Goal: Task Accomplishment & Management: Use online tool/utility

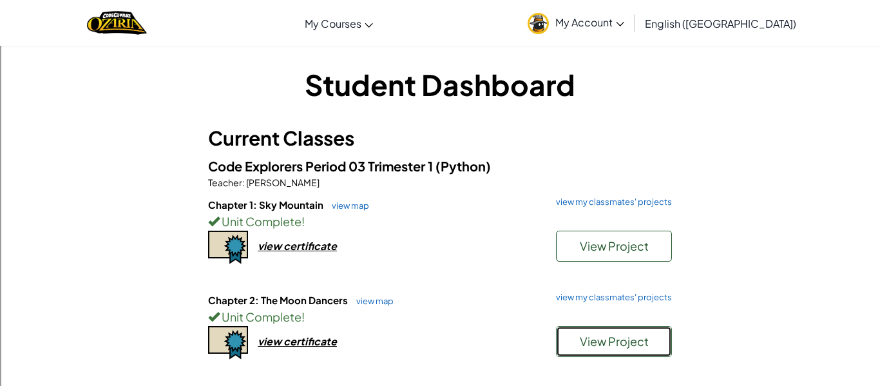
click at [601, 345] on span "View Project" at bounding box center [614, 341] width 69 height 15
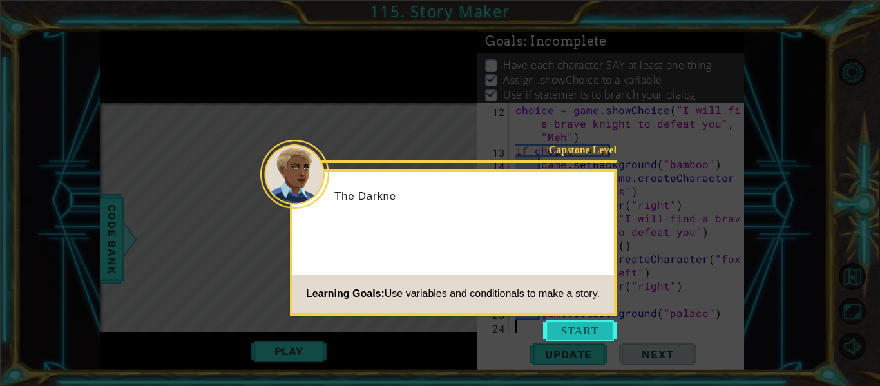
scroll to position [203, 0]
click at [572, 328] on button "Start" at bounding box center [579, 330] width 73 height 21
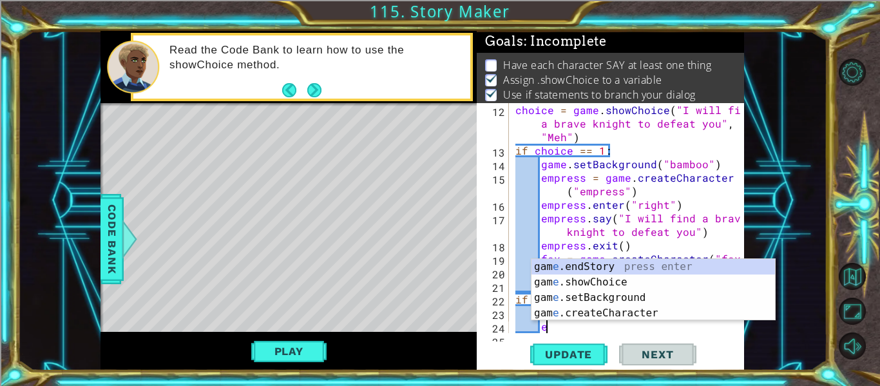
scroll to position [216, 0]
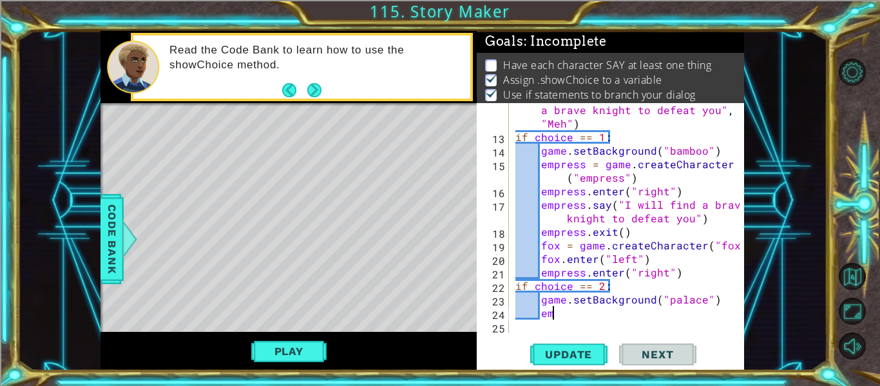
type textarea "e"
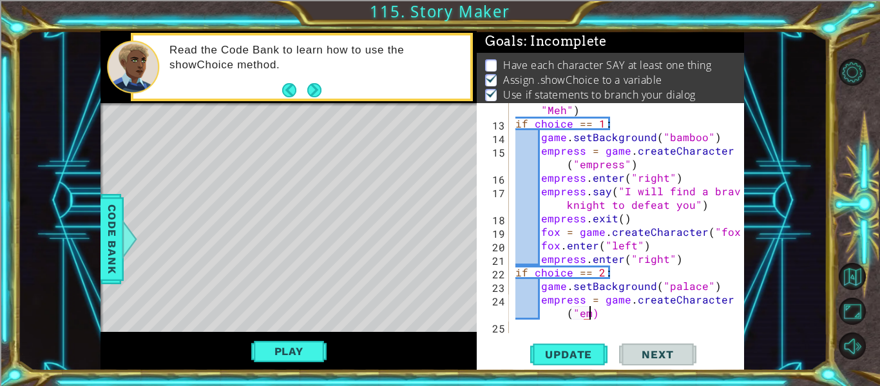
scroll to position [230, 0]
type textarea "empress = game.createCharacter("empress")"
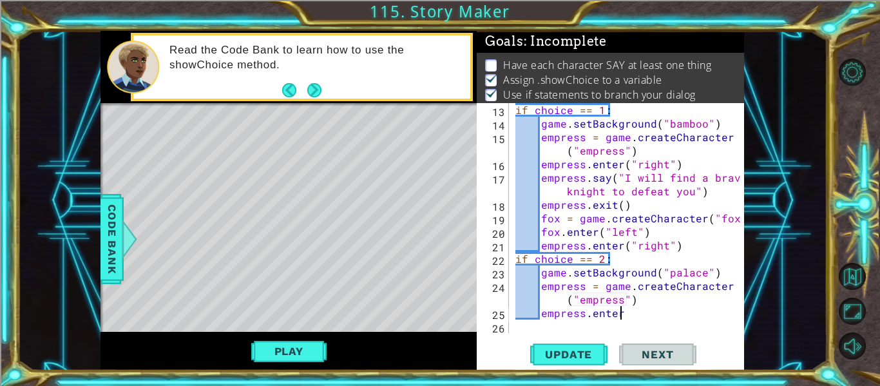
scroll to position [0, 6]
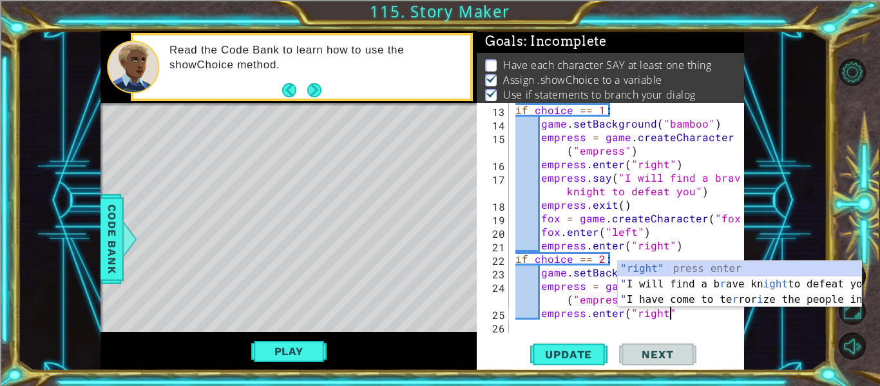
type textarea "empress.enter("right")"
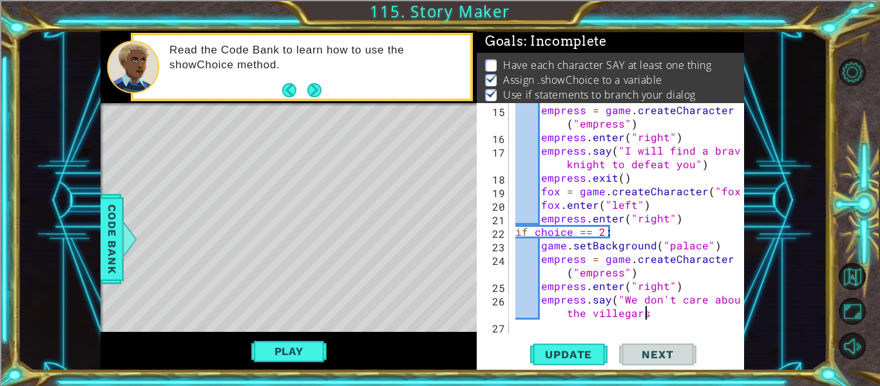
scroll to position [0, 19]
type textarea "empress.say("We don't care about the villegars")"
click at [588, 352] on span "Update" at bounding box center [568, 354] width 73 height 13
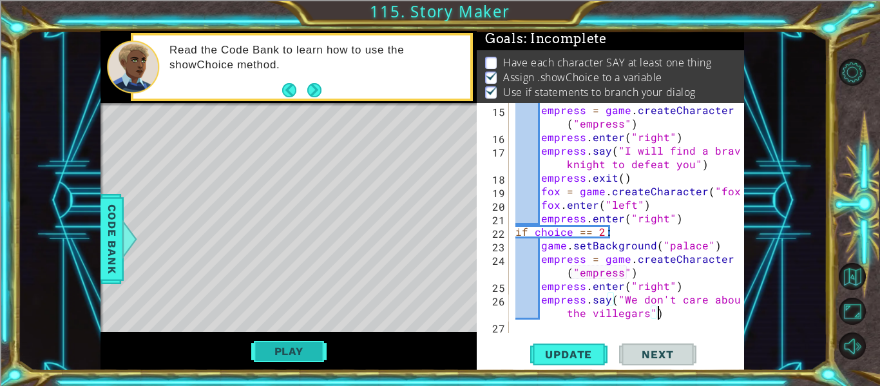
scroll to position [3, 0]
click at [313, 353] on button "Play" at bounding box center [288, 351] width 75 height 24
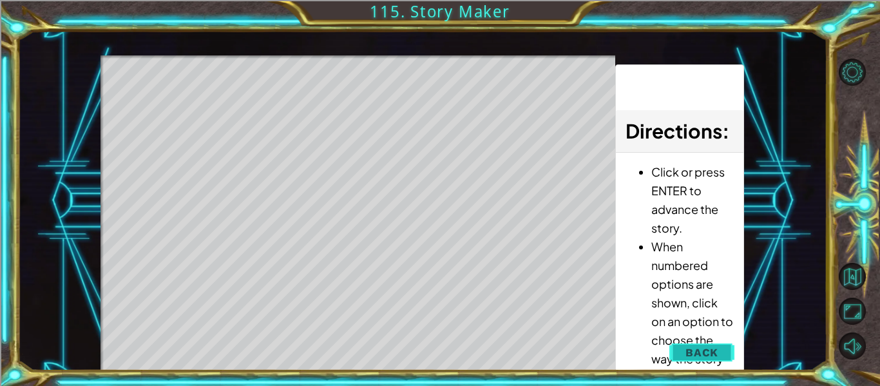
click at [692, 352] on span "Back" at bounding box center [701, 352] width 33 height 13
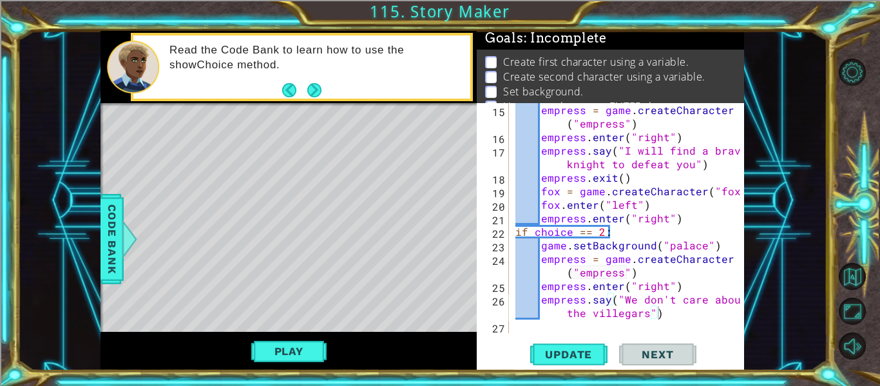
click at [636, 323] on div "empress = game . createCharacter ( "empress" ) empress . enter ( "right" ) empr…" at bounding box center [630, 238] width 235 height 270
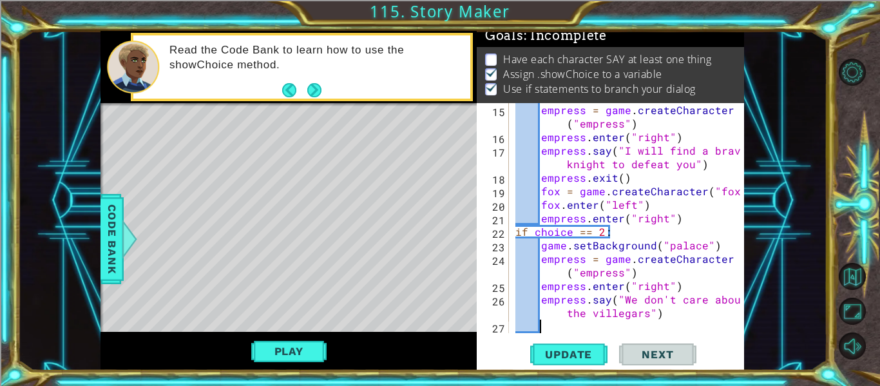
scroll to position [284, 0]
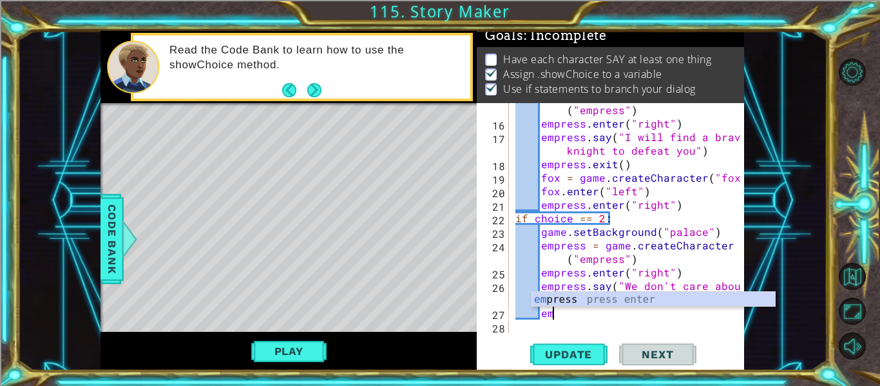
type textarea "e"
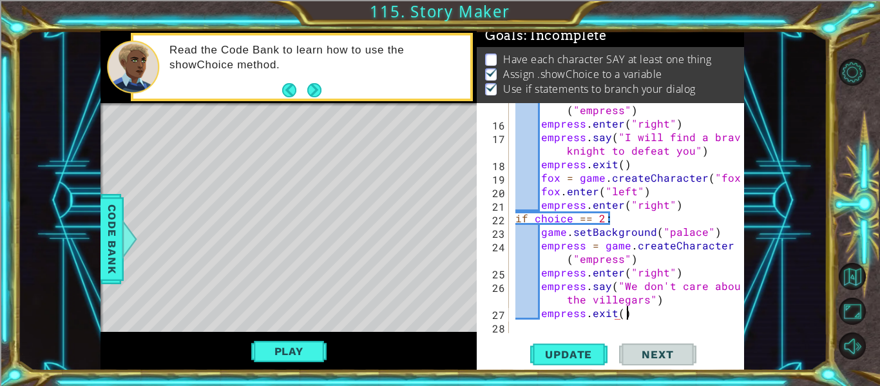
scroll to position [0, 6]
type textarea "empress.exit()"
click at [102, 234] on span "Code Bank" at bounding box center [112, 239] width 21 height 79
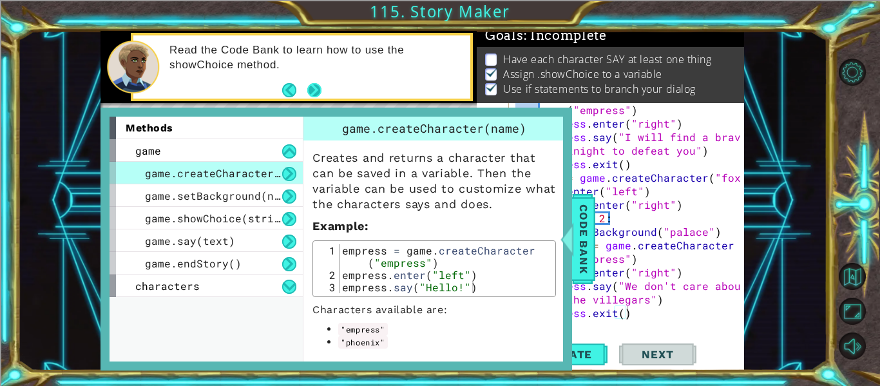
click at [317, 87] on button "Next" at bounding box center [314, 89] width 15 height 15
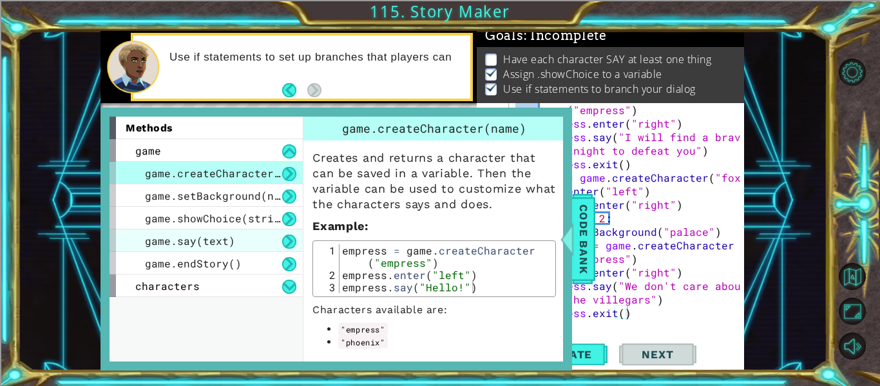
click at [208, 245] on span "game.say(text)" at bounding box center [190, 241] width 90 height 14
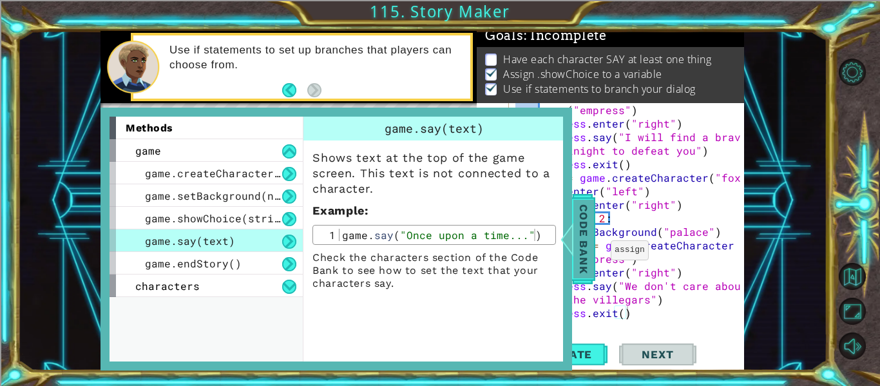
click at [574, 233] on span "Code Bank" at bounding box center [583, 239] width 21 height 79
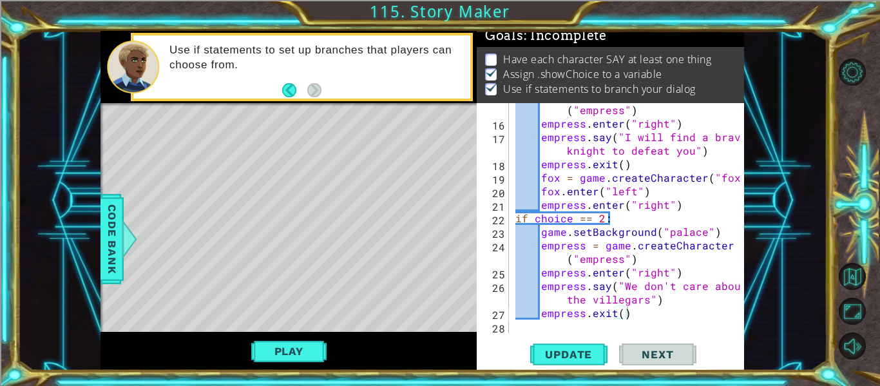
click at [650, 313] on div "empress = game . createCharacter ( "empress" ) empress . enter ( "right" ) empr…" at bounding box center [630, 225] width 235 height 270
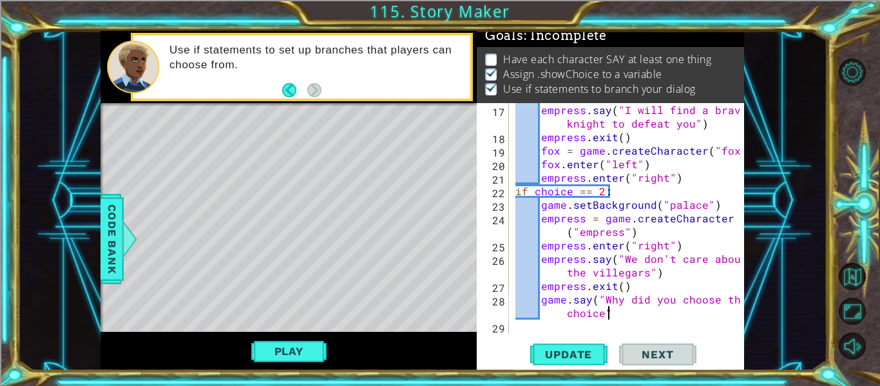
scroll to position [0, 17]
click at [572, 339] on div "game.say("Why did you choose this choice") 17 18 19 20 21 22 23 24 25 26 27 28 …" at bounding box center [610, 236] width 267 height 267
click at [563, 345] on button "Update" at bounding box center [568, 354] width 77 height 26
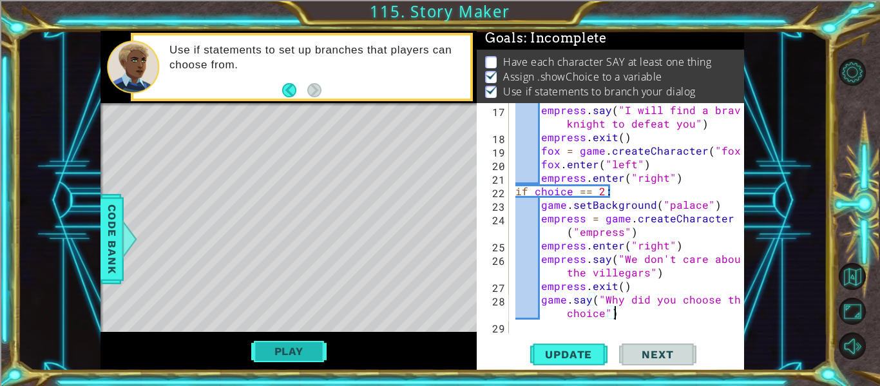
click at [290, 348] on button "Play" at bounding box center [288, 351] width 75 height 24
click at [578, 358] on span "Update" at bounding box center [568, 354] width 73 height 13
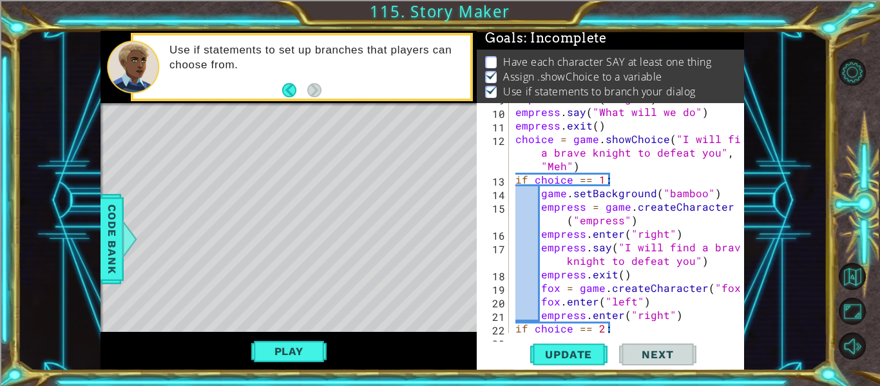
scroll to position [175, 0]
click at [661, 243] on div "empress . enter ( "right" ) empress . say ( "What will we do" ) empress . exit …" at bounding box center [630, 219] width 235 height 257
drag, startPoint x: 609, startPoint y: 260, endPoint x: 690, endPoint y: 264, distance: 81.2
click at [690, 264] on div "empress . enter ( "right" ) empress . say ( "What will we do" ) empress . exit …" at bounding box center [630, 219] width 235 height 257
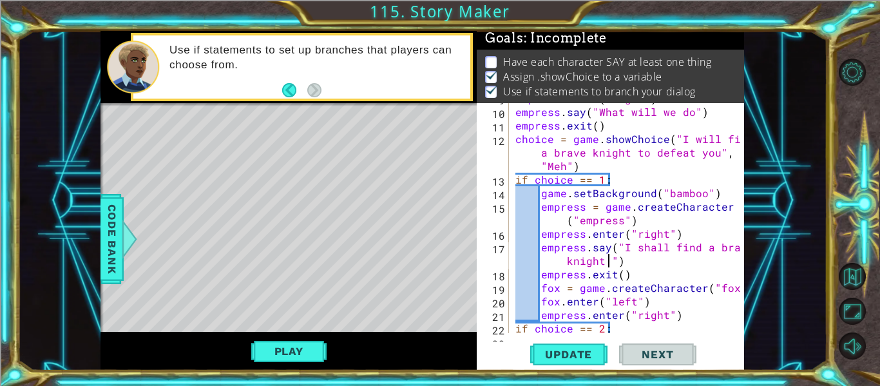
scroll to position [0, 17]
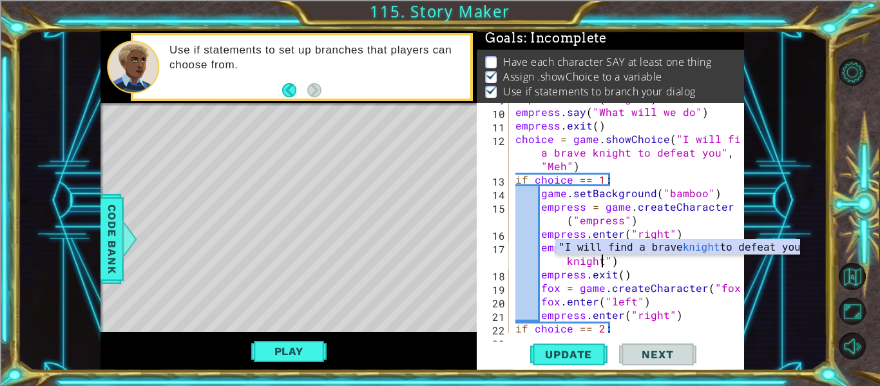
click at [689, 265] on div "empress . enter ( "right" ) empress . say ( "What will we do" ) empress . exit …" at bounding box center [630, 219] width 235 height 257
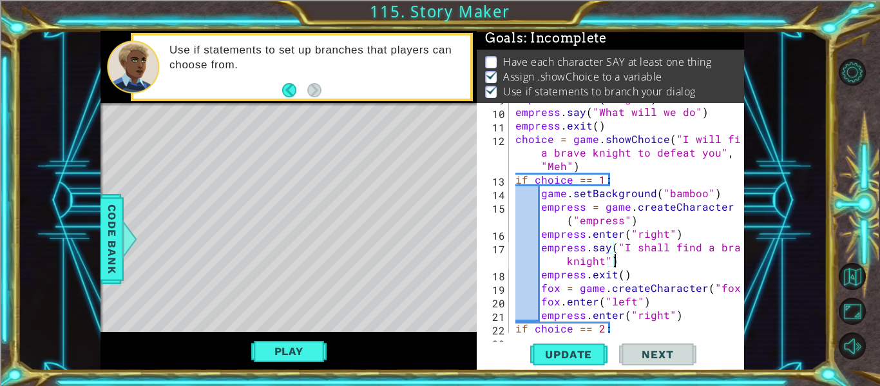
click at [563, 261] on div "empress . enter ( "right" ) empress . say ( "What will we do" ) empress . exit …" at bounding box center [630, 219] width 235 height 257
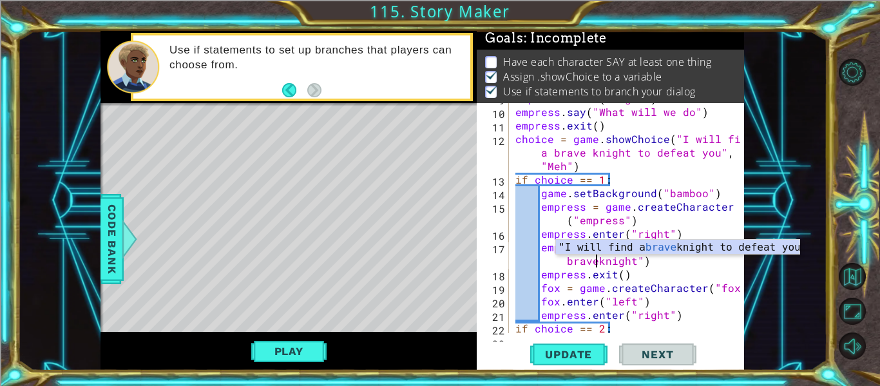
scroll to position [0, 17]
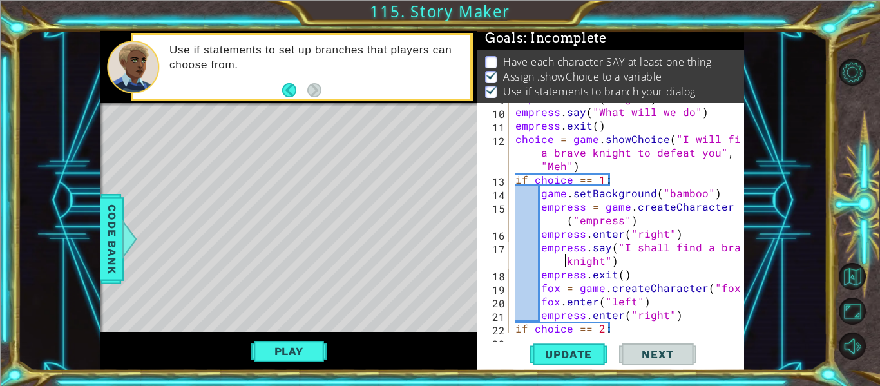
click at [588, 267] on div "empress . enter ( "right" ) empress . say ( "What will we do" ) empress . exit …" at bounding box center [630, 219] width 235 height 257
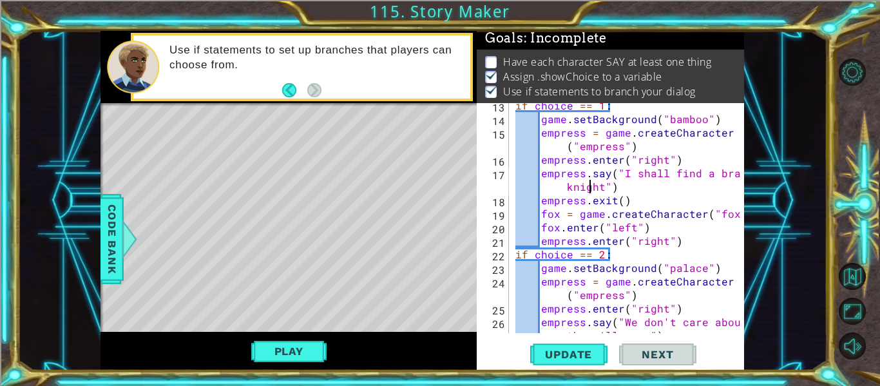
scroll to position [311, 0]
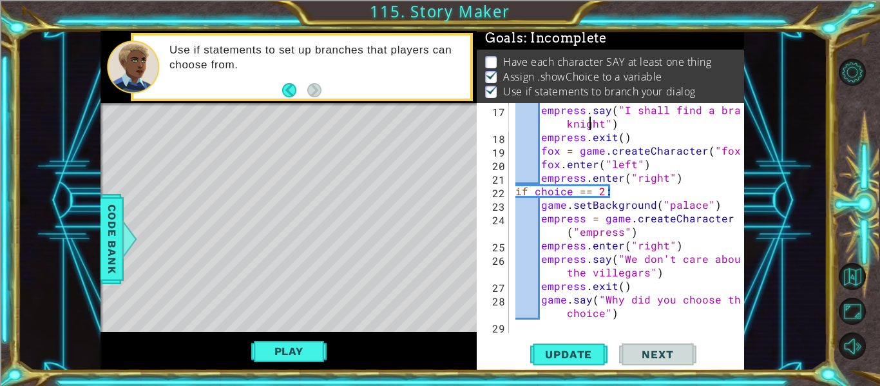
click at [626, 316] on div "empress . say ( "I shall find a brave knight" ) empress . exit ( ) fox = game .…" at bounding box center [630, 238] width 235 height 270
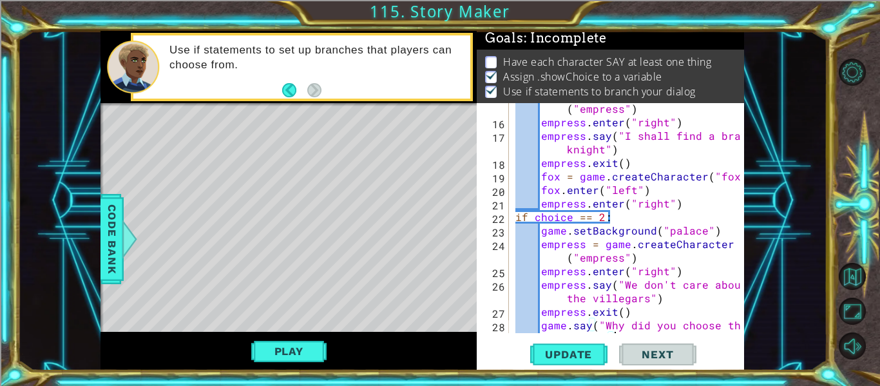
click at [683, 210] on div "empress = game . createCharacter ( "empress" ) empress . enter ( "right" ) empr…" at bounding box center [630, 230] width 235 height 284
type textarea "empress.enter("right")"
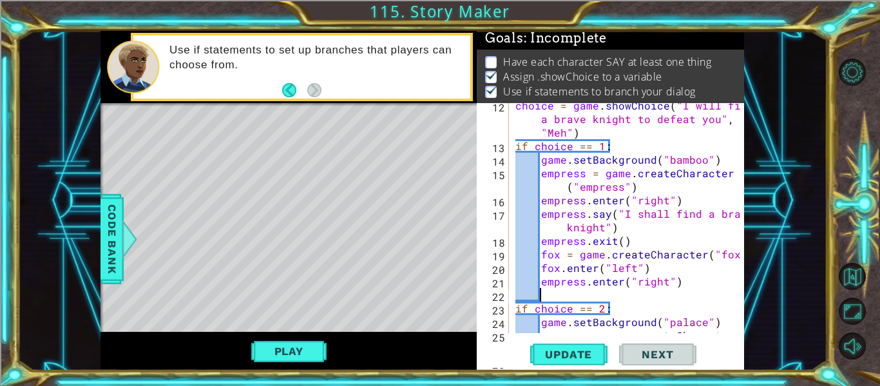
scroll to position [207, 0]
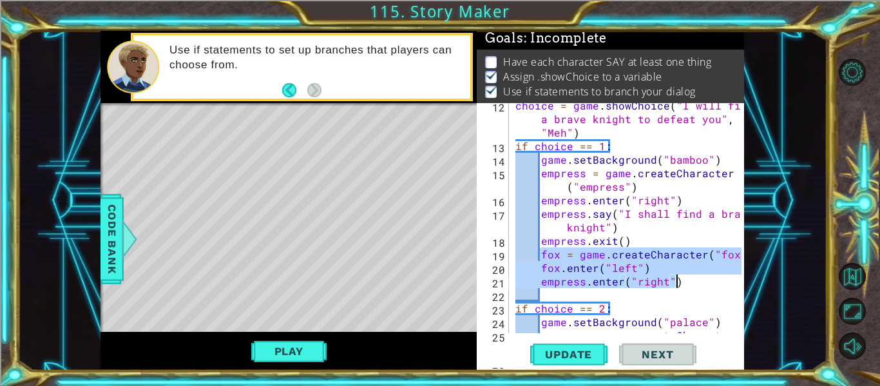
drag, startPoint x: 540, startPoint y: 255, endPoint x: 675, endPoint y: 279, distance: 137.3
click at [675, 279] on div "choice = game . showChoice ( "I will find a brave knight to defeat you" , "Meh"…" at bounding box center [630, 248] width 235 height 298
type textarea "fox.enter("left") empress.enter("right")"
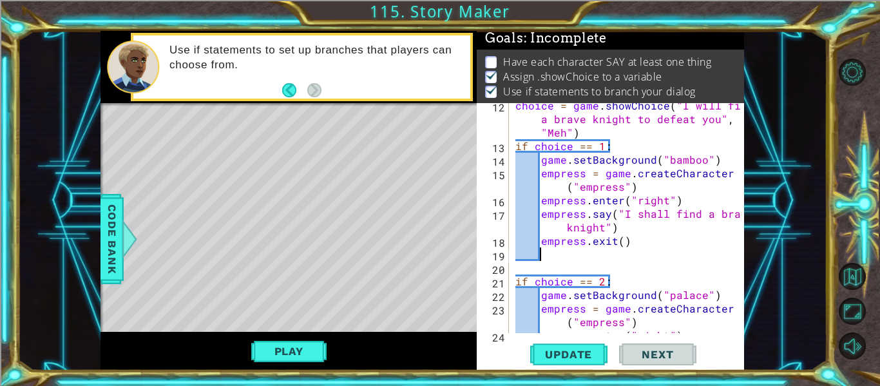
scroll to position [0, 0]
type textarea "empress.exit()"
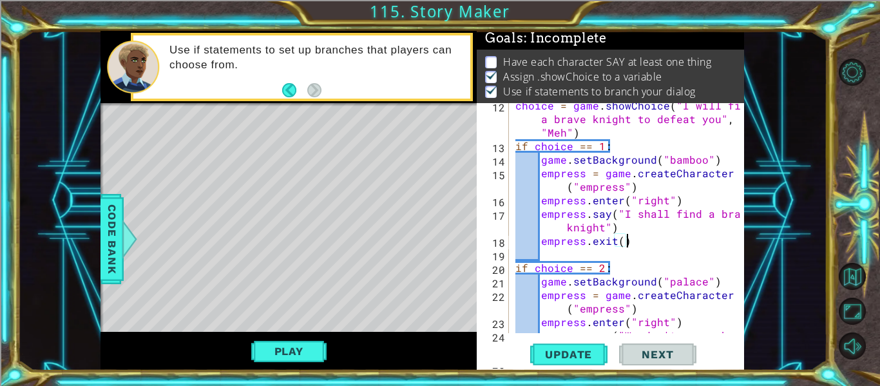
click at [600, 259] on div "choice = game . showChoice ( "I will find a brave knight to defeat you" , "Meh"…" at bounding box center [630, 248] width 235 height 298
click at [671, 214] on div "choice = game . showChoice ( "I will find a brave knight to defeat you" , "Meh"…" at bounding box center [630, 248] width 235 height 298
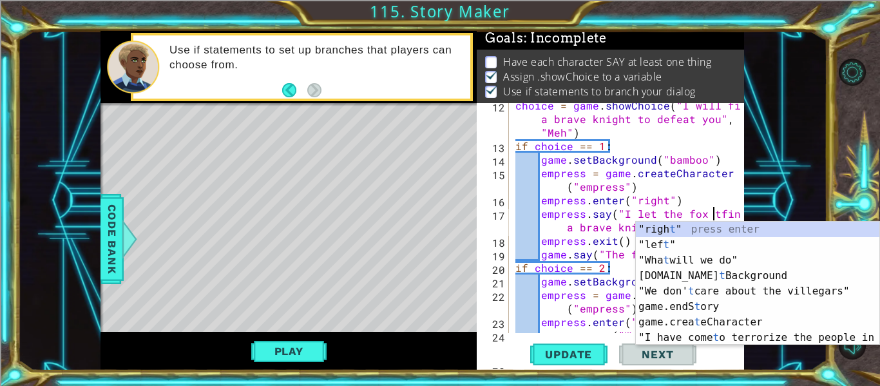
scroll to position [0, 13]
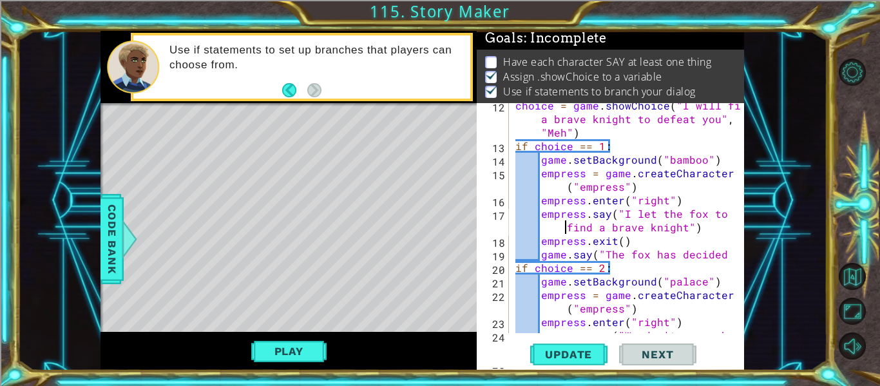
click at [672, 296] on div "choice = game . showChoice ( "I will find a brave knight to defeat you" , "Meh"…" at bounding box center [630, 248] width 235 height 298
click at [726, 260] on div "choice = game . showChoice ( "I will find a brave knight to defeat you" , "Meh"…" at bounding box center [630, 248] width 235 height 298
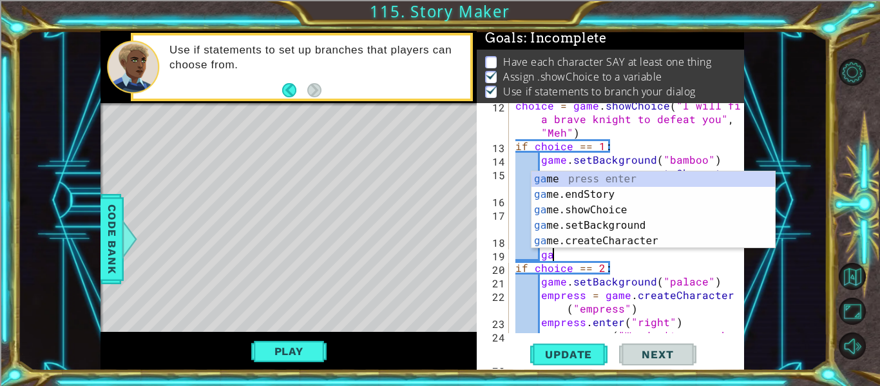
type textarea "g"
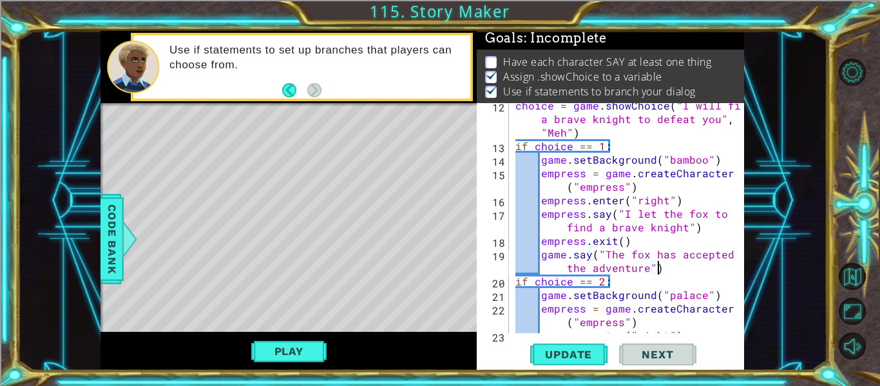
scroll to position [0, 19]
click at [762, 214] on div "1 ההההההההההההההההההההההההההההההההההההההההההההההההההההההההההההההההההההההההההההה…" at bounding box center [421, 200] width 809 height 339
click at [586, 348] on span "Update" at bounding box center [568, 354] width 73 height 13
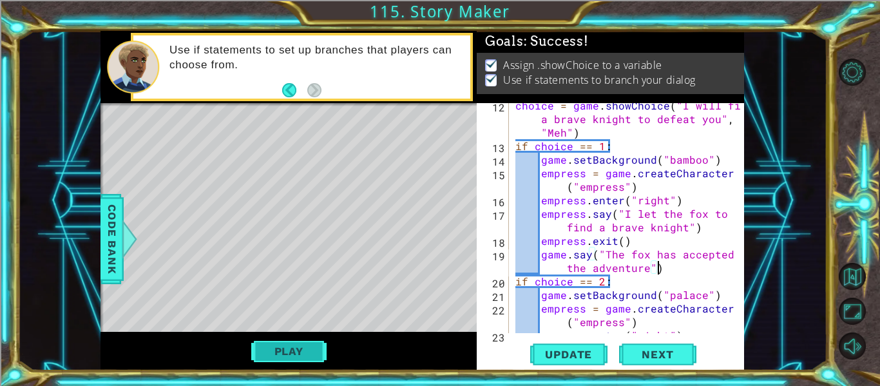
click at [299, 356] on button "Play" at bounding box center [288, 351] width 75 height 24
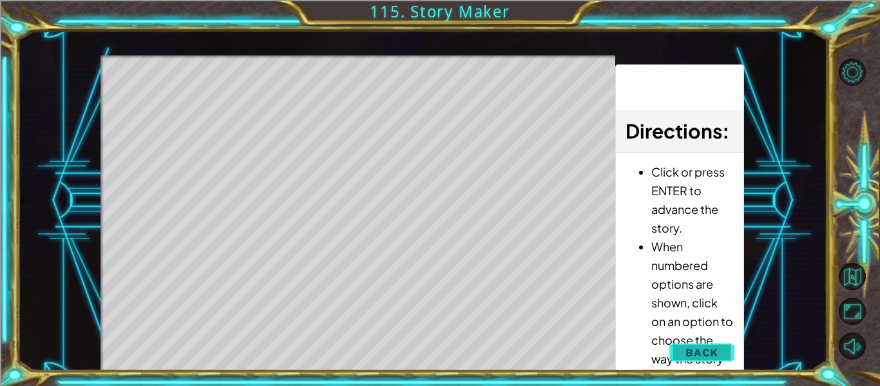
click at [706, 345] on button "Back" at bounding box center [701, 352] width 65 height 26
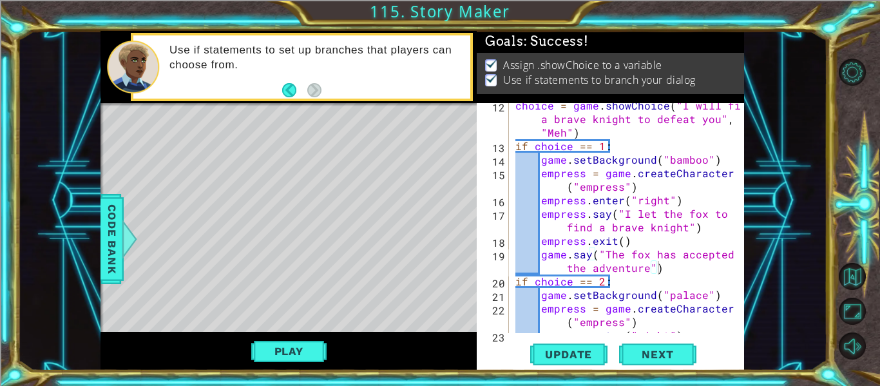
click at [654, 212] on div "choice = game . showChoice ( "I will find a brave knight to defeat you" , "Meh"…" at bounding box center [630, 241] width 235 height 284
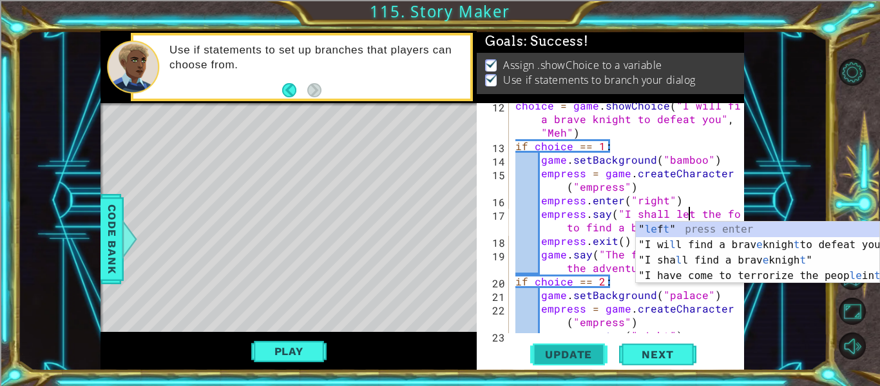
click at [578, 359] on span "Update" at bounding box center [568, 354] width 73 height 13
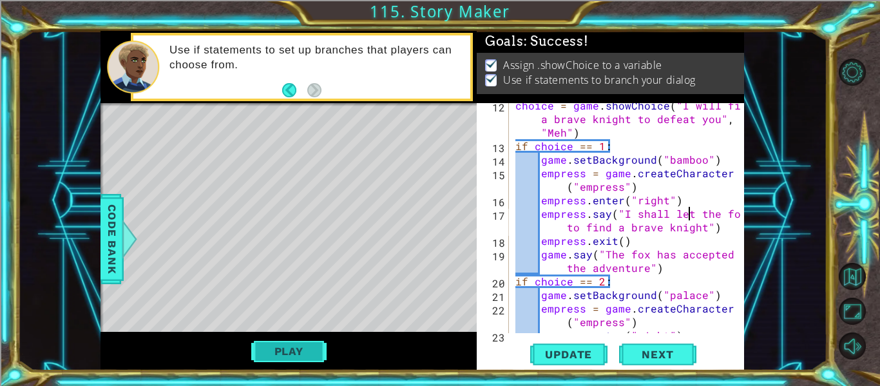
click at [307, 360] on button "Play" at bounding box center [288, 351] width 75 height 24
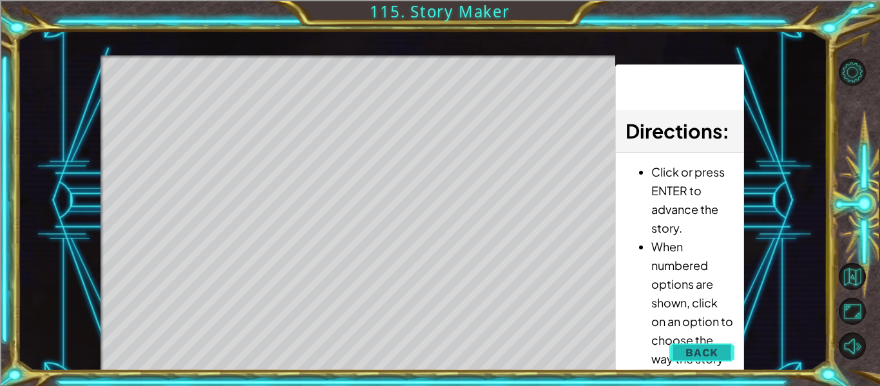
click at [724, 352] on button "Back" at bounding box center [701, 352] width 65 height 26
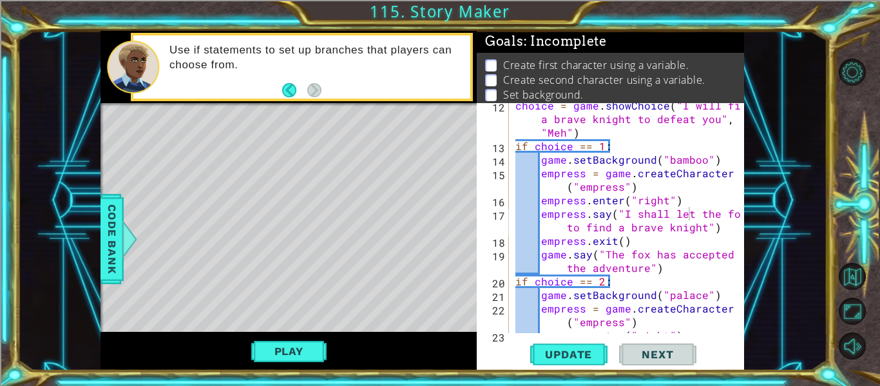
click at [677, 155] on div "choice = game . showChoice ( "I will find a brave knight to defeat you" , "Meh"…" at bounding box center [630, 241] width 235 height 284
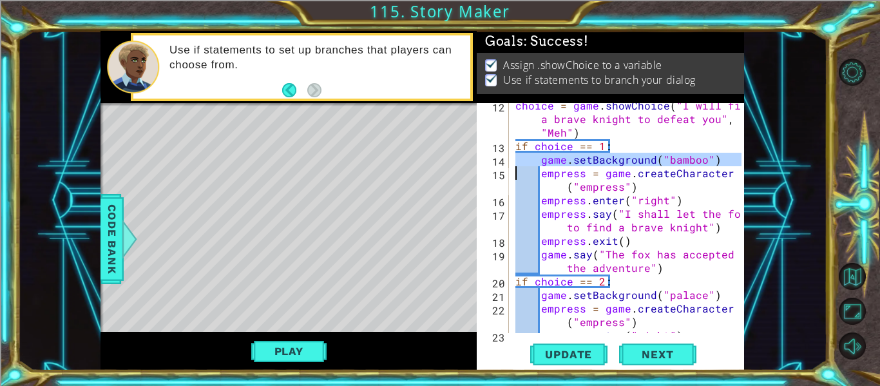
click at [677, 155] on div "choice = game . showChoice ( "I will find a brave knight to defeat you" , "Meh"…" at bounding box center [627, 218] width 229 height 230
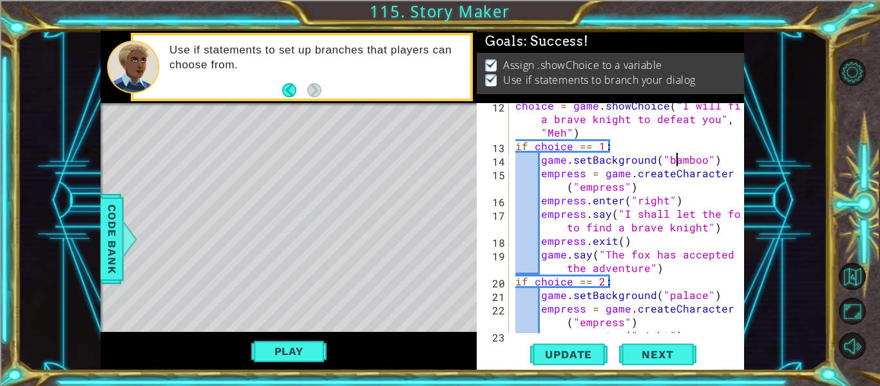
click at [677, 155] on div "choice = game . showChoice ( "I will find a brave knight to defeat you" , "Meh"…" at bounding box center [630, 241] width 235 height 284
click at [677, 155] on div "choice = game . showChoice ( "I will find a brave knight to defeat you" , "Meh"…" at bounding box center [627, 218] width 229 height 230
click at [677, 155] on div "choice = game . showChoice ( "I will find a brave knight to defeat you" , "Meh"…" at bounding box center [630, 241] width 235 height 284
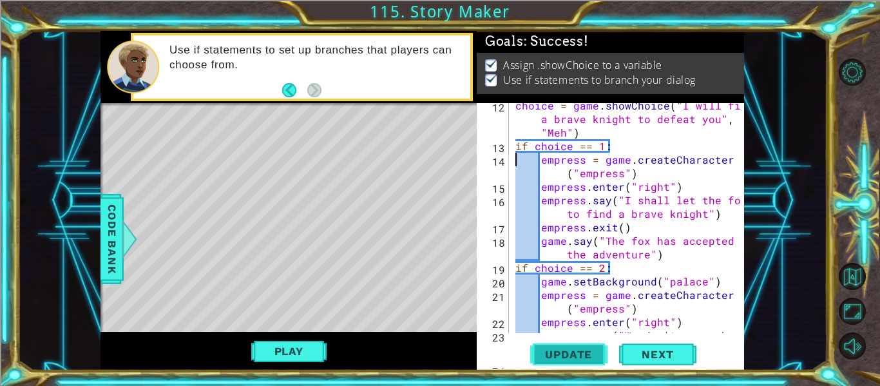
click at [578, 358] on span "Update" at bounding box center [568, 354] width 73 height 13
click at [313, 353] on button "Play" at bounding box center [288, 351] width 75 height 24
click at [680, 257] on div "choice = game . showChoice ( "I will find a brave knight to defeat you" , "Meh"…" at bounding box center [630, 248] width 235 height 298
type textarea "game.say("The fox has accepted the adventure")"
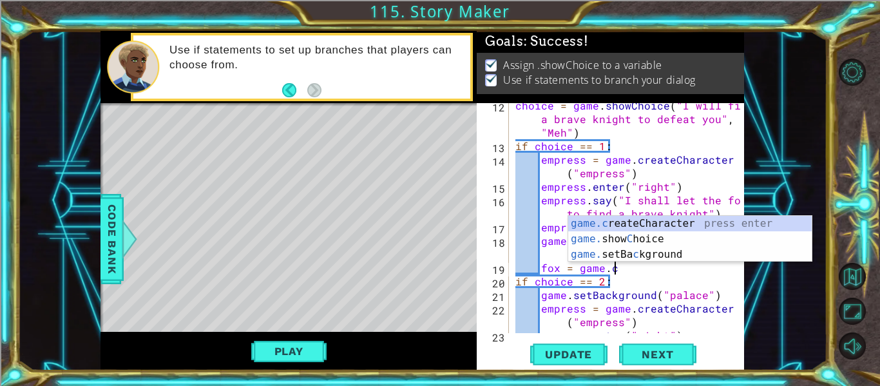
scroll to position [0, 6]
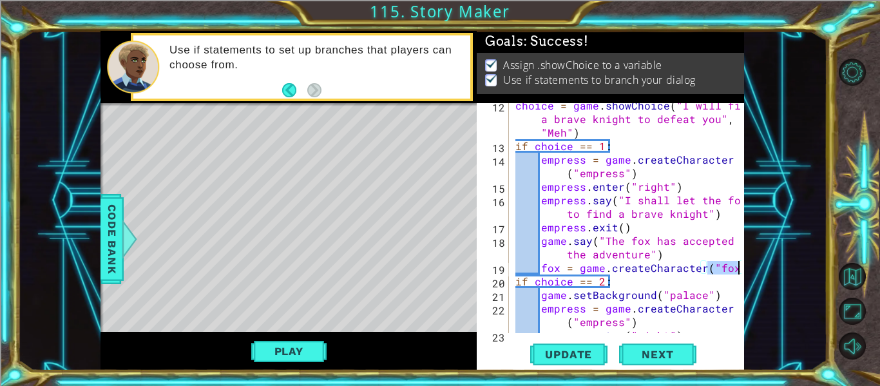
click at [677, 265] on div "choice = game . showChoice ( "I will find a brave knight to defeat you" , "Meh"…" at bounding box center [630, 241] width 235 height 284
click at [688, 279] on div "choice = game . showChoice ( "I will find a brave knight to defeat you" , "Meh"…" at bounding box center [630, 241] width 235 height 284
click at [743, 270] on div "if choice == 2: 12 13 14 15 16 17 18 19 20 21 22 23 24 choice = game . showChoi…" at bounding box center [610, 236] width 267 height 267
click at [737, 267] on div at bounding box center [734, 159] width 13 height 527
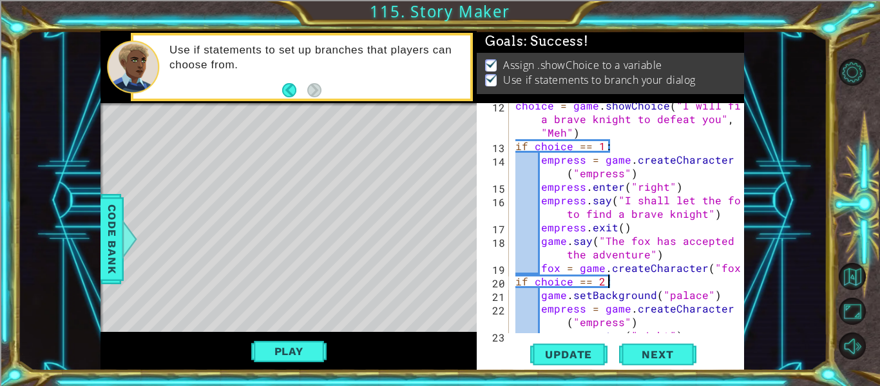
type textarea "fox = game.createCharacter("fox")"
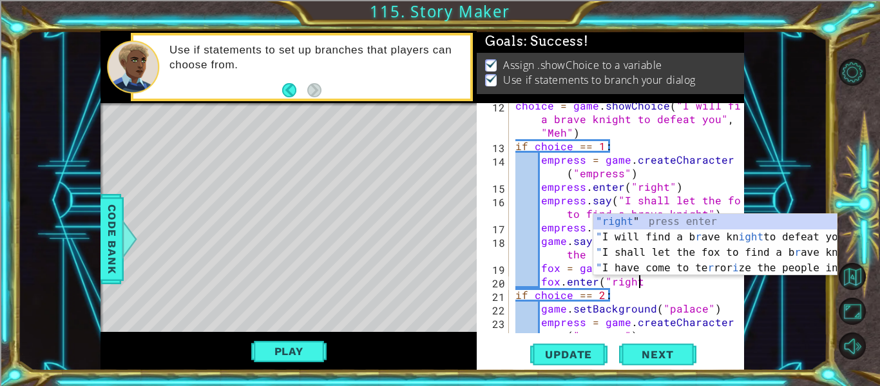
scroll to position [0, 8]
type textarea "fox.enter("right")"
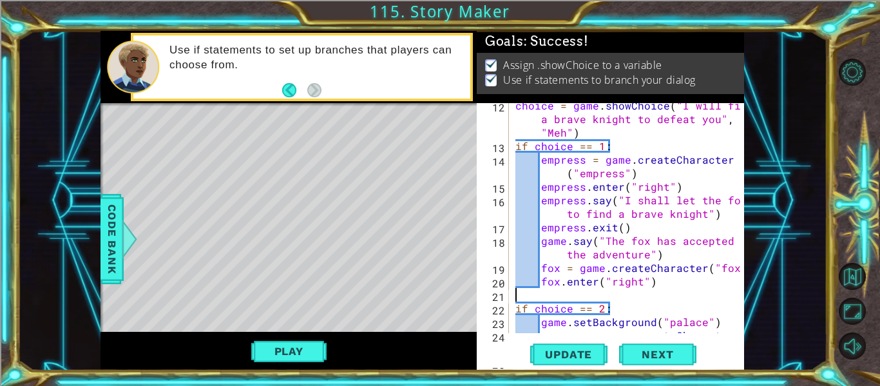
scroll to position [0, 0]
type textarea "fox.enter("right")"
click at [545, 363] on button "Update" at bounding box center [568, 354] width 77 height 26
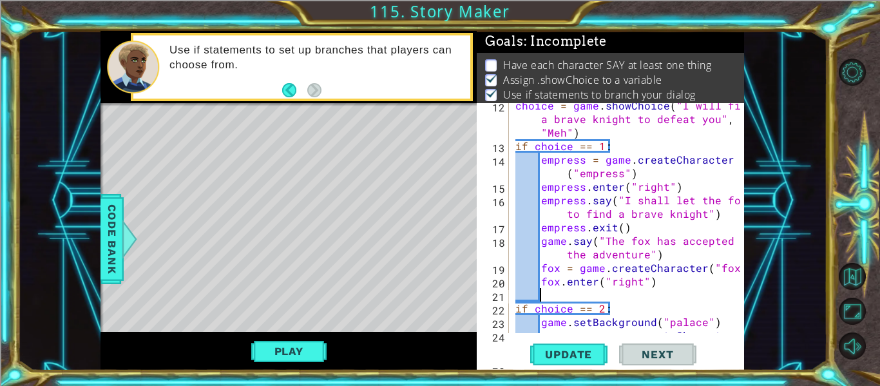
click at [558, 287] on div "choice = game . showChoice ( "I will find a brave knight to defeat you" , "Meh"…" at bounding box center [630, 248] width 235 height 298
type textarea "fox.enter("right")"
click at [115, 234] on span "Code Bank" at bounding box center [112, 239] width 21 height 79
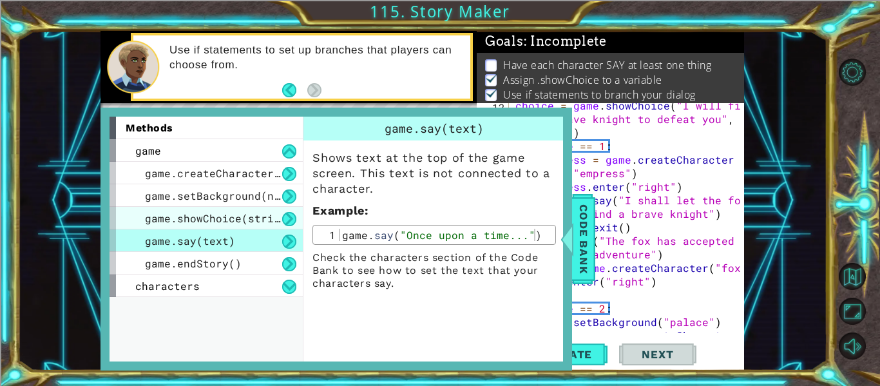
click at [245, 213] on span "game.showChoice(string1, string2)" at bounding box center [251, 218] width 213 height 14
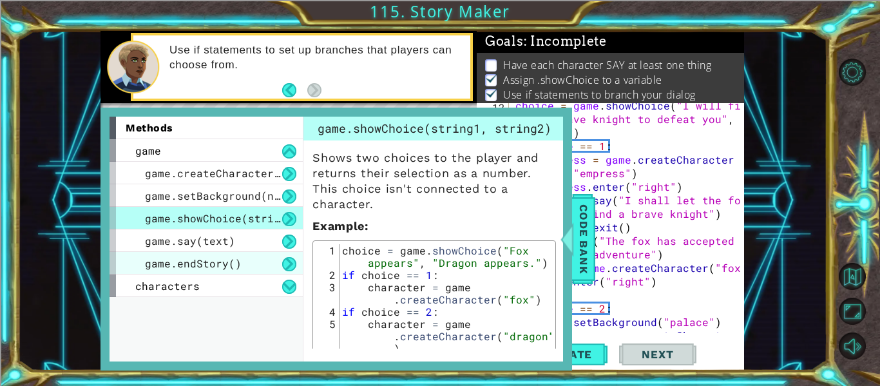
click at [242, 265] on div "game.endStory()" at bounding box center [205, 263] width 193 height 23
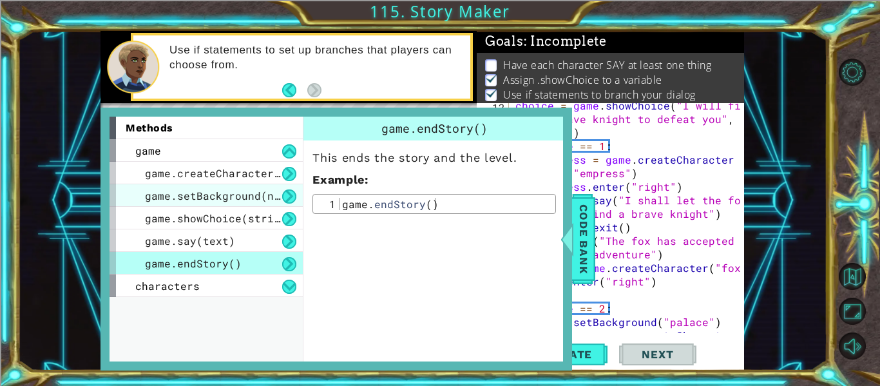
click at [235, 189] on span "game.setBackground(name)" at bounding box center [222, 196] width 155 height 14
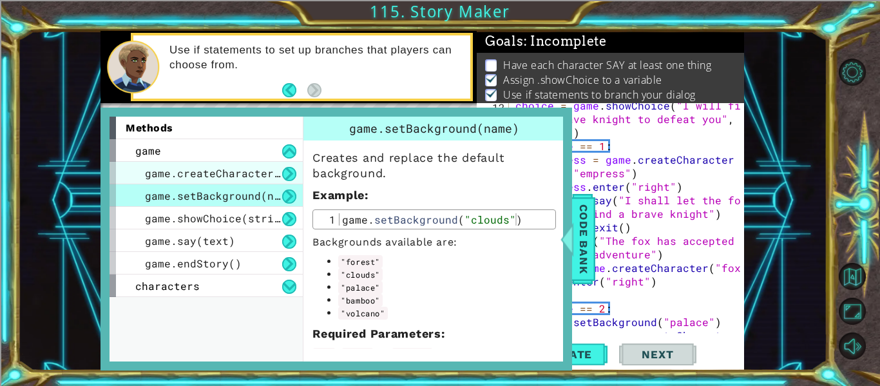
click at [221, 166] on span "game.createCharacter(name)" at bounding box center [228, 173] width 167 height 14
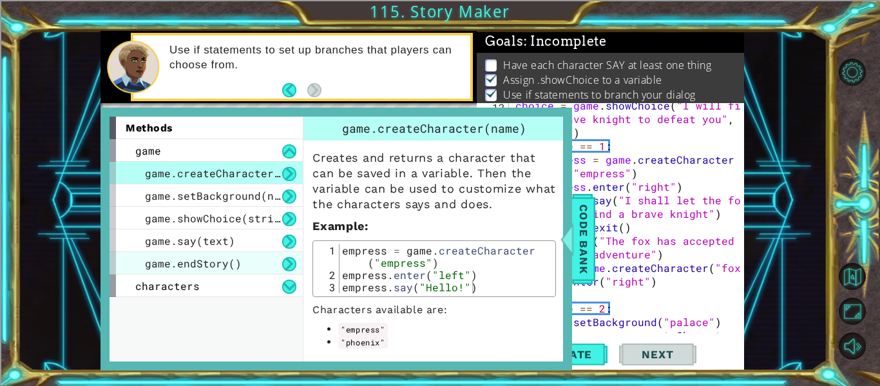
click at [212, 256] on span "game.endStory()" at bounding box center [193, 263] width 97 height 14
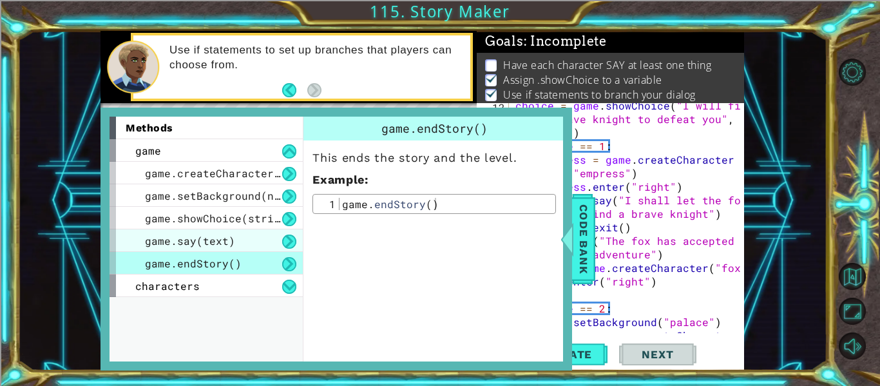
click at [209, 245] on span "game.say(text)" at bounding box center [190, 241] width 90 height 14
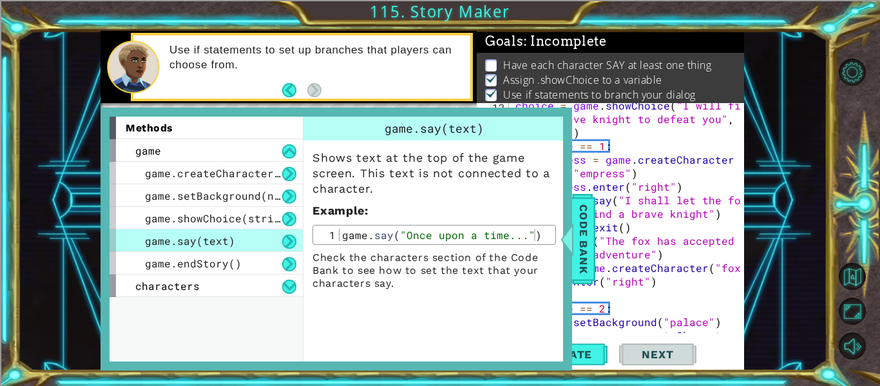
click at [209, 234] on span "game.say(text)" at bounding box center [190, 241] width 90 height 14
click at [203, 220] on span "game.showChoice(string1, string2)" at bounding box center [251, 218] width 213 height 14
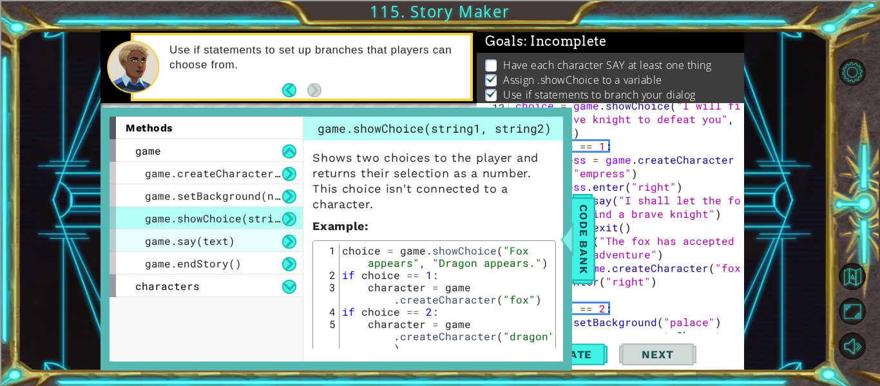
click at [205, 242] on span "game.say(text)" at bounding box center [190, 241] width 90 height 14
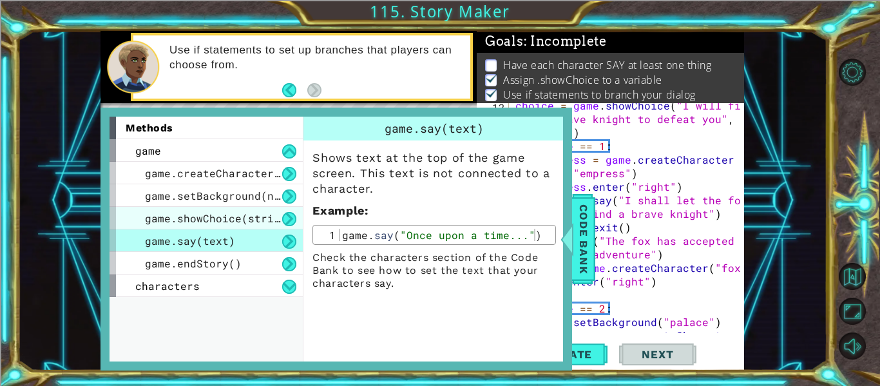
click at [217, 207] on div "game.showChoice(string1, string2)" at bounding box center [205, 218] width 193 height 23
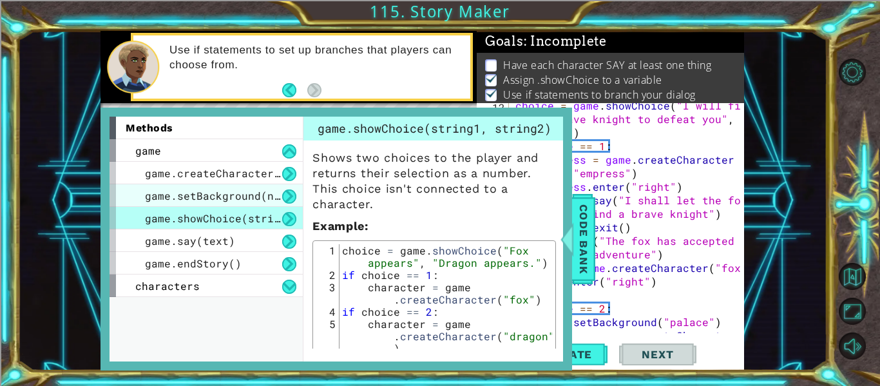
click at [217, 196] on span "game.setBackground(name)" at bounding box center [222, 196] width 155 height 14
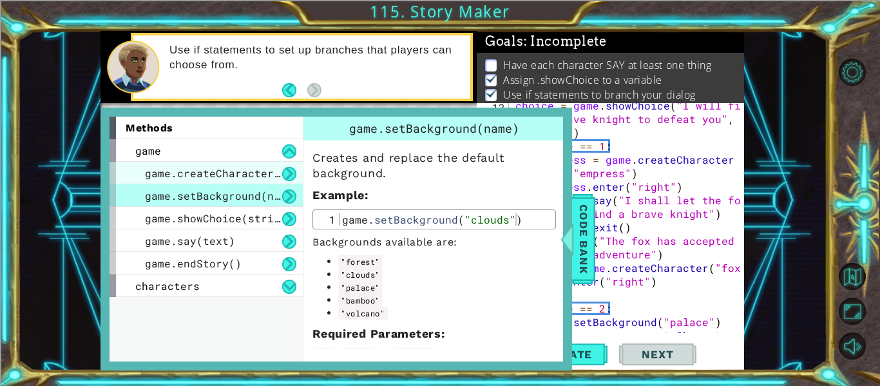
click at [213, 180] on div "game.createCharacter(name)" at bounding box center [205, 173] width 193 height 23
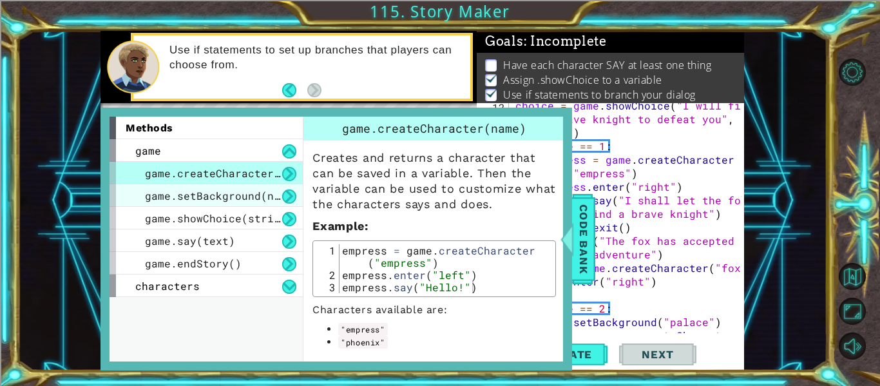
click at [205, 199] on span "game.setBackground(name)" at bounding box center [222, 196] width 155 height 14
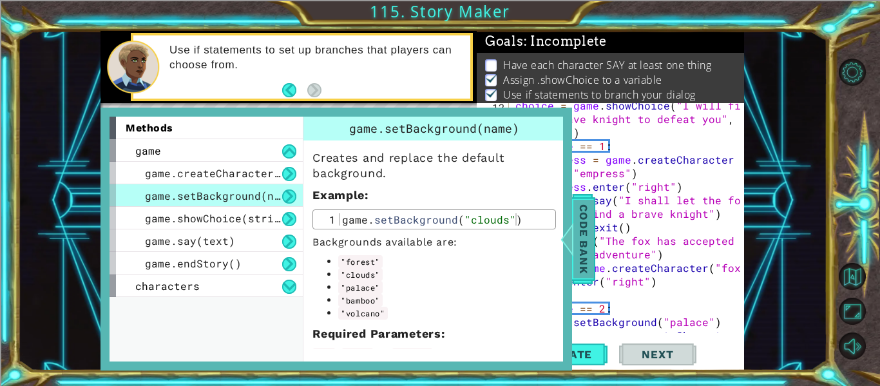
click at [572, 207] on div "Code Bank" at bounding box center [583, 239] width 23 height 90
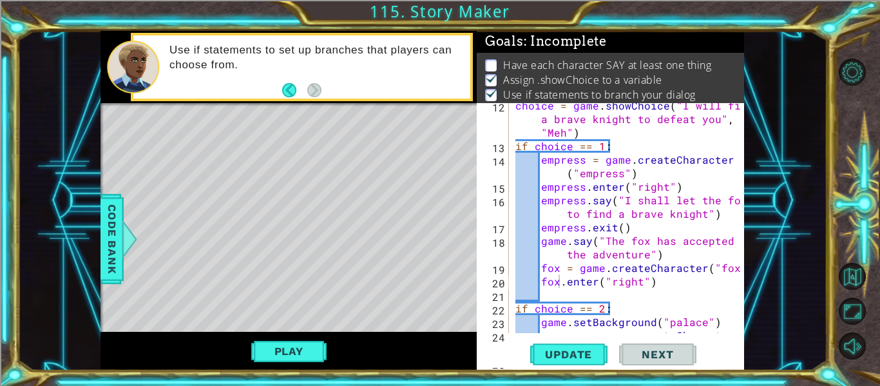
click at [567, 294] on div "choice = game . showChoice ( "I will find a brave knight to defeat you" , "Meh"…" at bounding box center [630, 248] width 235 height 298
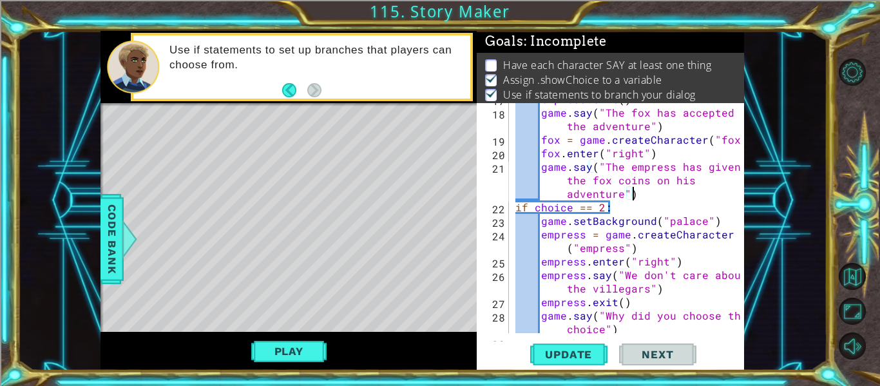
scroll to position [346, 0]
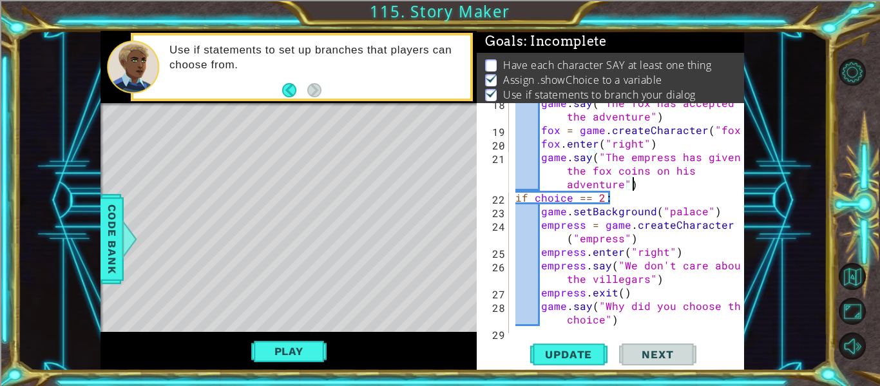
click at [687, 174] on div "game . say ( "The fox has accepted the adventure" ) fox = game . createCharacte…" at bounding box center [630, 231] width 235 height 270
click at [753, 169] on div "1 ההההההההההההההההההההההההההההההההההההההההההההההההההההההההההההההההההההההההההההה…" at bounding box center [421, 200] width 809 height 339
click at [618, 173] on div "game . say ( "The fox has accepted the adventure" ) fox = game . createCharacte…" at bounding box center [630, 231] width 235 height 270
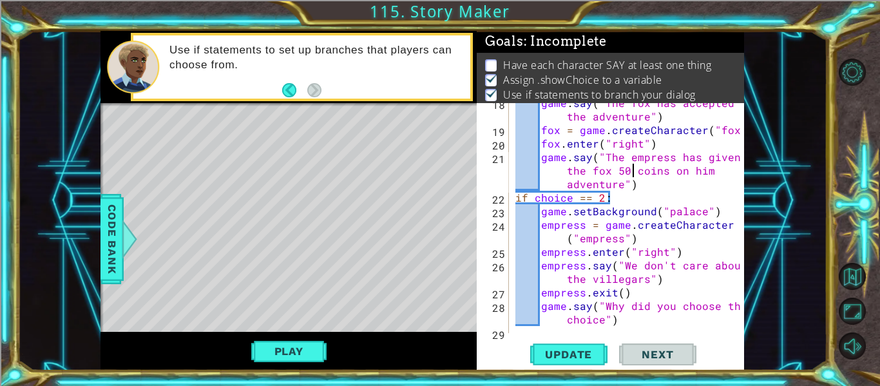
click at [631, 184] on div "game . say ( "The fox has accepted the adventure" ) fox = game . createCharacte…" at bounding box center [630, 231] width 235 height 270
click at [715, 169] on div "game . say ( "The fox has accepted the adventure" ) fox = game . createCharacte…" at bounding box center [630, 231] width 235 height 270
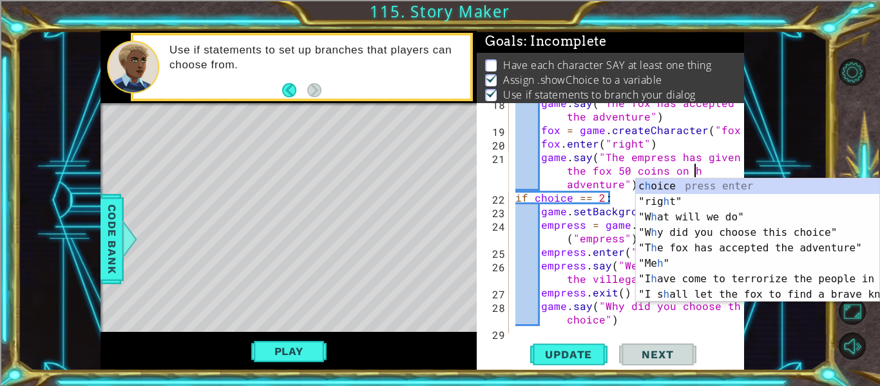
scroll to position [0, 23]
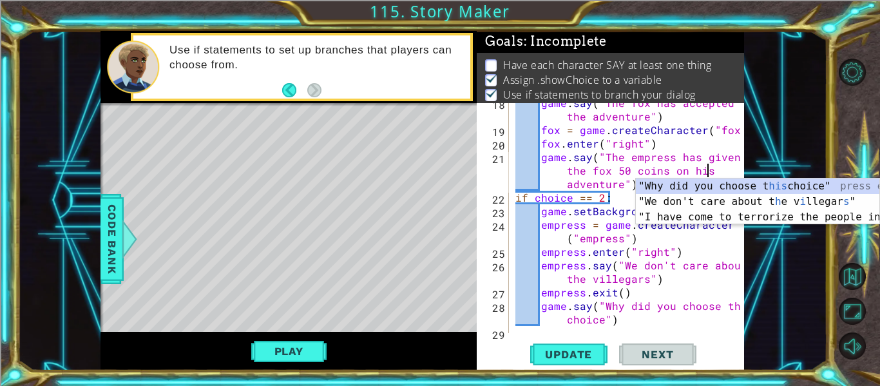
click at [814, 316] on div "1 ההההההההההההההההההההההההההההההההההההההההההההההההההההההההההההההההההההההההההההה…" at bounding box center [421, 200] width 809 height 339
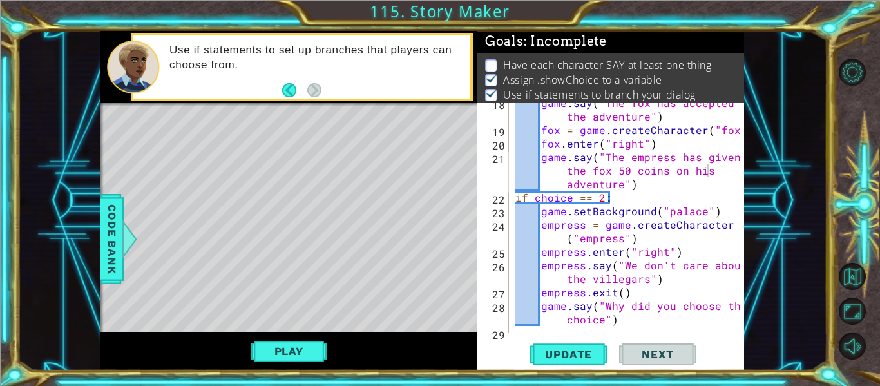
click at [636, 191] on div "game . say ( "The fox has accepted the adventure" ) fox = game . createCharacte…" at bounding box center [630, 231] width 235 height 270
click at [636, 173] on div "game . say ( "The fox has accepted the adventure" ) fox = game . createCharacte…" at bounding box center [630, 231] width 235 height 270
type textarea "game.say("The empress has given the fox 50 coins on his adventure")"
click at [638, 178] on div "game . say ( "The fox has accepted the adventure" ) fox = game . createCharacte…" at bounding box center [630, 231] width 235 height 270
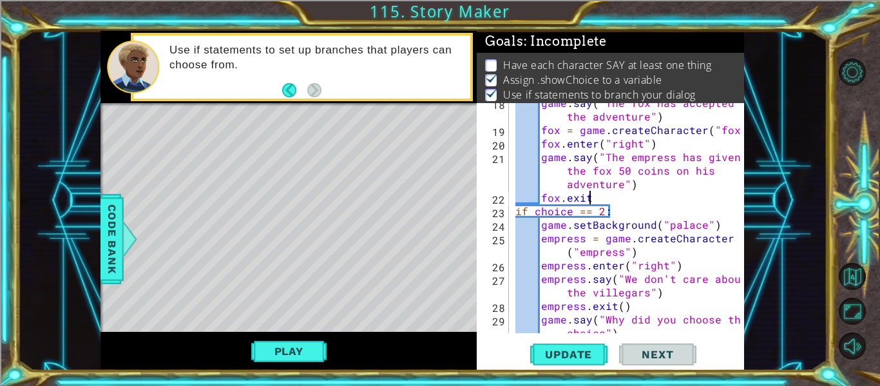
scroll to position [0, 5]
click at [658, 174] on div "game . say ( "The fox has accepted the adventure" ) fox = game . createCharacte…" at bounding box center [630, 238] width 235 height 284
click at [618, 191] on div "game . say ( "The fox has accepted the adventure" ) fox = game . createCharacte…" at bounding box center [630, 238] width 235 height 284
type textarea "fox.exit()"
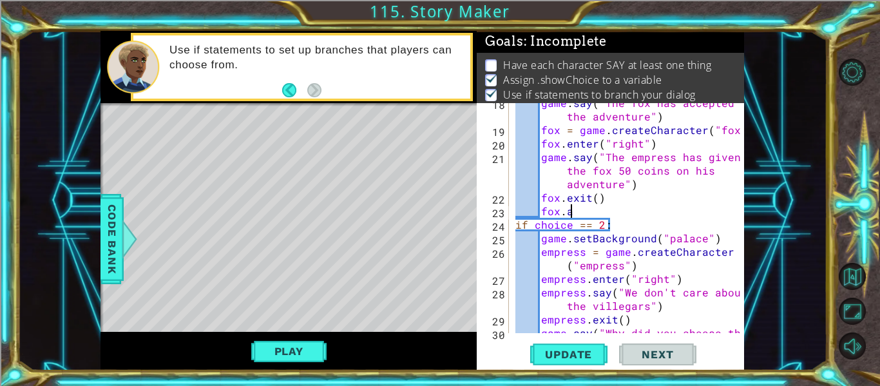
type textarea "f"
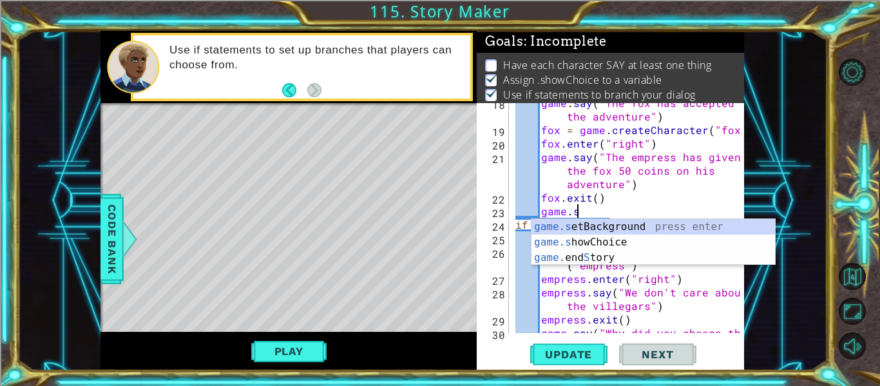
scroll to position [0, 4]
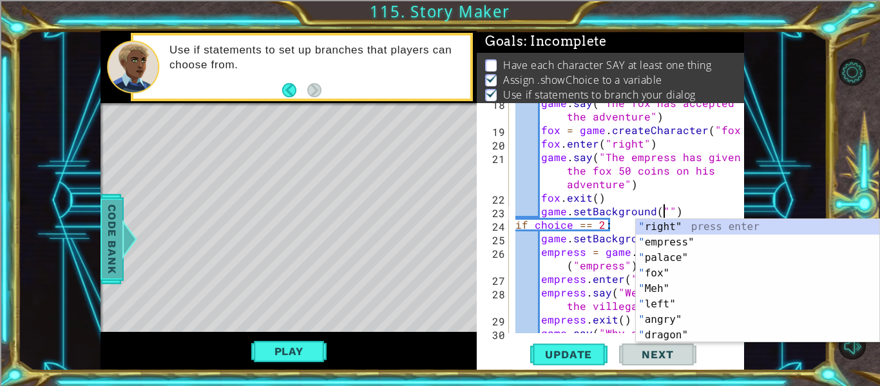
click at [118, 227] on span "Code Bank" at bounding box center [112, 239] width 21 height 79
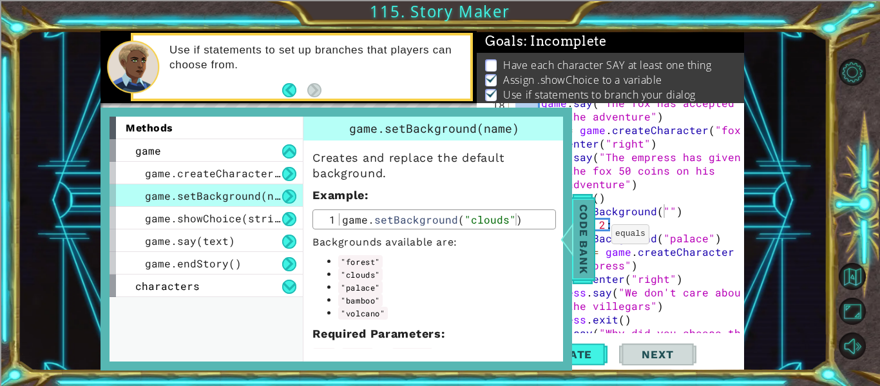
click at [588, 231] on span "Code Bank" at bounding box center [583, 239] width 21 height 79
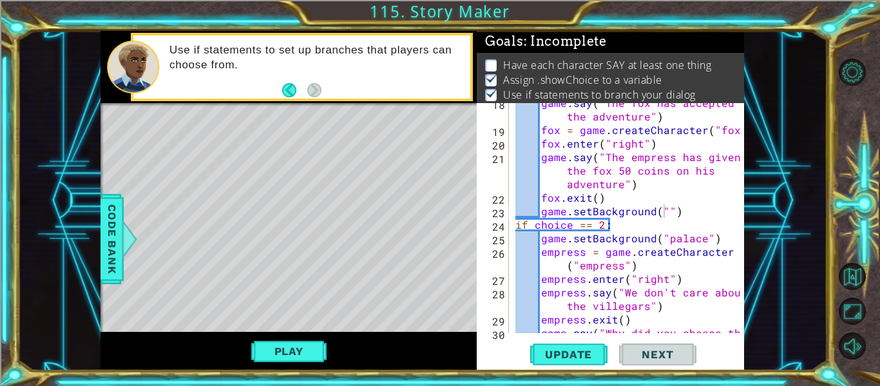
click at [663, 214] on div "game . say ( "The fox has accepted the adventure" ) fox = game . createCharacte…" at bounding box center [630, 238] width 235 height 284
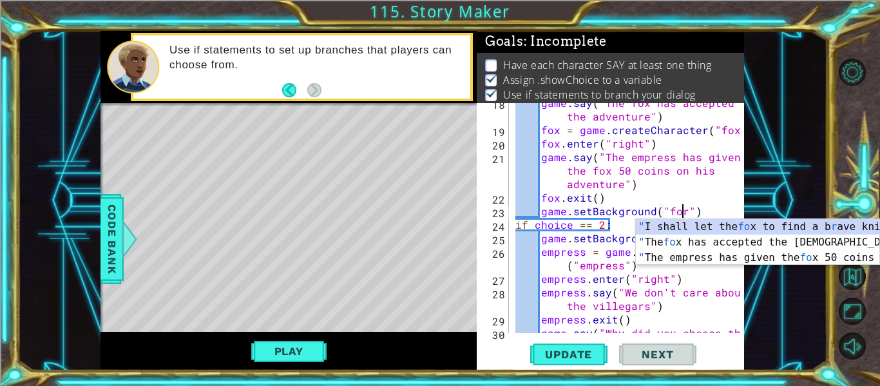
scroll to position [0, 12]
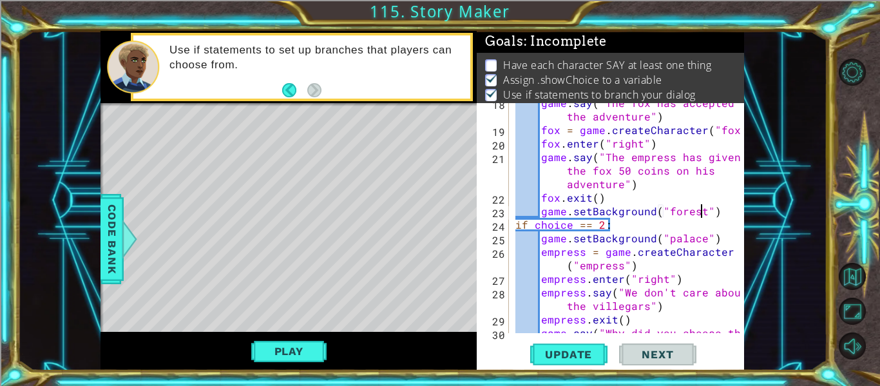
type textarea "game.setBackground("forest")"
click at [581, 368] on div "game.setBackground("forest") 18 19 20 21 22 23 24 25 26 27 28 29 30 31 game . s…" at bounding box center [610, 236] width 267 height 267
click at [573, 359] on span "Update" at bounding box center [568, 354] width 73 height 13
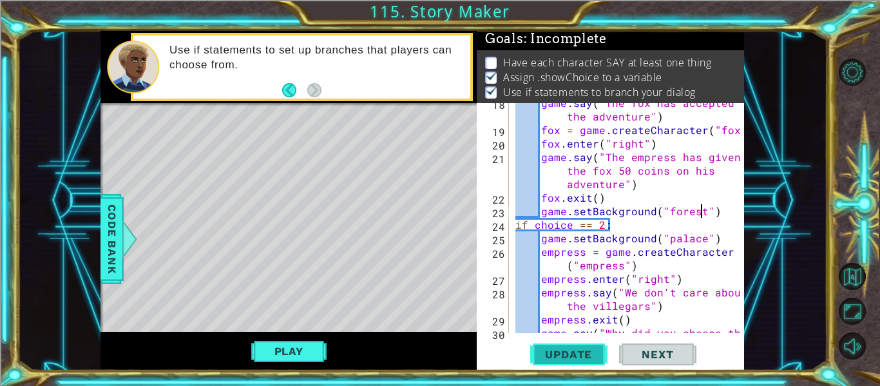
scroll to position [3, 0]
click at [710, 209] on div "game . say ( "The fox has accepted the adventure" ) fox = game . createCharacte…" at bounding box center [630, 238] width 235 height 284
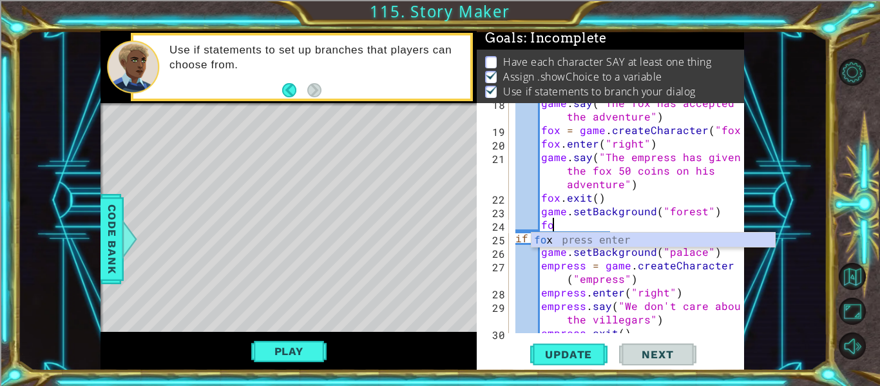
type textarea "f"
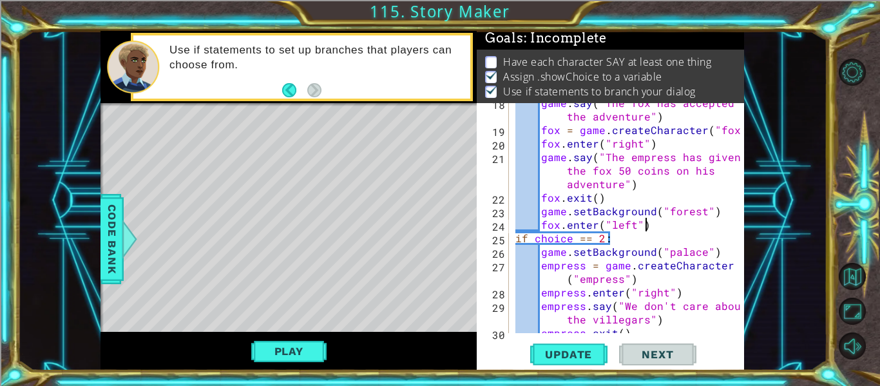
scroll to position [0, 8]
type textarea "fox.enter("left")"
click at [572, 351] on span "Update" at bounding box center [568, 354] width 73 height 13
click at [316, 353] on button "Play" at bounding box center [288, 351] width 75 height 24
click at [707, 345] on div "Update Next" at bounding box center [612, 354] width 267 height 26
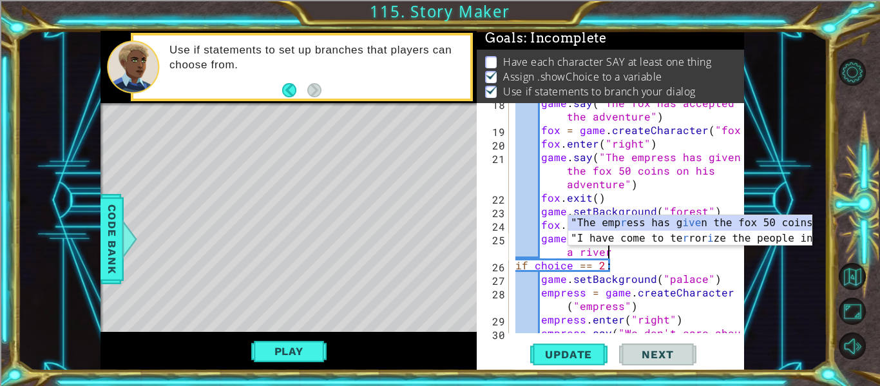
scroll to position [0, 17]
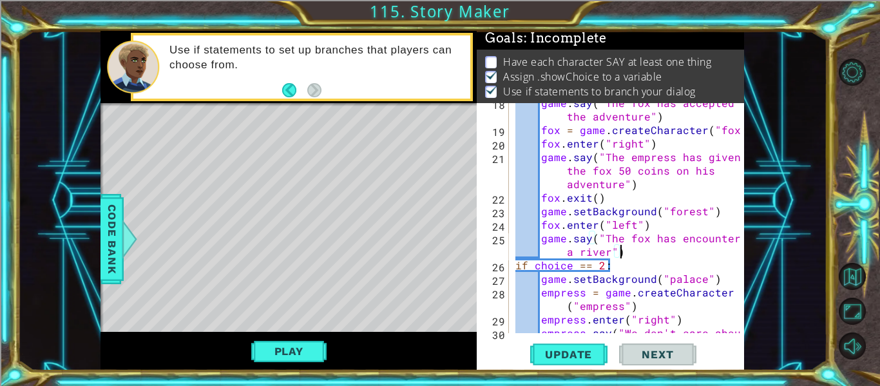
click at [722, 223] on div "game . say ( "The fox has accepted the adventure" ) fox = game . createCharacte…" at bounding box center [630, 238] width 235 height 284
click at [656, 257] on div "game . say ( "The fox has accepted the adventure" ) fox = game . createCharacte…" at bounding box center [630, 238] width 235 height 284
type textarea "game.say("The fox has encountered a river")"
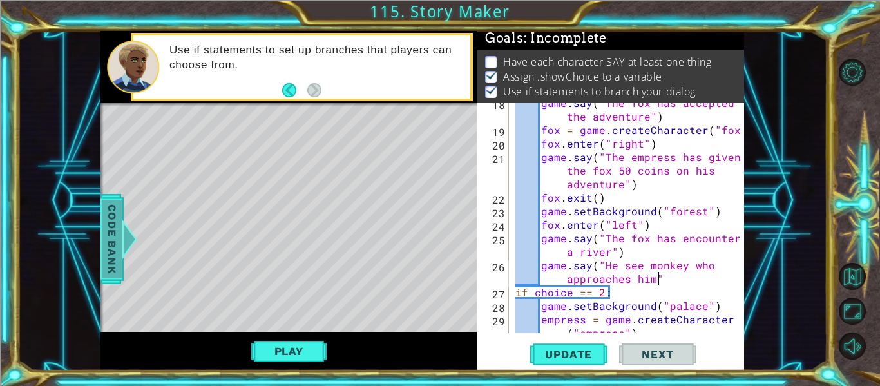
scroll to position [0, 18]
click at [640, 267] on div "game . say ( "The fox has accepted the adventure" ) fox = game . createCharacte…" at bounding box center [630, 238] width 235 height 284
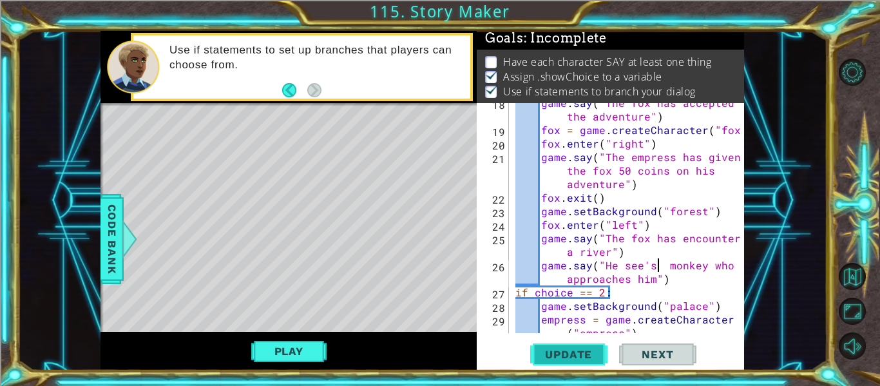
scroll to position [0, 10]
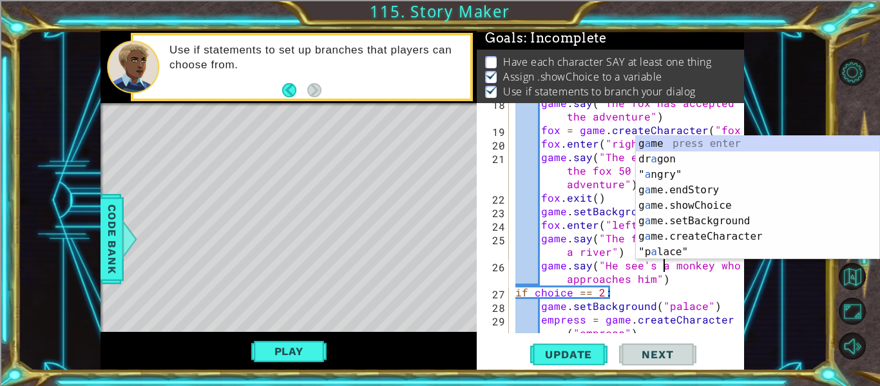
click at [654, 261] on div "game . say ( "The fox has accepted the adventure" ) fox = game . createCharacte…" at bounding box center [630, 238] width 235 height 284
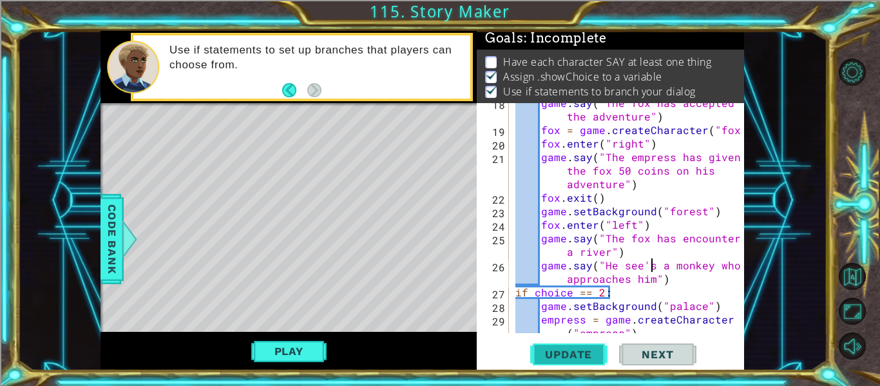
click at [574, 355] on span "Update" at bounding box center [568, 354] width 73 height 13
click at [662, 287] on div "game . say ( "The fox has accepted the adventure" ) fox = game . createCharacte…" at bounding box center [630, 238] width 235 height 284
click at [666, 280] on div "game . say ( "The fox has accepted the adventure" ) fox = game . createCharacte…" at bounding box center [630, 238] width 235 height 284
type textarea "game.say("He see's a monkey who approaches him")"
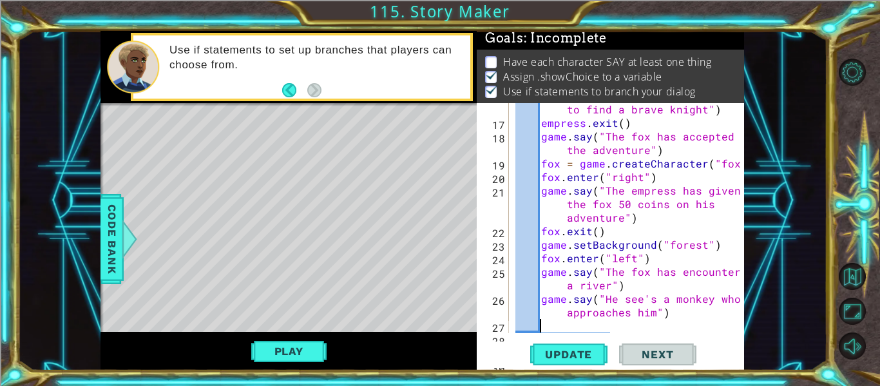
scroll to position [326, 0]
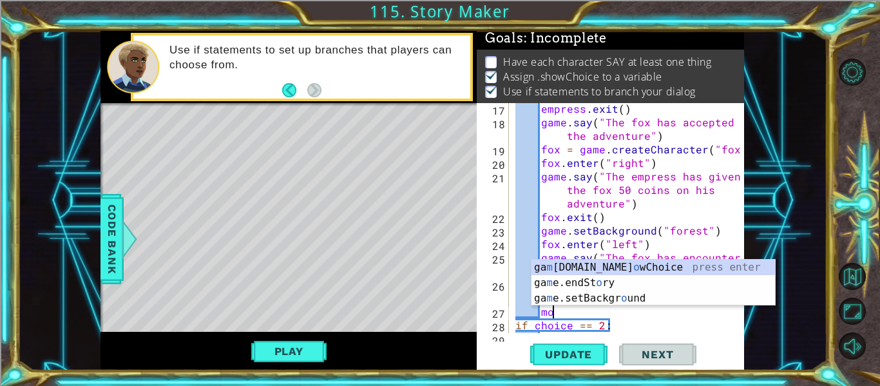
type textarea "m"
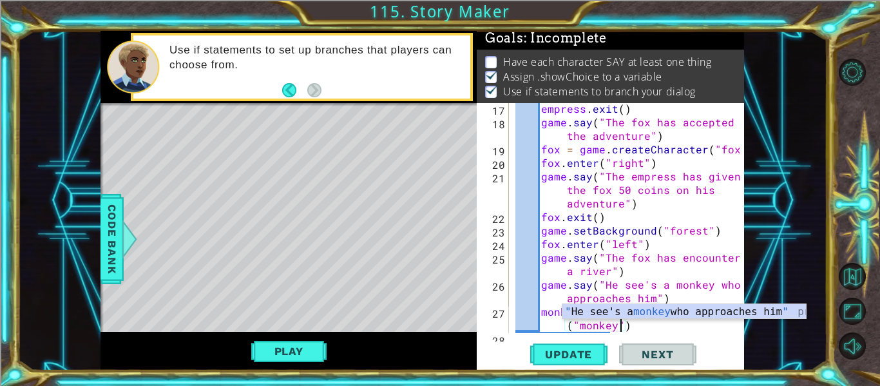
scroll to position [0, 16]
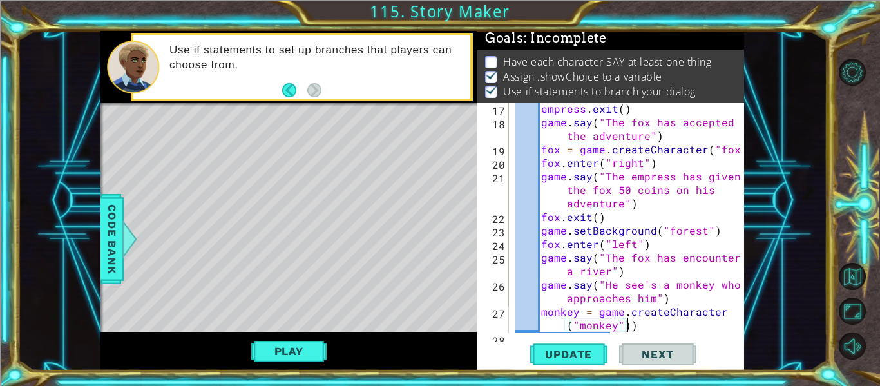
type textarea "monkey = game.createCharacter("monkey")"
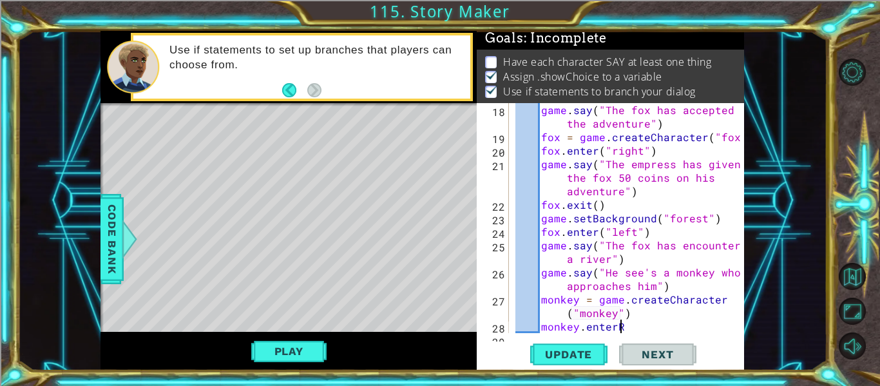
scroll to position [0, 6]
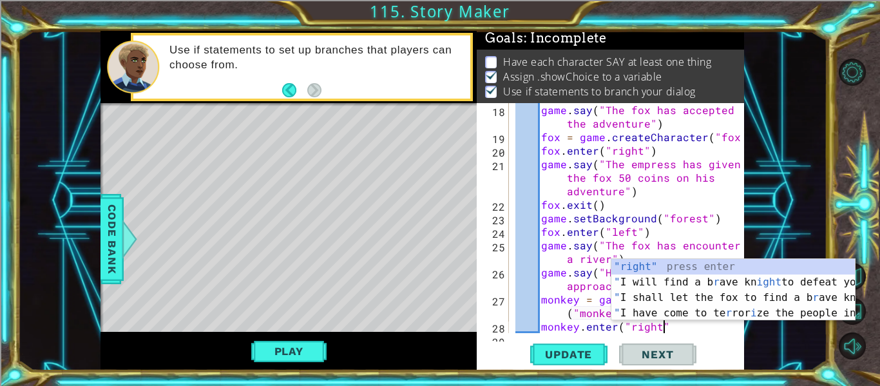
type textarea "monkey.enter("right")"
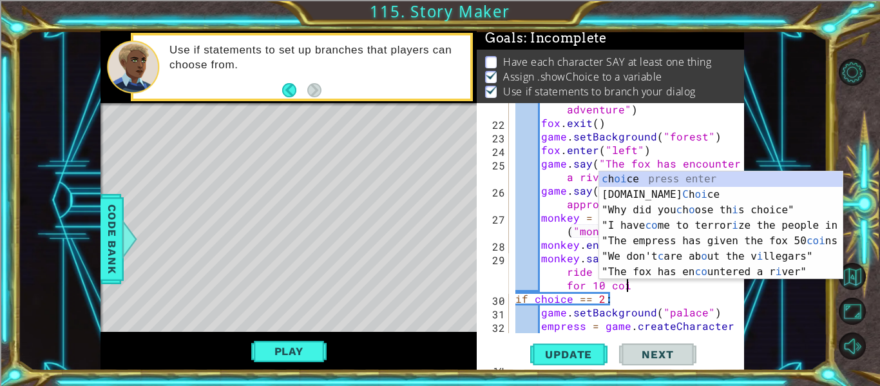
scroll to position [0, 29]
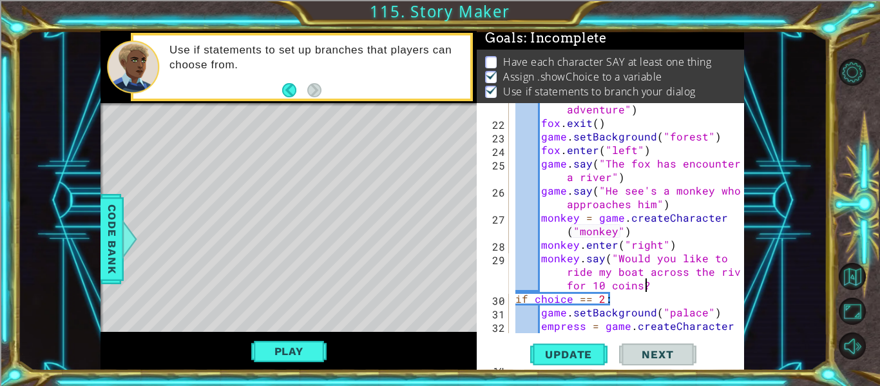
click at [728, 308] on div at bounding box center [734, 61] width 13 height 757
click at [656, 291] on div "game . say ( "The empress has given the fox 50 coins on his adventure" ) fox . …" at bounding box center [630, 224] width 235 height 298
type textarea "monkey.say("Would you like to ride my boat across the river for 10 coins?")"
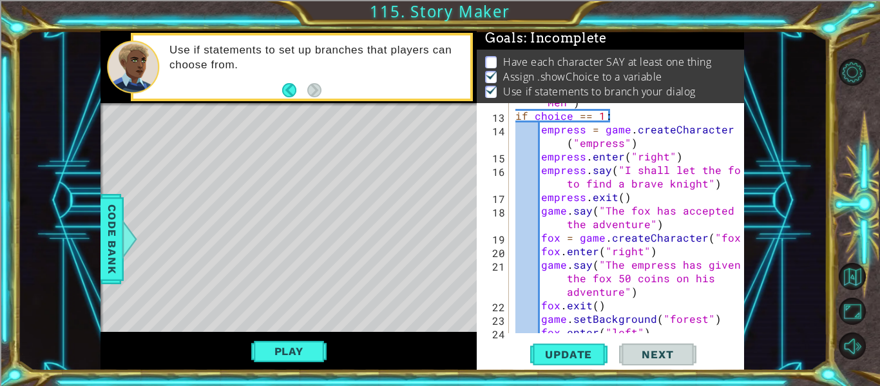
scroll to position [238, 0]
click at [119, 236] on span "Code Bank" at bounding box center [112, 239] width 21 height 79
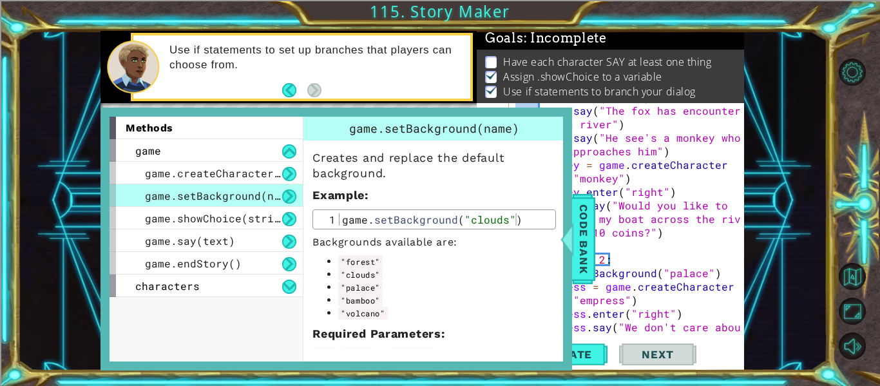
scroll to position [473, 0]
click at [214, 281] on div "characters" at bounding box center [205, 285] width 193 height 23
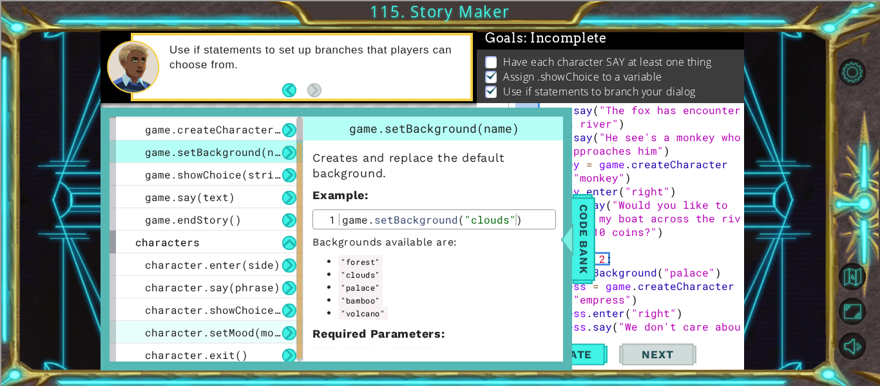
scroll to position [48, 0]
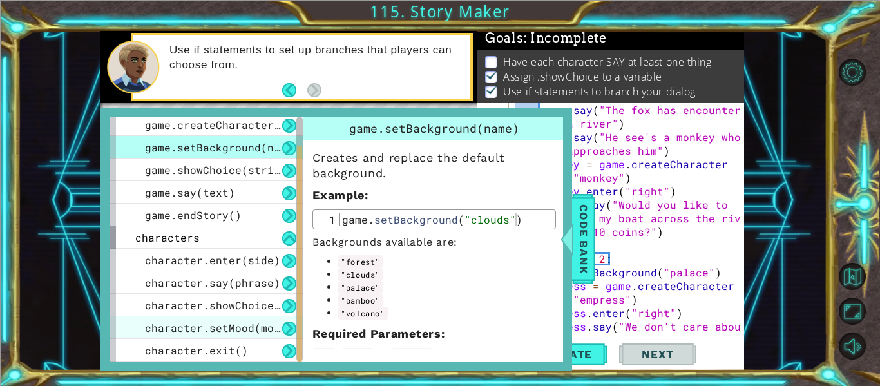
click at [220, 322] on span "character.setMood(mood)" at bounding box center [219, 328] width 148 height 14
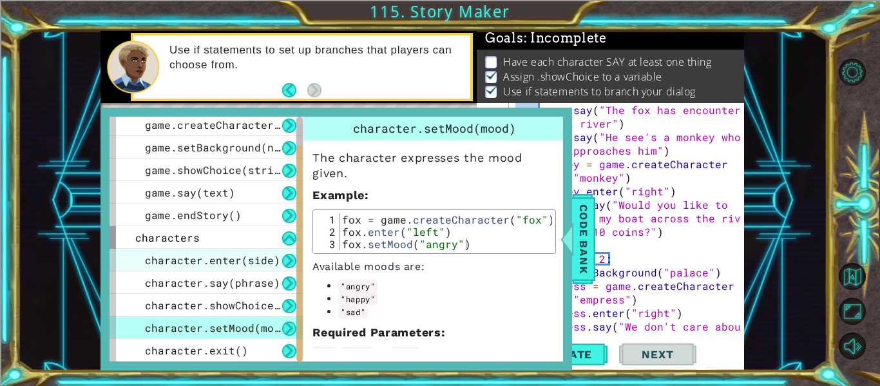
click at [241, 263] on span "character.enter(side)" at bounding box center [212, 260] width 135 height 14
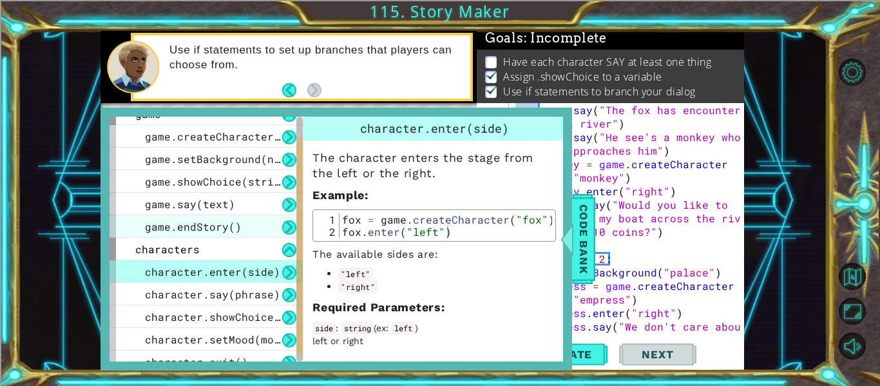
scroll to position [35, 0]
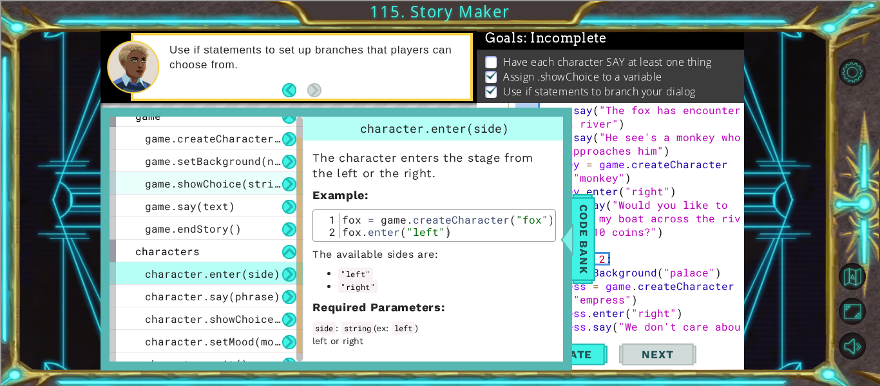
click at [236, 185] on span "game.showChoice(string1, string2)" at bounding box center [251, 183] width 213 height 14
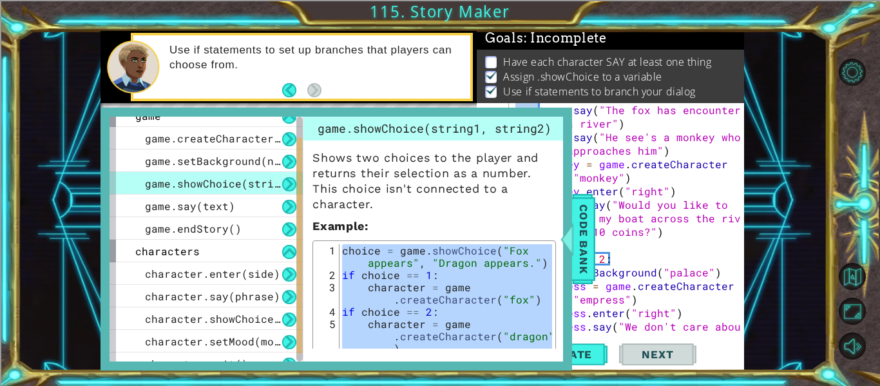
drag, startPoint x: 343, startPoint y: 249, endPoint x: 607, endPoint y: 416, distance: 312.8
click at [607, 385] on html "1 ההההההההההההההההההההההההההההההההההההההההההההההההההההההההההההההההההההההההההההה…" at bounding box center [440, 242] width 880 height 484
type textarea "character = game.createCharacter("dragon") character.enter("left")"
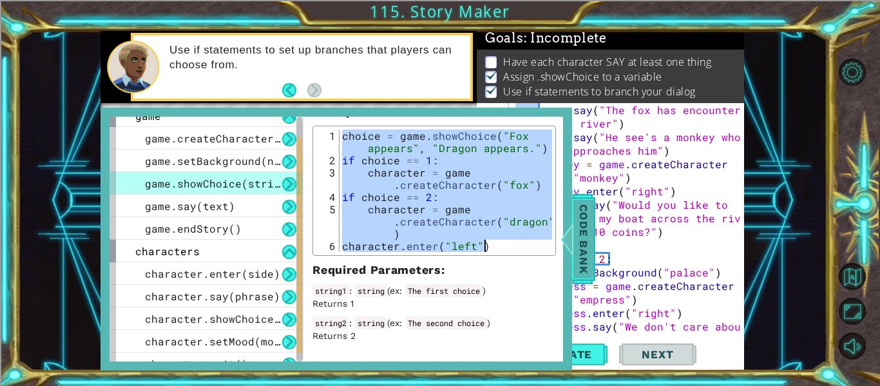
click at [572, 232] on div at bounding box center [567, 239] width 16 height 39
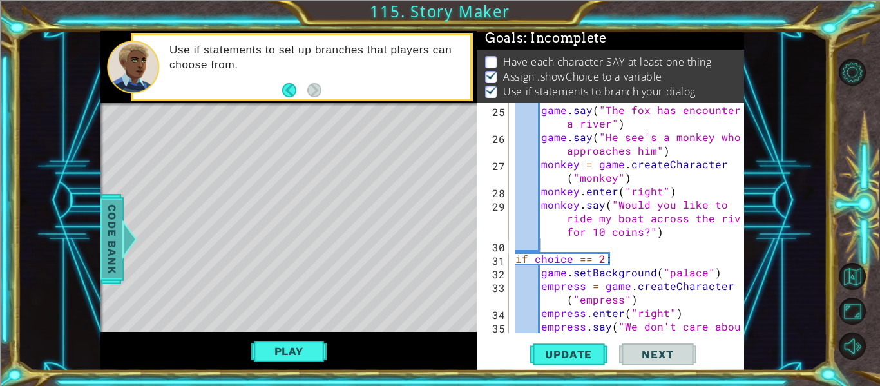
scroll to position [541, 0]
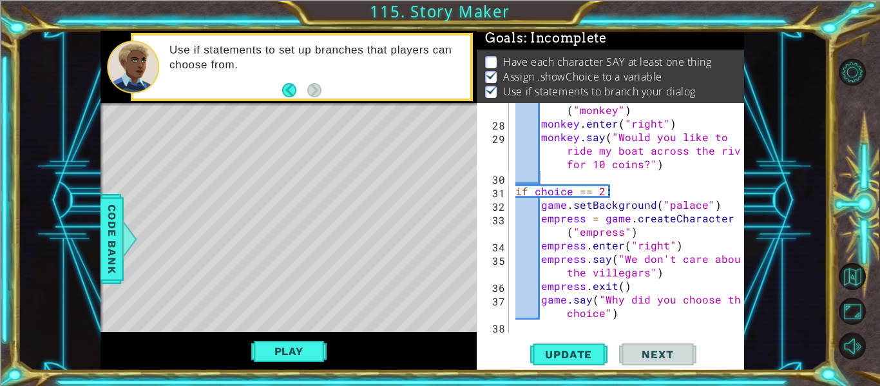
click at [630, 173] on div "monkey = game . createCharacter ( "monkey" ) monkey . enter ( "right" ) monkey …" at bounding box center [630, 225] width 235 height 270
paste textarea "character.enter("left")"
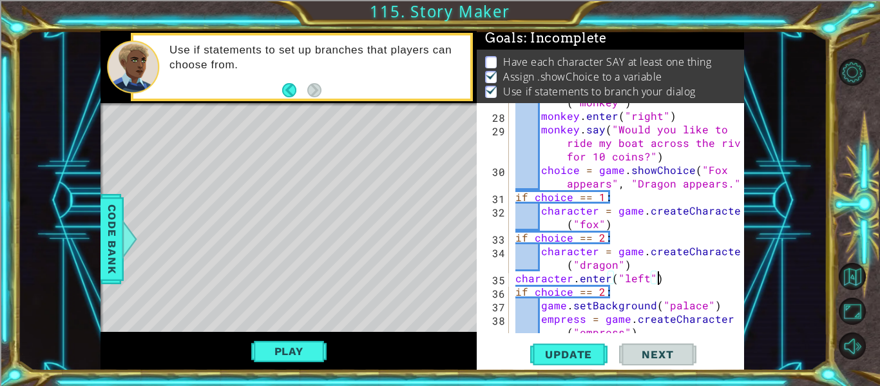
scroll to position [545, 0]
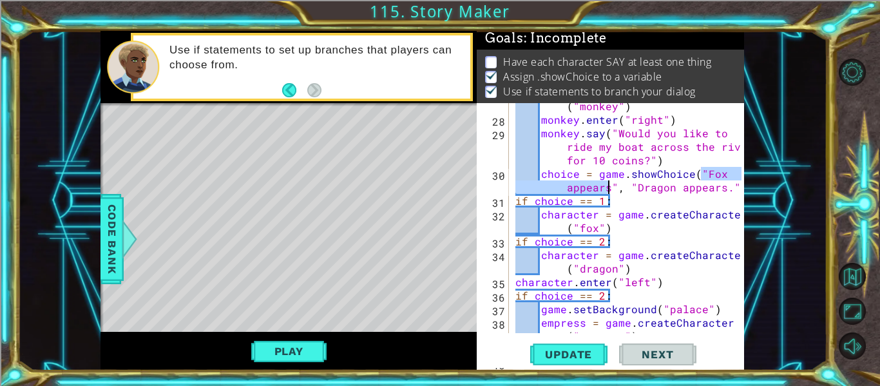
drag, startPoint x: 701, startPoint y: 173, endPoint x: 609, endPoint y: 187, distance: 93.1
click at [609, 187] on div "monkey = game . createCharacter ( "monkey" ) monkey . enter ( "right" ) monkey …" at bounding box center [630, 228] width 235 height 284
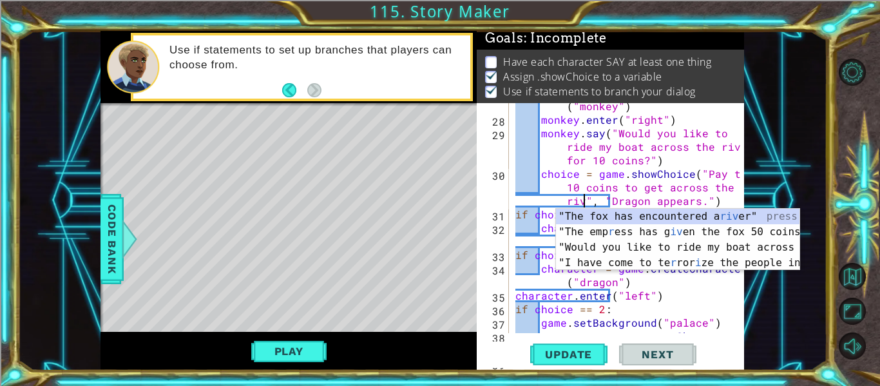
scroll to position [0, 28]
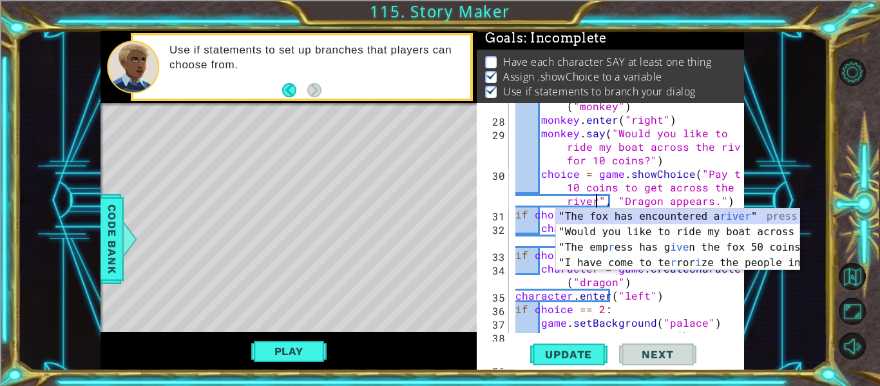
click at [632, 202] on div "monkey = game . createCharacter ( "monkey" ) monkey . enter ( "right" ) monkey …" at bounding box center [630, 228] width 235 height 284
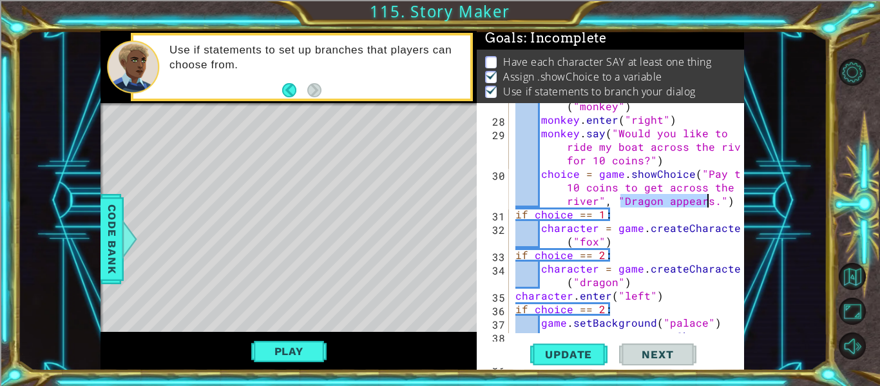
drag, startPoint x: 622, startPoint y: 201, endPoint x: 706, endPoint y: 203, distance: 84.4
click at [706, 203] on div "monkey = game . createCharacter ( "monkey" ) monkey . enter ( "right" ) monkey …" at bounding box center [630, 228] width 235 height 284
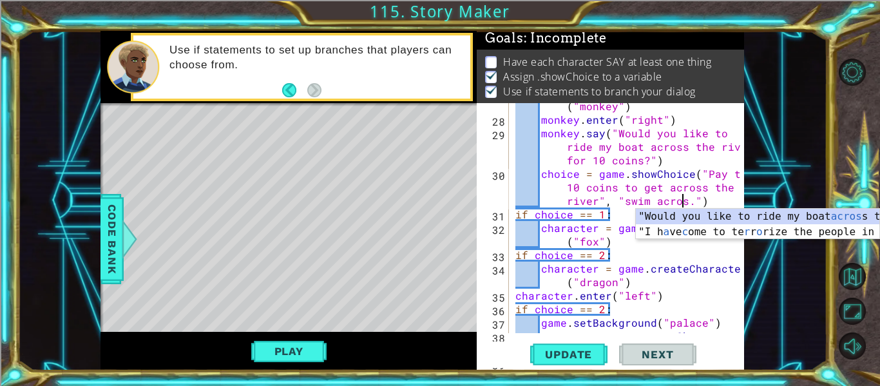
scroll to position [0, 33]
click at [626, 205] on div "monkey = game . createCharacter ( "monkey" ) monkey . enter ( "right" ) monkey …" at bounding box center [630, 228] width 235 height 284
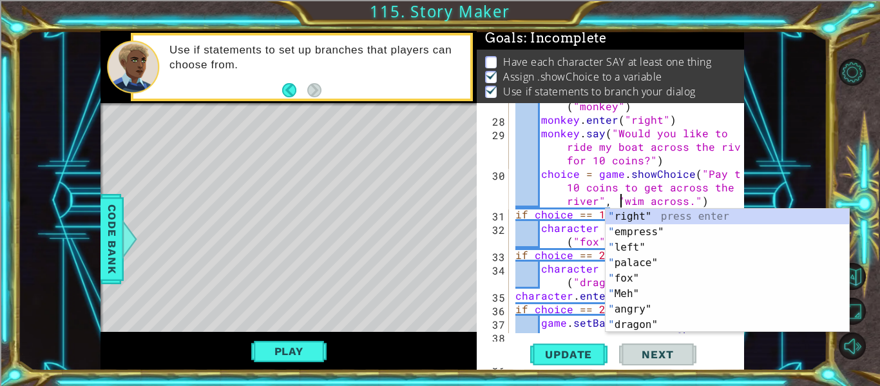
scroll to position [0, 30]
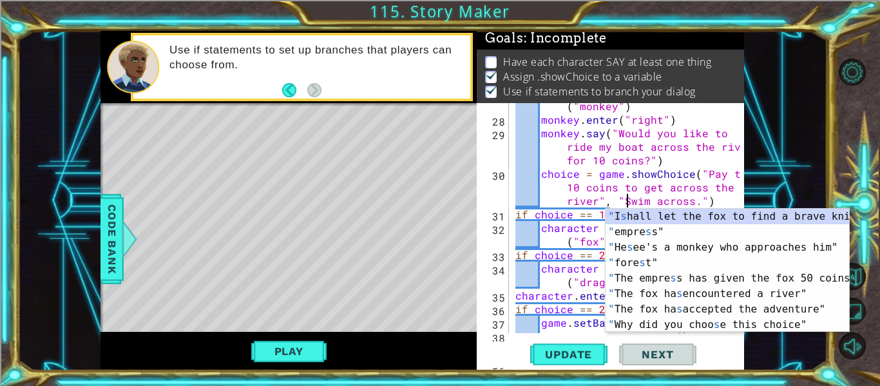
click at [681, 183] on div "monkey = game . createCharacter ( "monkey" ) monkey . enter ( "right" ) monkey …" at bounding box center [630, 228] width 235 height 284
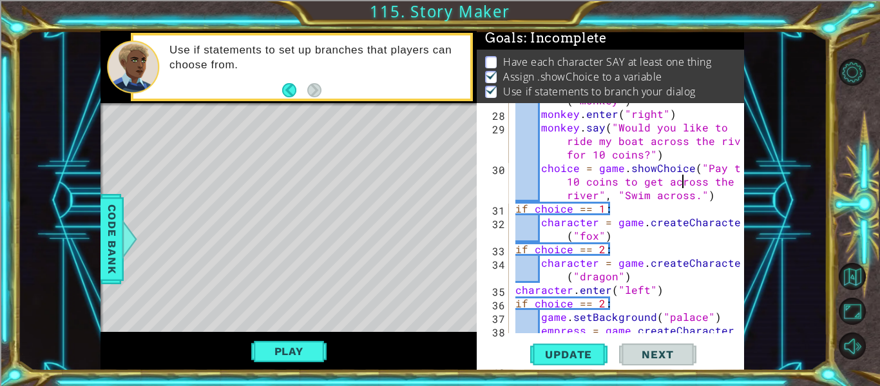
scroll to position [547, 0]
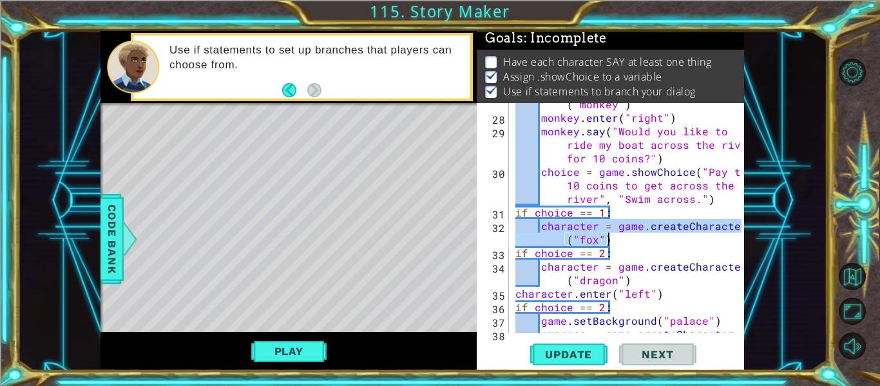
drag, startPoint x: 541, startPoint y: 226, endPoint x: 621, endPoint y: 236, distance: 81.1
click at [621, 236] on div "monkey = game . createCharacter ( "monkey" ) monkey . enter ( "right" ) monkey …" at bounding box center [630, 226] width 235 height 284
type textarea "character = game.createCharacter("fox")"
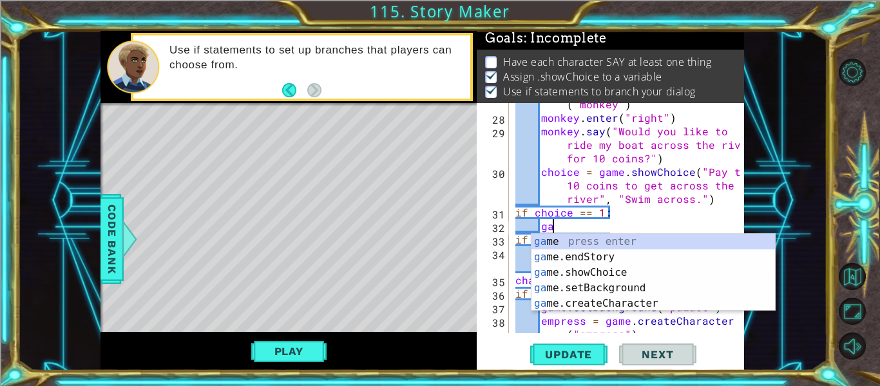
type textarea "g"
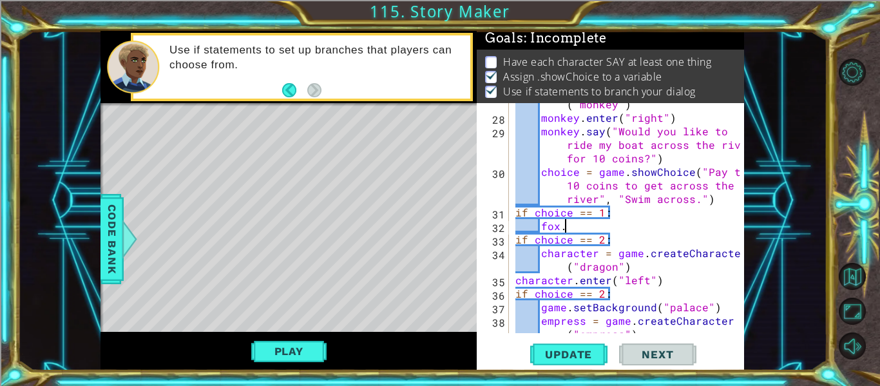
scroll to position [0, 3]
type textarea "fox.exit()"
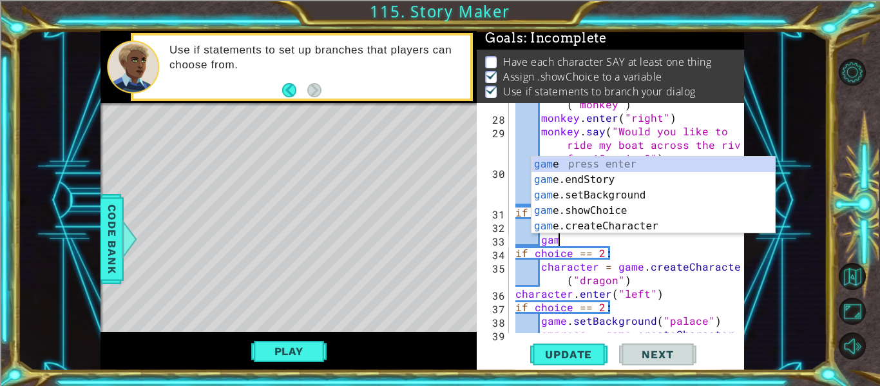
scroll to position [0, 1]
type textarea "g"
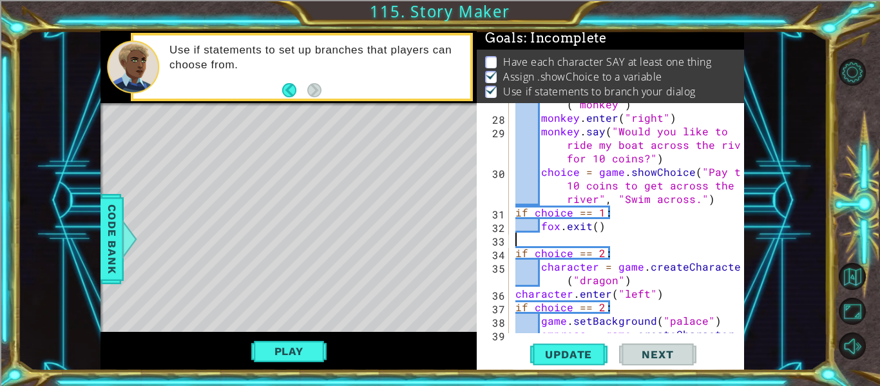
scroll to position [0, 0]
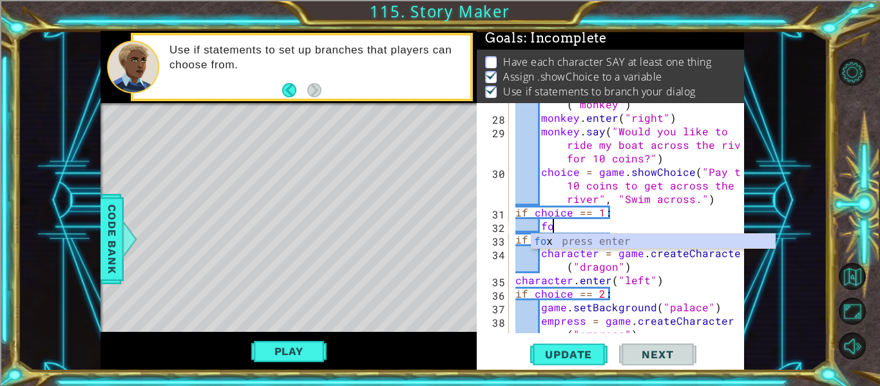
type textarea "f"
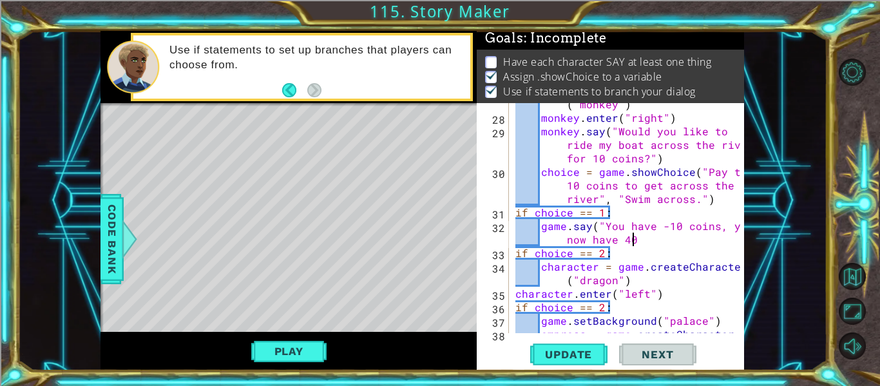
scroll to position [0, 19]
click at [714, 225] on div "monkey = game . createCharacter ( "monkey" ) monkey . enter ( "right" ) monkey …" at bounding box center [630, 226] width 235 height 284
click at [672, 238] on div "monkey = game . createCharacter ( "monkey" ) monkey . enter ( "right" ) monkey …" at bounding box center [630, 226] width 235 height 284
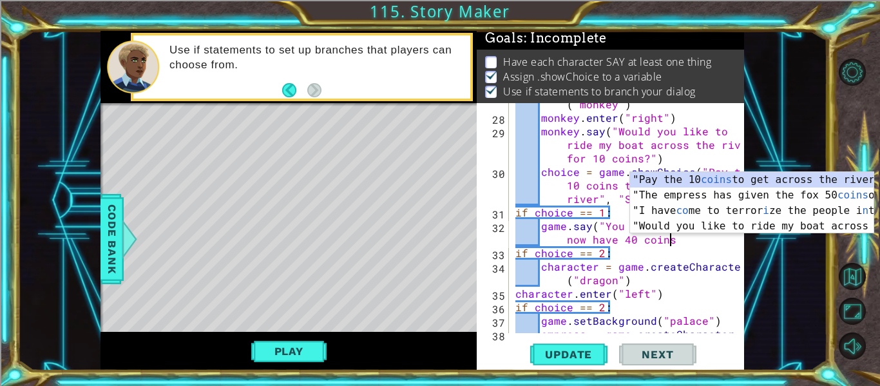
scroll to position [0, 21]
type textarea "game.say("You have -10 coins, you now have 40 coins")"
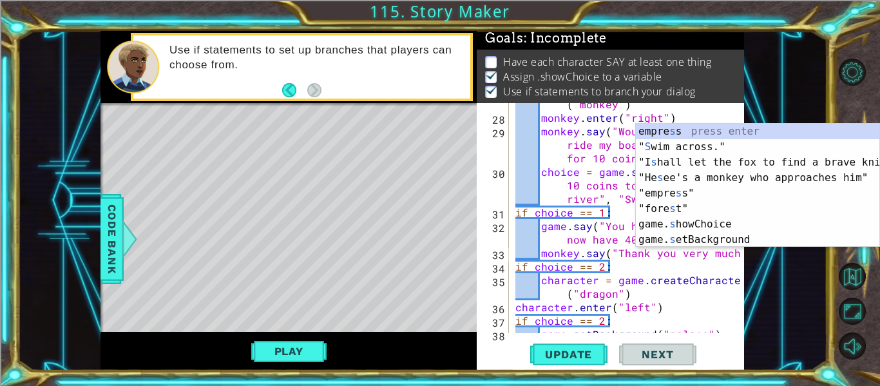
scroll to position [0, 14]
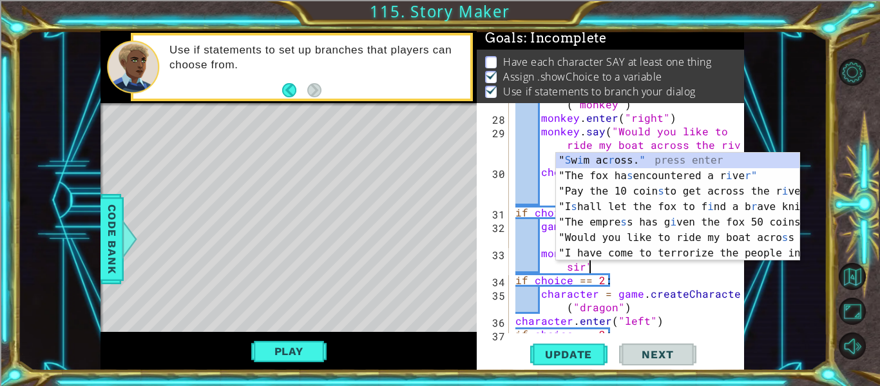
type textarea "monkey.say("Thank you very much sir")"
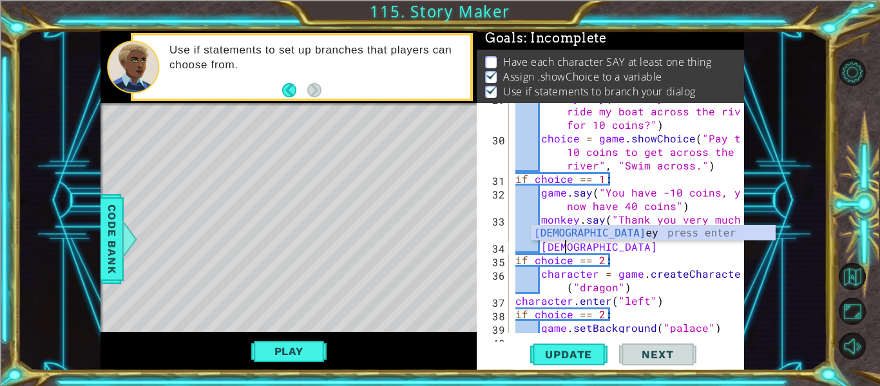
scroll to position [0, 3]
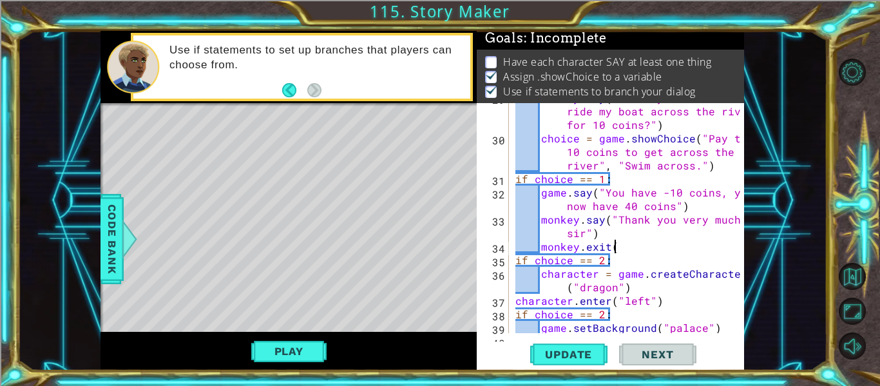
type textarea "monkey.exit()"
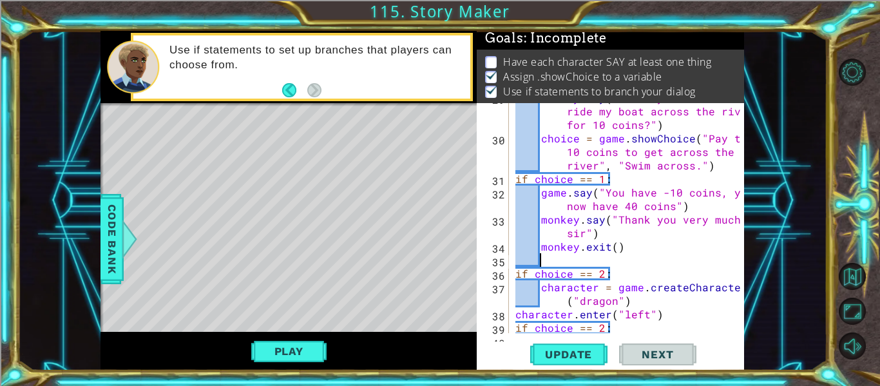
scroll to position [0, 0]
type textarea "monkey.exit()"
type textarea "fox.exit()"
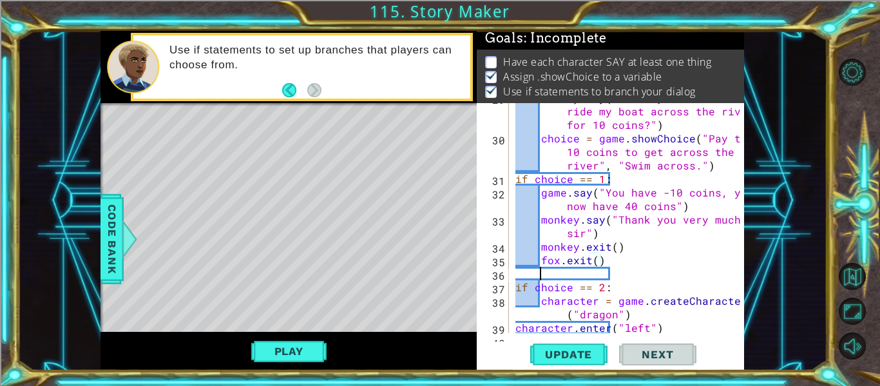
scroll to position [0, 1]
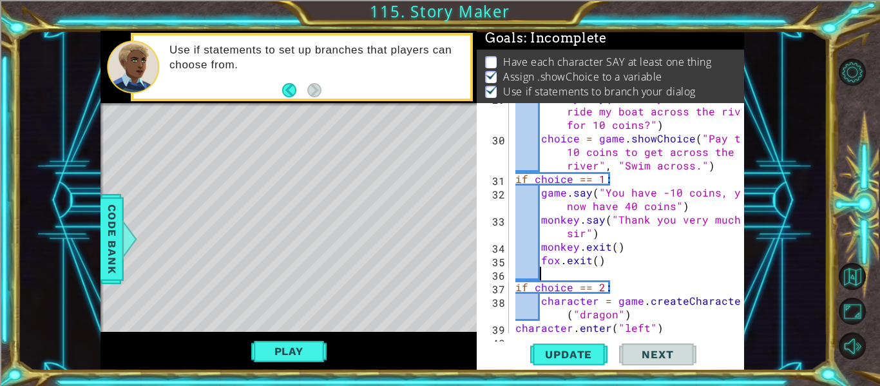
type textarea "f"
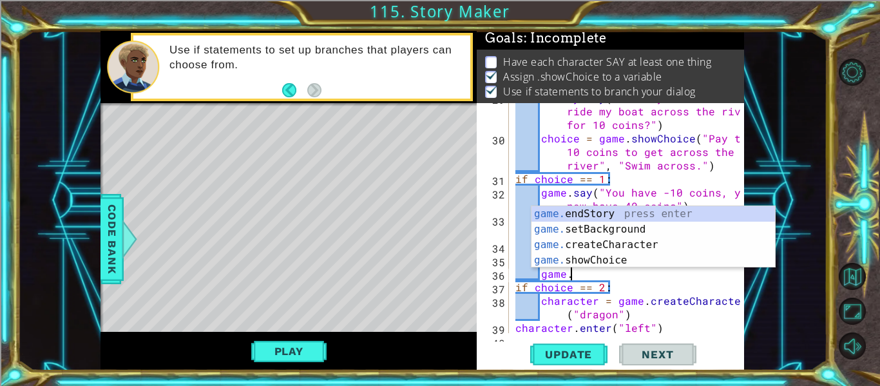
scroll to position [0, 4]
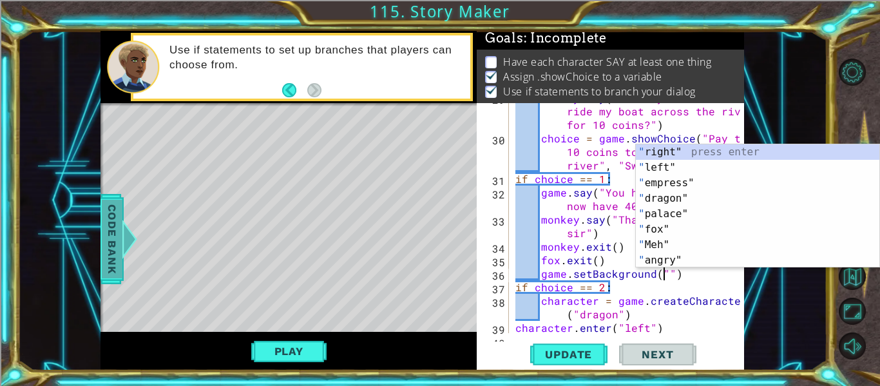
type textarea "game.setBackground("")"
click at [120, 239] on span "Code Bank" at bounding box center [112, 239] width 21 height 79
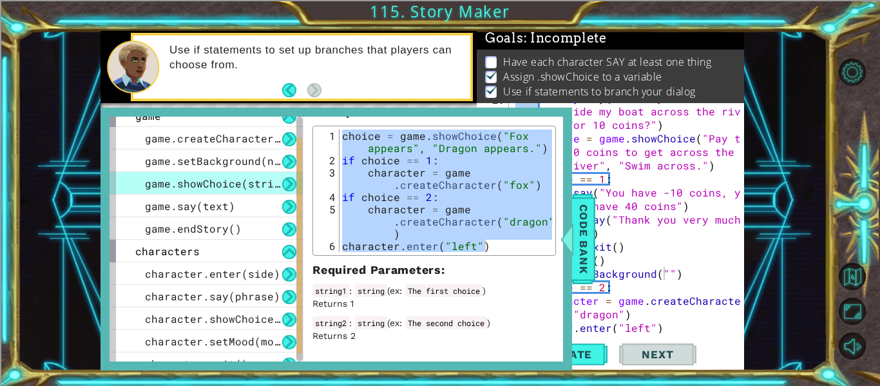
click at [397, 166] on div "choice = game . showChoice ( "Fox appears" , "Dragon appears." ) if choice == 1…" at bounding box center [445, 190] width 213 height 122
type textarea "if choice == 1:"
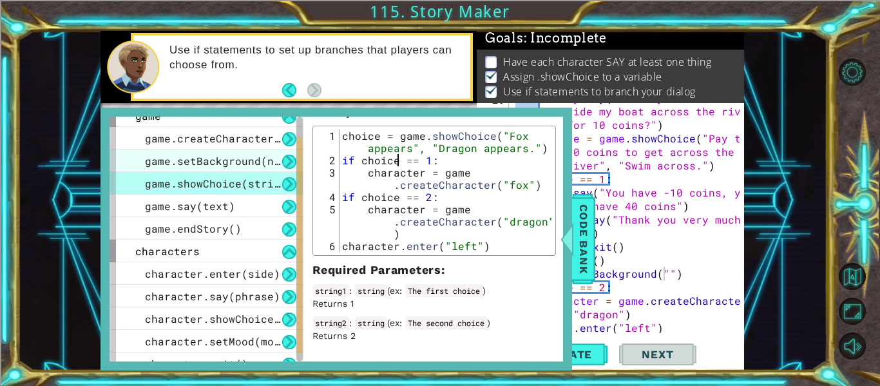
click at [240, 169] on div "game.setBackground(name)" at bounding box center [205, 160] width 193 height 23
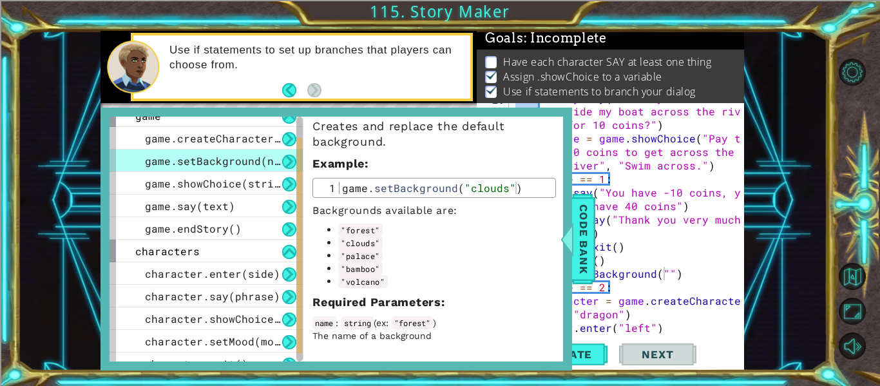
scroll to position [32, 0]
click at [578, 231] on span "Code Bank" at bounding box center [583, 239] width 21 height 79
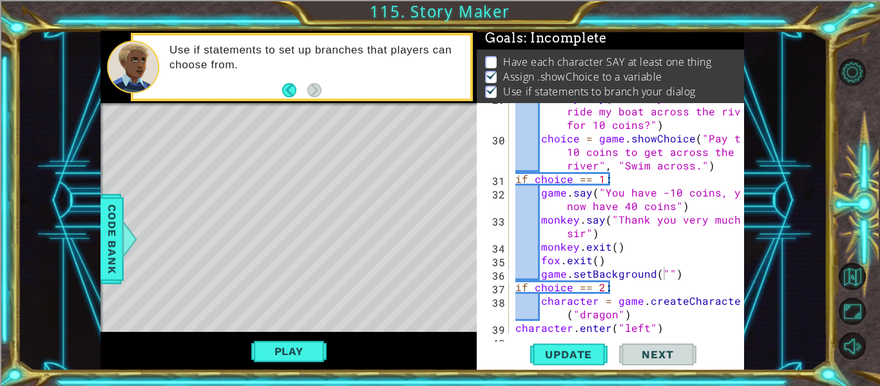
click at [665, 267] on div "monkey . say ( "Would you like to ride my boat across the river for 10 coins?" …" at bounding box center [630, 233] width 235 height 284
type textarea "game.setBackground("bamboo")"
click at [574, 345] on button "Update" at bounding box center [568, 354] width 77 height 26
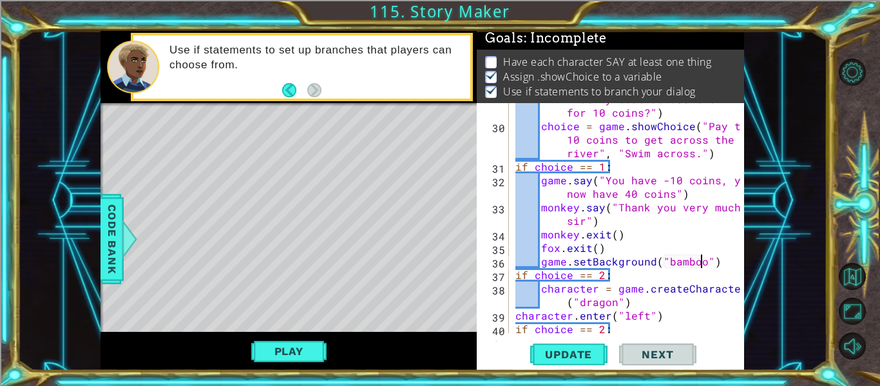
scroll to position [596, 0]
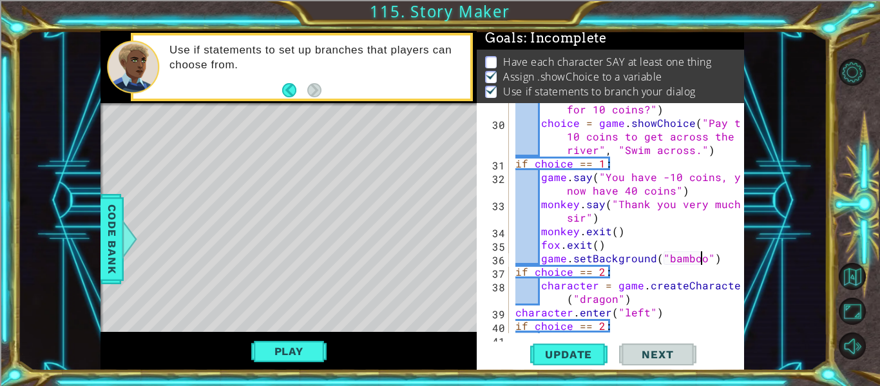
click at [712, 254] on div "monkey . say ( "Would you like to ride my boat across the river for 10 coins?" …" at bounding box center [630, 217] width 235 height 284
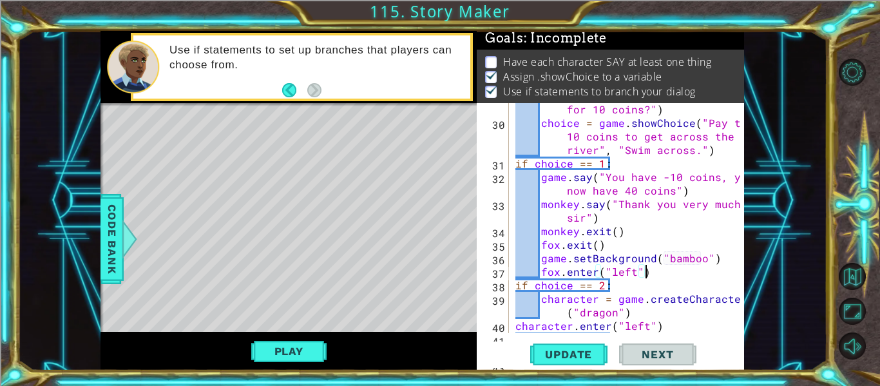
scroll to position [0, 8]
click at [646, 268] on div "monkey . say ( "Would you like to ride my boat across the river for 10 coins?" …" at bounding box center [630, 217] width 235 height 284
click at [637, 257] on div "monkey . say ( "Would you like to ride my boat across the river for 10 coins?" …" at bounding box center [630, 217] width 235 height 284
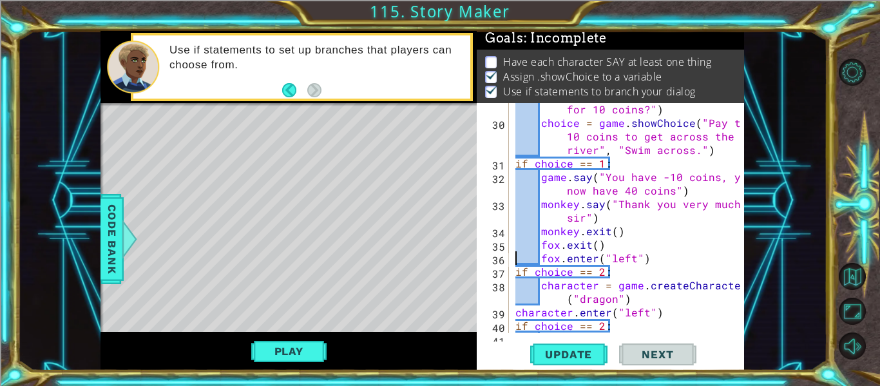
click at [674, 263] on div "monkey . say ( "Would you like to ride my boat across the river for 10 coins?" …" at bounding box center [630, 217] width 235 height 284
click at [657, 242] on div "monkey . say ( "Would you like to ride my boat across the river for 10 coins?" …" at bounding box center [630, 217] width 235 height 284
type textarea "fox.exit()"
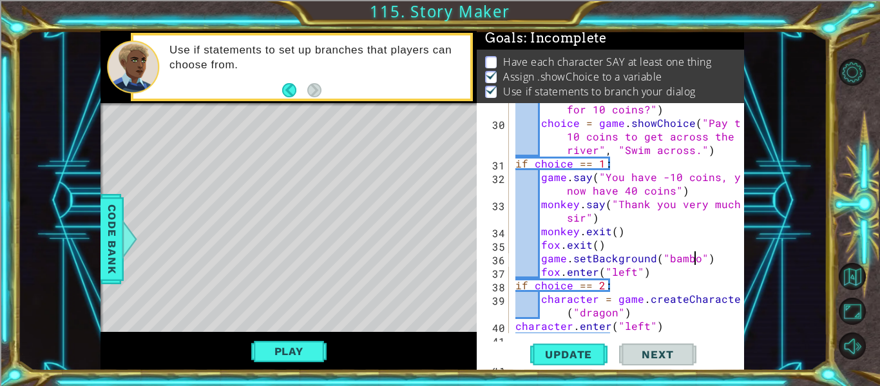
scroll to position [0, 12]
click at [552, 359] on span "Update" at bounding box center [568, 354] width 73 height 13
click at [668, 272] on div "monkey . say ( "Would you like to ride my boat across the river for 10 coins?" …" at bounding box center [630, 217] width 235 height 284
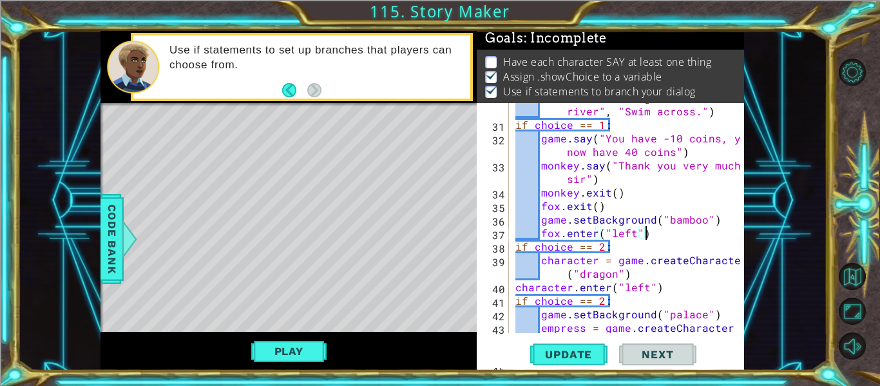
scroll to position [634, 0]
click at [606, 290] on div "choice = game . showChoice ( "Pay the 10 coins to get across the river" , "Swim…" at bounding box center [630, 226] width 235 height 298
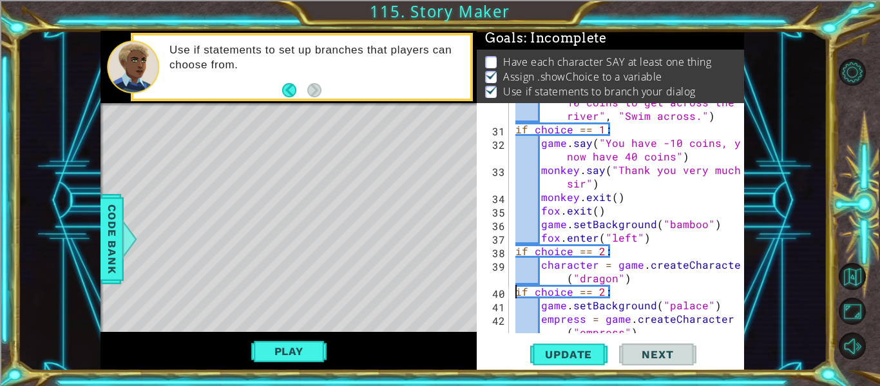
scroll to position [630, 0]
click at [663, 242] on div "choice = game . showChoice ( "Pay the 10 coins to get across the river" , "Swim…" at bounding box center [630, 231] width 235 height 298
type textarea "fox.enter("left")"
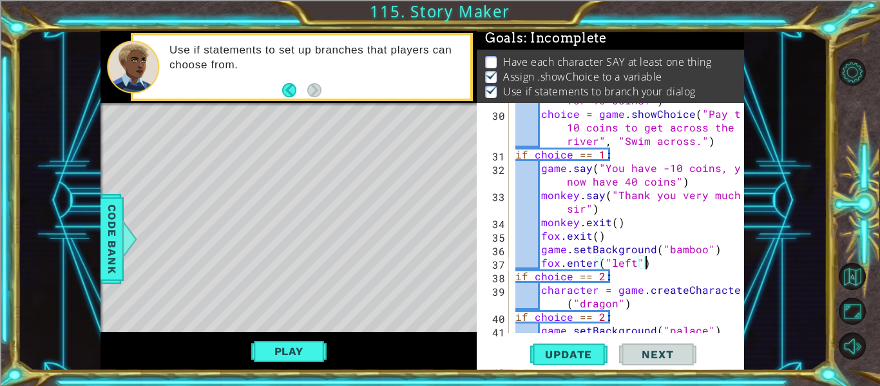
scroll to position [605, 0]
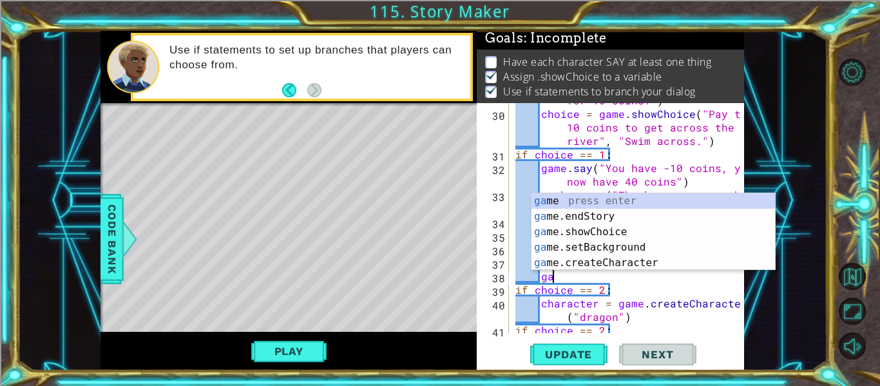
type textarea "g"
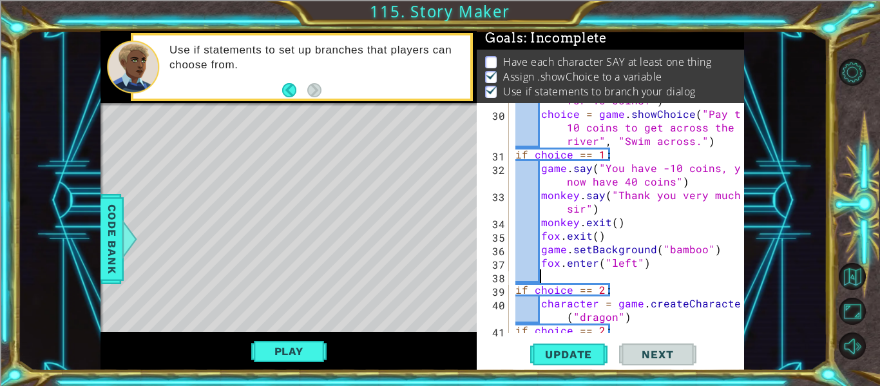
scroll to position [0, 0]
type textarea "fox.enter("left")"
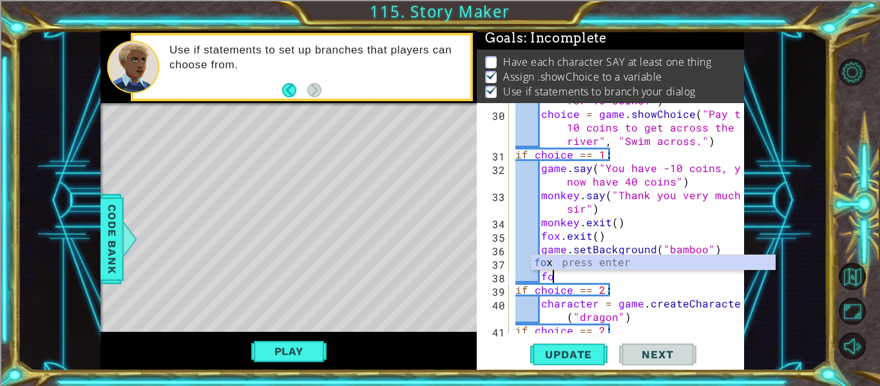
type textarea "f"
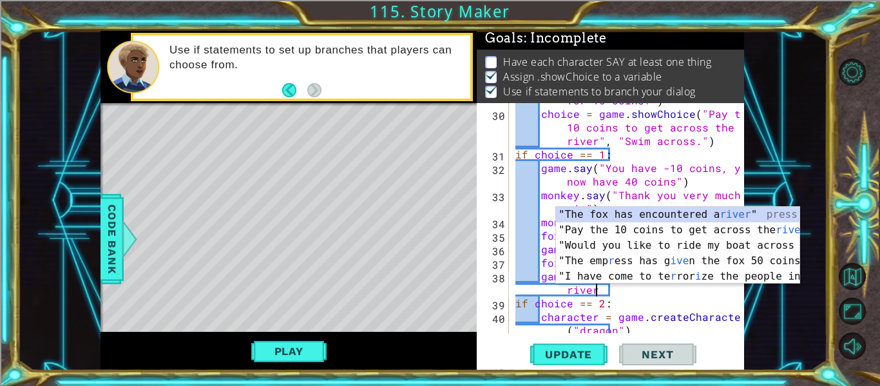
scroll to position [0, 15]
type textarea "game.say("you have crossed the river")"
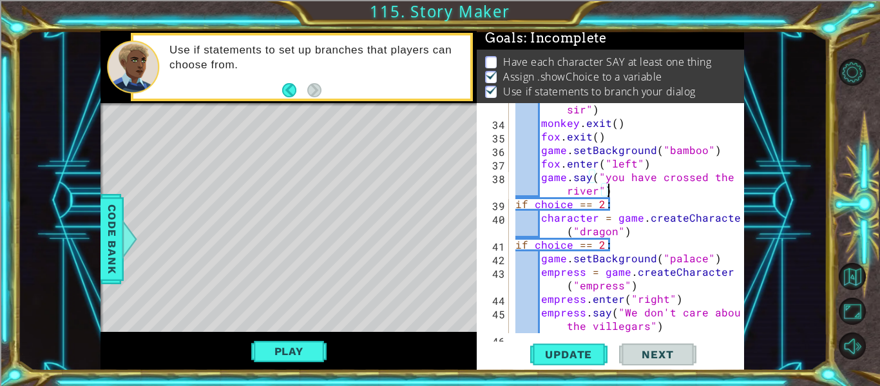
scroll to position [704, 0]
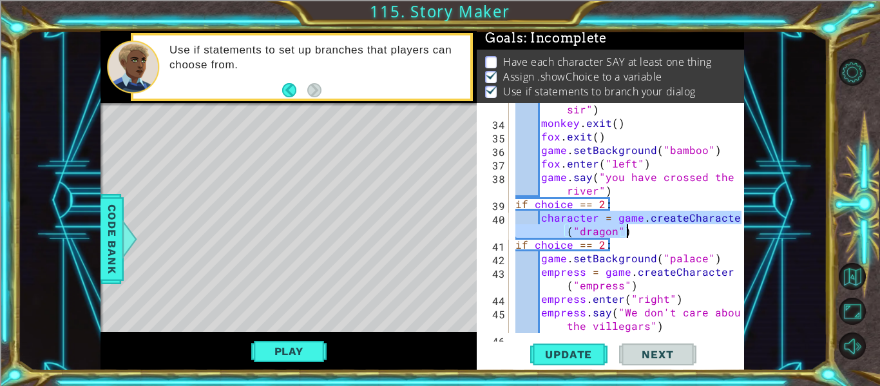
drag, startPoint x: 543, startPoint y: 218, endPoint x: 655, endPoint y: 229, distance: 112.5
click at [655, 229] on div "monkey . say ( "Thank you very much sir" ) monkey . exit ( ) fox . exit ( ) gam…" at bounding box center [630, 224] width 235 height 270
type textarea "character = game.createCharacter("dragon")"
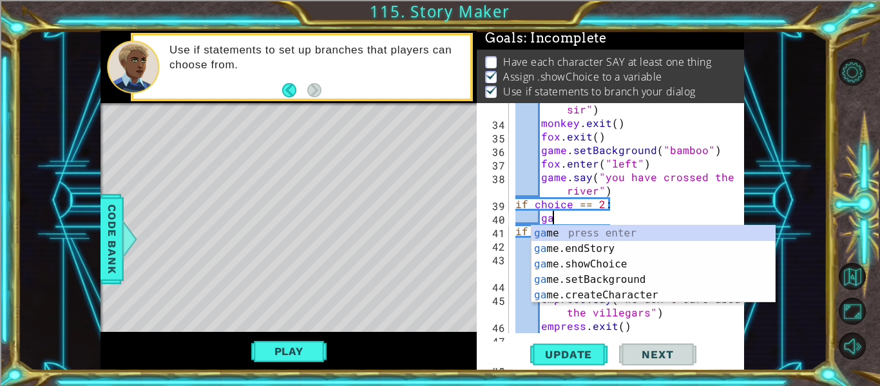
type textarea "g"
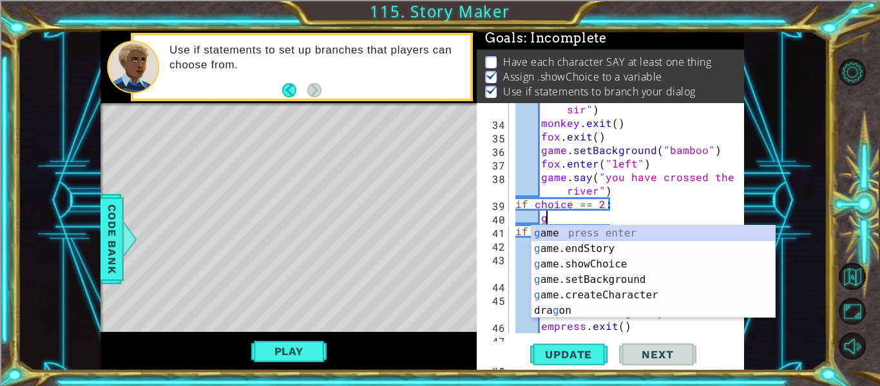
scroll to position [0, 1]
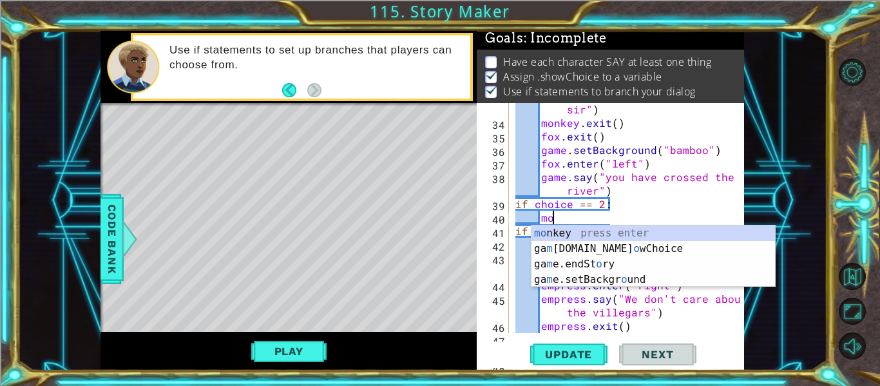
type textarea "m"
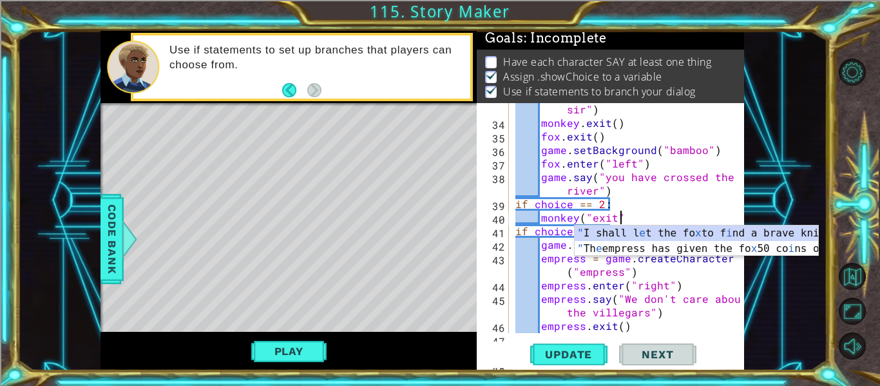
type textarea "monkey("exit")"
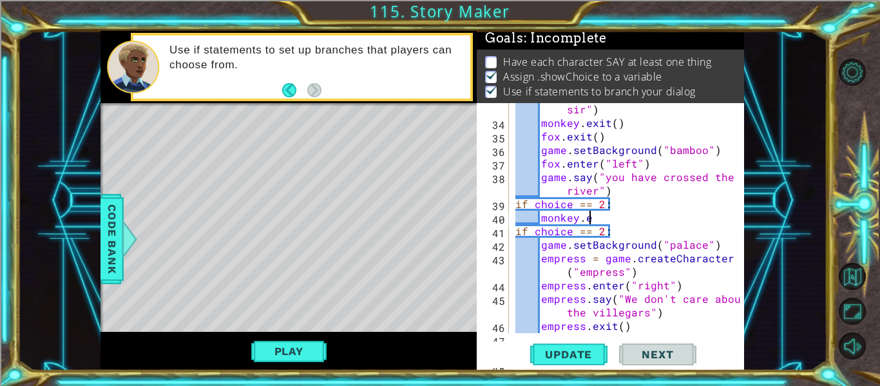
scroll to position [0, 5]
type textarea "monkey.exit()"
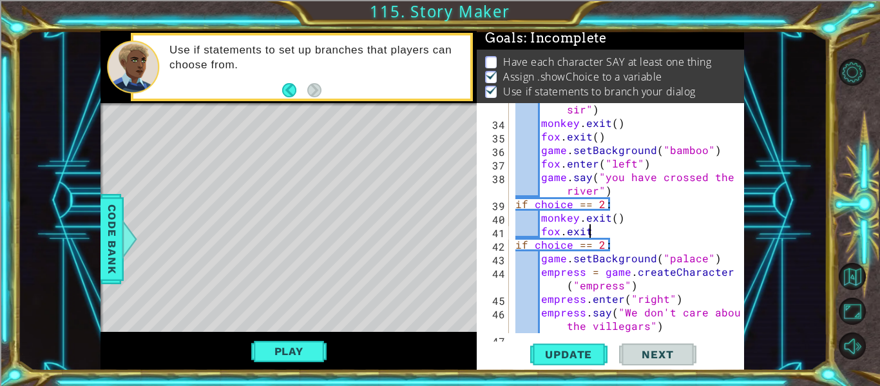
type textarea "fox.exit()"
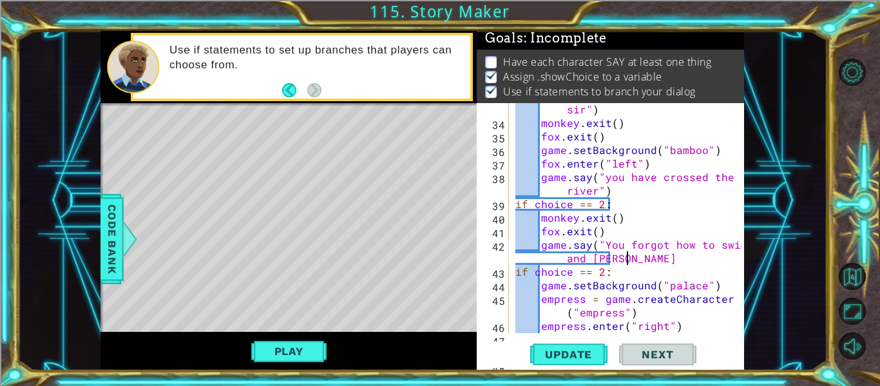
scroll to position [0, 18]
type textarea "game.say("You forgot how to swim and drowned")"
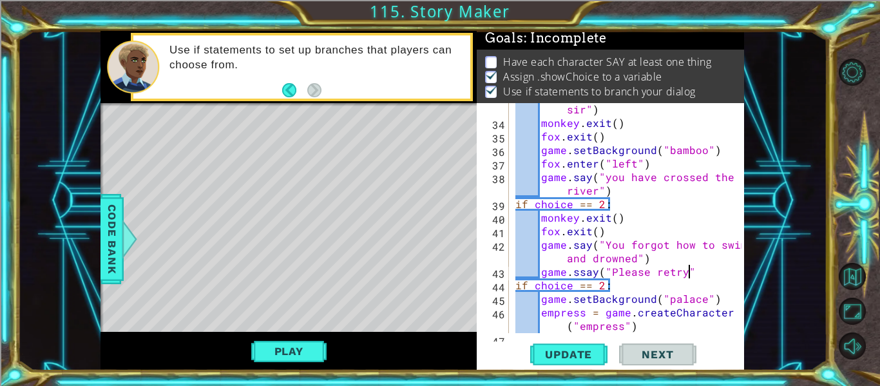
scroll to position [0, 10]
click at [600, 281] on div "monkey . say ( "Thank you very much sir" ) monkey . exit ( ) fox . exit ( ) gam…" at bounding box center [630, 224] width 235 height 270
click at [586, 269] on div "monkey . say ( "Thank you very much sir" ) monkey . exit ( ) fox . exit ( ) gam…" at bounding box center [630, 224] width 235 height 270
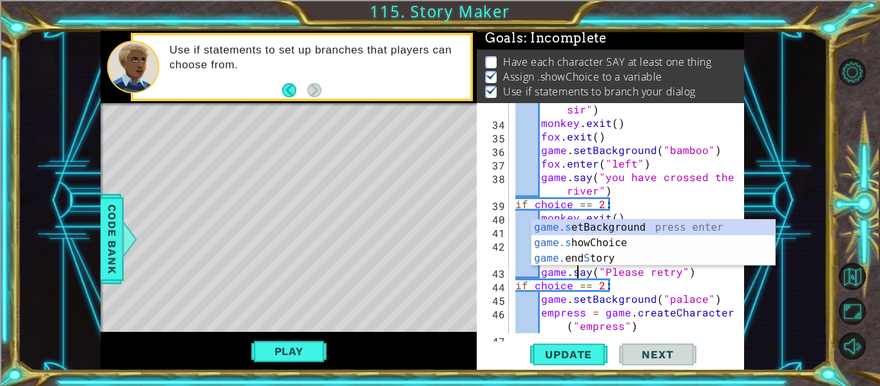
click at [557, 373] on div "1 ההההההההההההההההההההההההההההההההההההההההההההההההההההההההההההההההההההההההההההה…" at bounding box center [440, 193] width 880 height 386
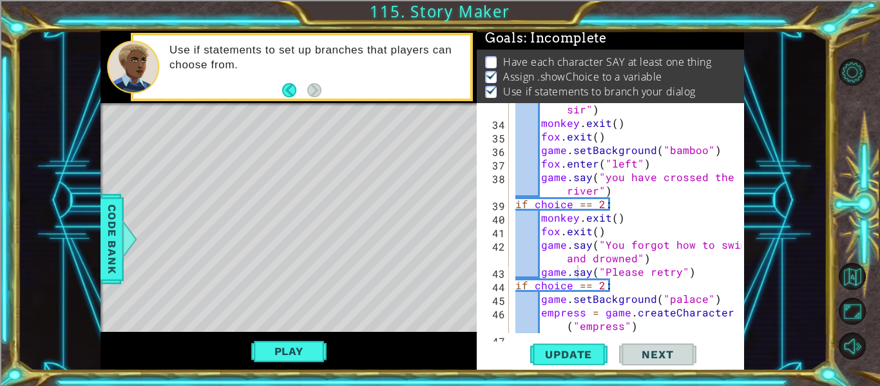
click at [705, 278] on div "monkey . say ( "Thank you very much sir" ) monkey . exit ( ) fox . exit ( ) gam…" at bounding box center [630, 224] width 235 height 270
click at [702, 270] on div "monkey . say ( "Thank you very much sir" ) monkey . exit ( ) fox . exit ( ) gam…" at bounding box center [630, 224] width 235 height 270
type textarea "game.say("Please retry")"
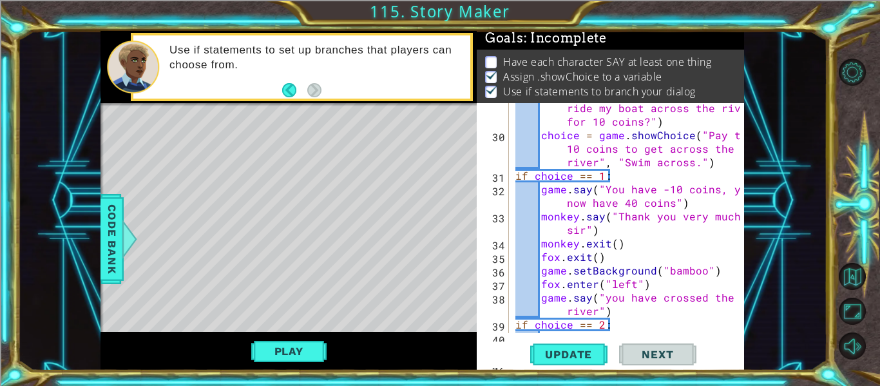
scroll to position [583, 0]
click at [99, 227] on div "1 ההההההההההההההההההההההההההההההההההההההההההההההההההההההההההההההההההההההההההההה…" at bounding box center [421, 200] width 809 height 339
click at [109, 223] on span "Code Bank" at bounding box center [112, 239] width 21 height 79
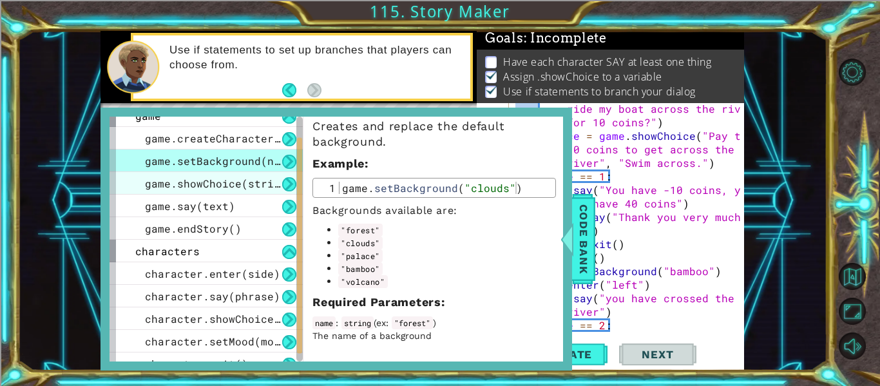
click at [229, 184] on span "game.showChoice(string1, string2)" at bounding box center [251, 183] width 213 height 14
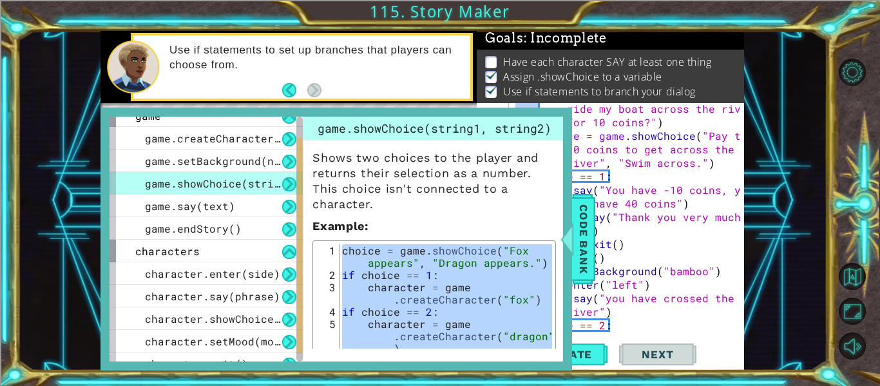
drag, startPoint x: 341, startPoint y: 251, endPoint x: 585, endPoint y: 402, distance: 287.2
click at [585, 385] on html "1 ההההההההההההההההההההההההההההההההההההההההההההההההההההההההההההההההההההההההההההה…" at bounding box center [440, 242] width 880 height 484
type textarea "character = game.createCharacter("dragon") character.enter("left")"
click at [588, 235] on span "Code Bank" at bounding box center [583, 239] width 21 height 79
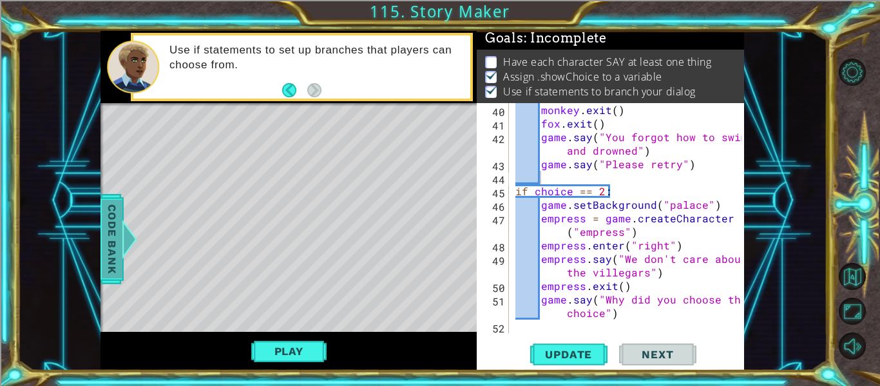
scroll to position [808, 0]
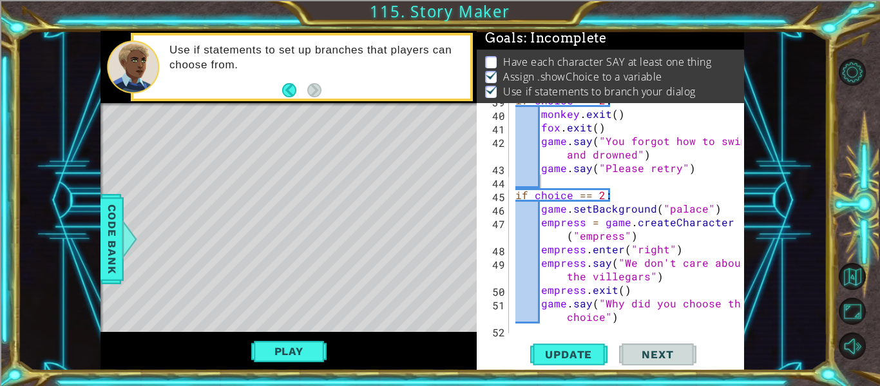
click at [544, 182] on div "if choice == 2 : monkey . exit ( ) fox . exit ( ) game . say ( "You forgot how …" at bounding box center [630, 221] width 235 height 257
paste textarea "character.enter("left")"
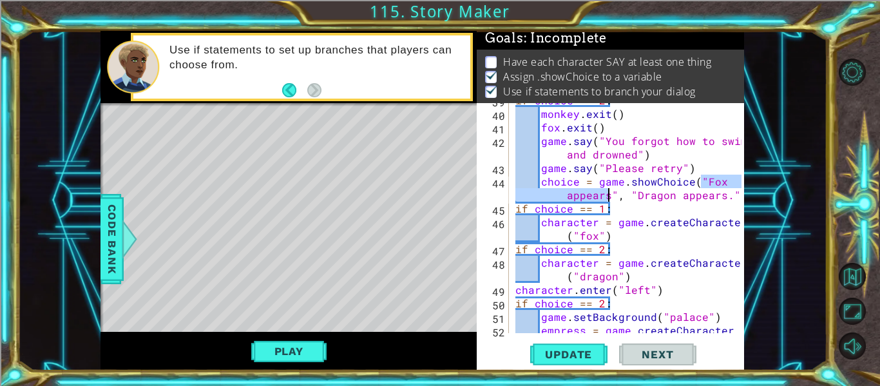
drag, startPoint x: 701, startPoint y: 182, endPoint x: 609, endPoint y: 194, distance: 92.9
click at [609, 194] on div "if choice == 2 : monkey . exit ( ) fox . exit ( ) game . say ( "You forgot how …" at bounding box center [630, 228] width 235 height 270
click at [614, 209] on div "if choice == 2 : monkey . exit ( ) fox . exit ( ) game . say ( "You forgot how …" at bounding box center [630, 228] width 235 height 270
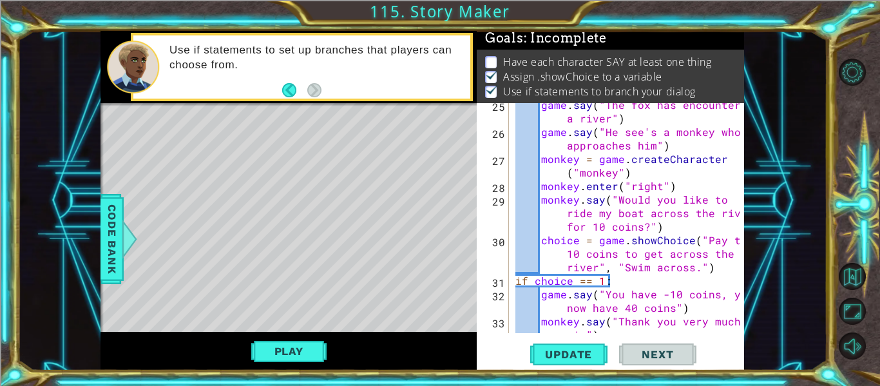
scroll to position [478, 0]
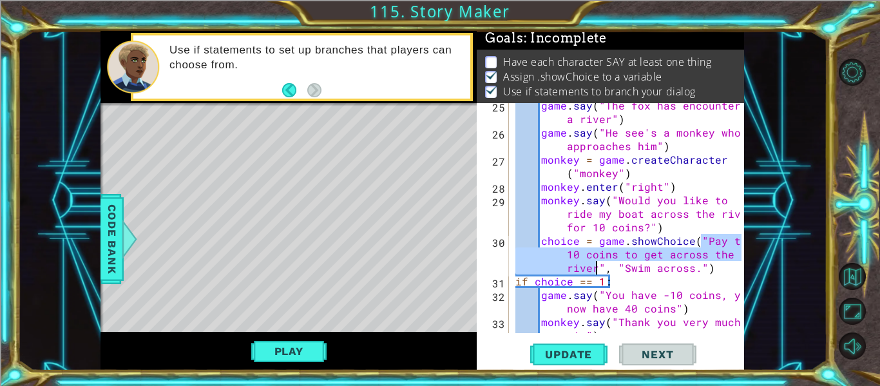
drag, startPoint x: 701, startPoint y: 241, endPoint x: 596, endPoint y: 263, distance: 107.1
click at [596, 263] on div "game . say ( "The fox has encountered a river" ) game . say ( "He see's a monke…" at bounding box center [630, 241] width 235 height 284
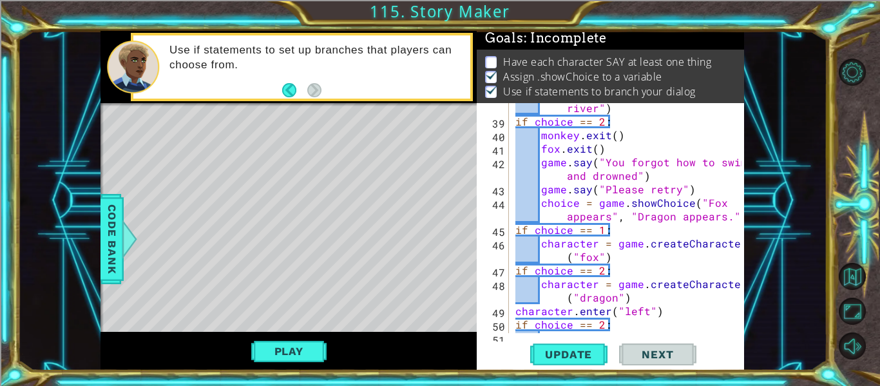
scroll to position [800, 0]
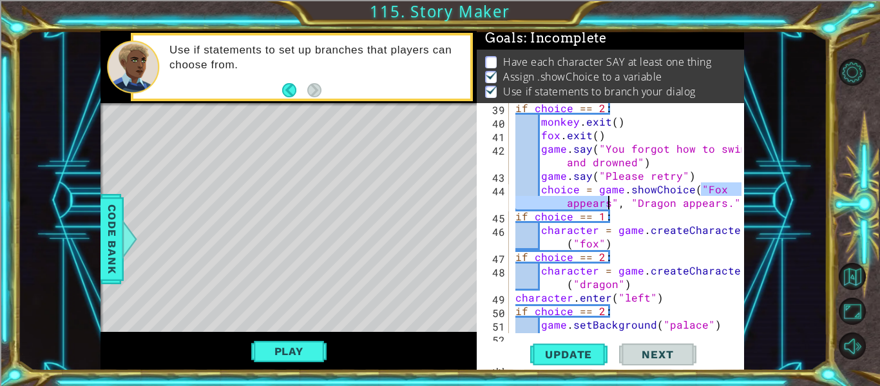
drag, startPoint x: 700, startPoint y: 190, endPoint x: 609, endPoint y: 203, distance: 91.7
click at [609, 203] on div "if choice == 2 : monkey . exit ( ) fox . exit ( ) game . say ( "You forgot how …" at bounding box center [630, 236] width 235 height 270
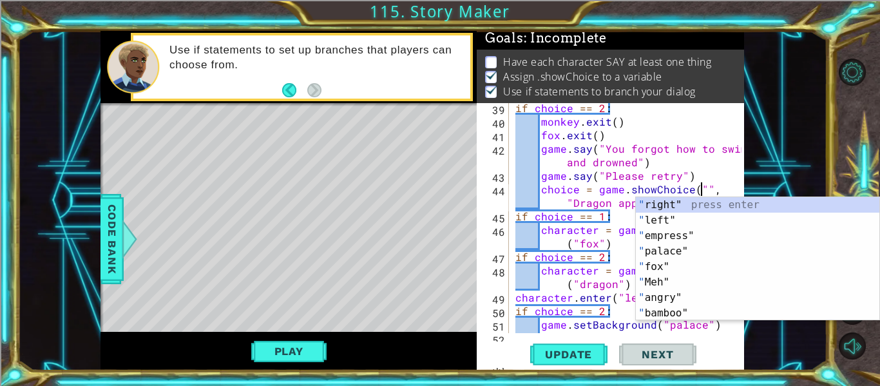
paste textarea "Pay the 10 coins to get across the river"
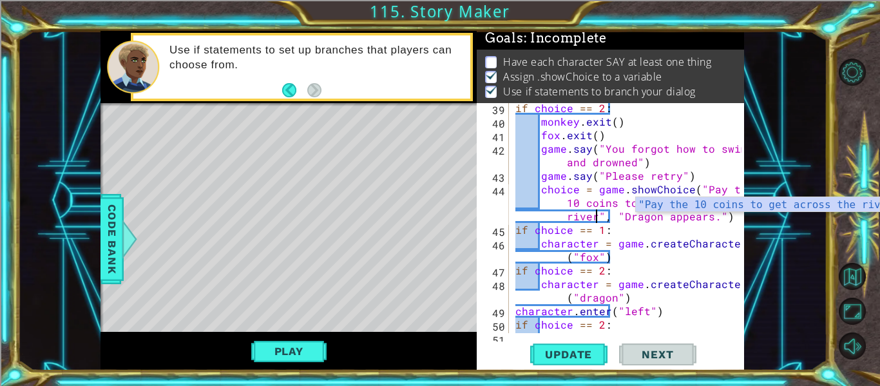
click at [630, 230] on div "if choice == 2 : monkey . exit ( ) fox . exit ( ) game . say ( "You forgot how …" at bounding box center [630, 229] width 235 height 257
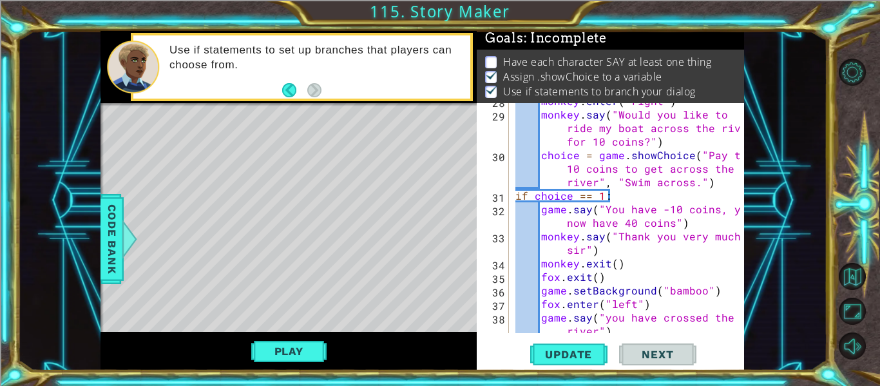
scroll to position [563, 0]
drag, startPoint x: 621, startPoint y: 182, endPoint x: 687, endPoint y: 184, distance: 66.4
click at [687, 184] on div "monkey . enter ( "right" ) monkey . say ( "Would you like to ride my boat acros…" at bounding box center [630, 230] width 235 height 270
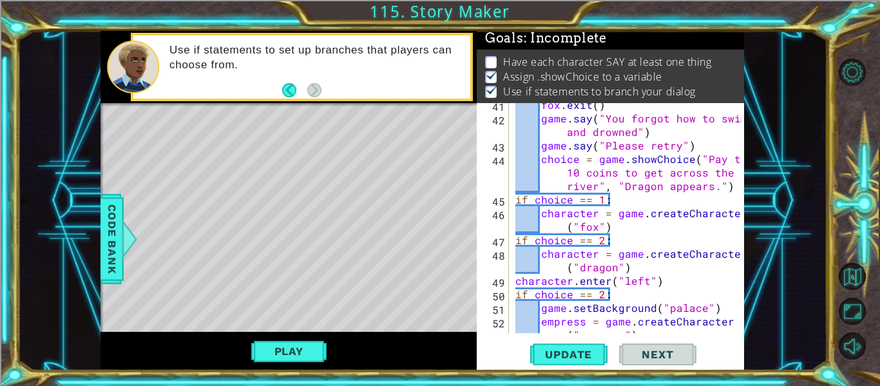
scroll to position [837, 0]
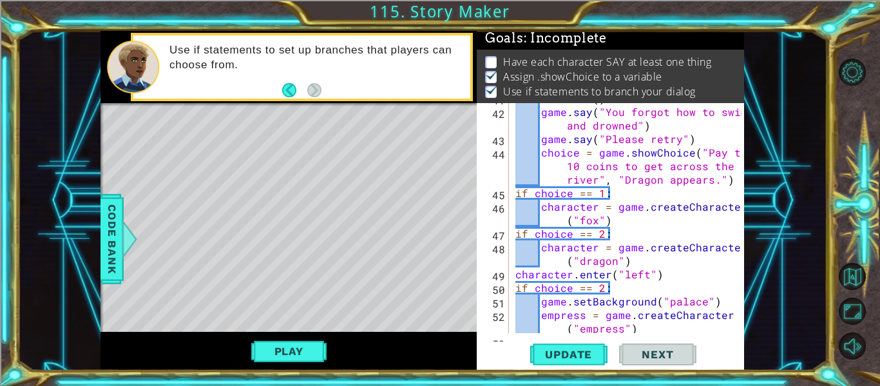
click at [666, 183] on div "fox . exit ( ) game . say ( "You forgot how to swim and drowned" ) game . say (…" at bounding box center [630, 226] width 235 height 270
click at [621, 180] on div "fox . exit ( ) game . say ( "You forgot how to swim and drowned" ) game . say (…" at bounding box center [630, 226] width 235 height 270
click at [395, 146] on div "1 ההההההההההההההההההההההההההההההההההההההההההההההההההההההההההההההההההההההההההההה…" at bounding box center [421, 200] width 643 height 339
click at [621, 176] on div "fox . exit ( ) game . say ( "You forgot how to swim and drowned" ) game . say (…" at bounding box center [630, 226] width 235 height 270
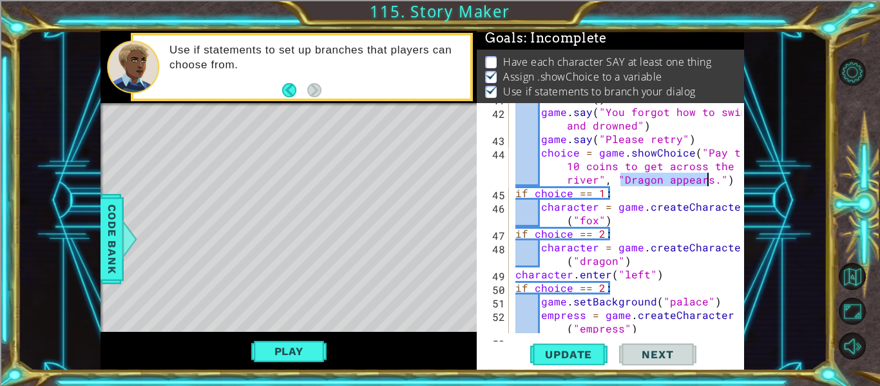
drag, startPoint x: 621, startPoint y: 176, endPoint x: 699, endPoint y: 178, distance: 77.3
click at [699, 178] on div "fox . exit ( ) game . say ( "You forgot how to swim and drowned" ) game . say (…" at bounding box center [630, 226] width 235 height 270
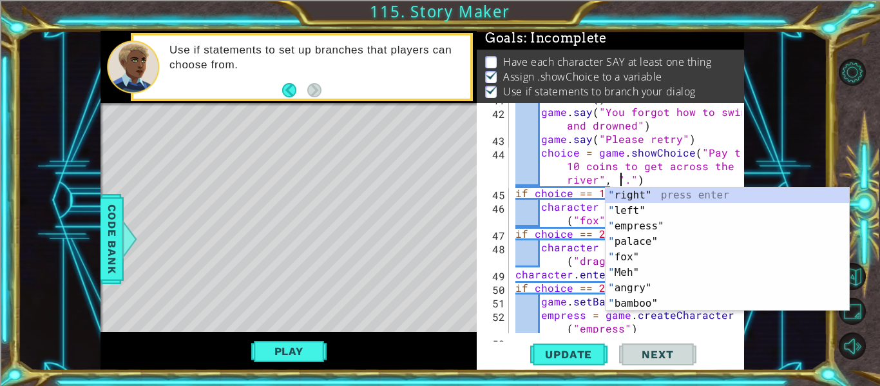
paste textarea "Swim across"
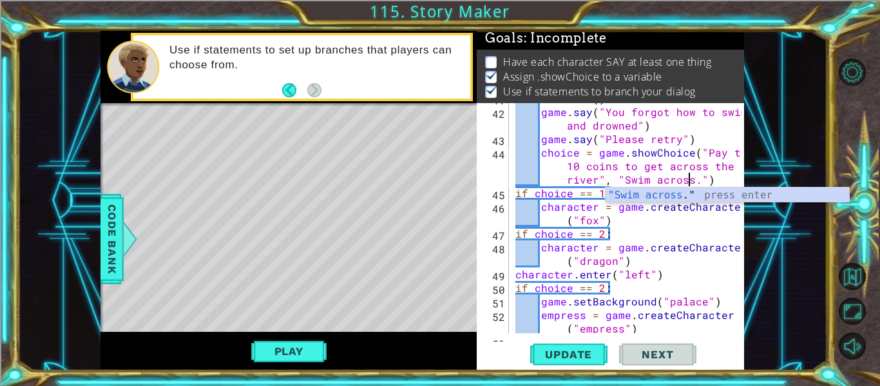
click at [694, 182] on div "fox . exit ( ) game . say ( "You forgot how to swim and drowned" ) game . say (…" at bounding box center [630, 226] width 235 height 270
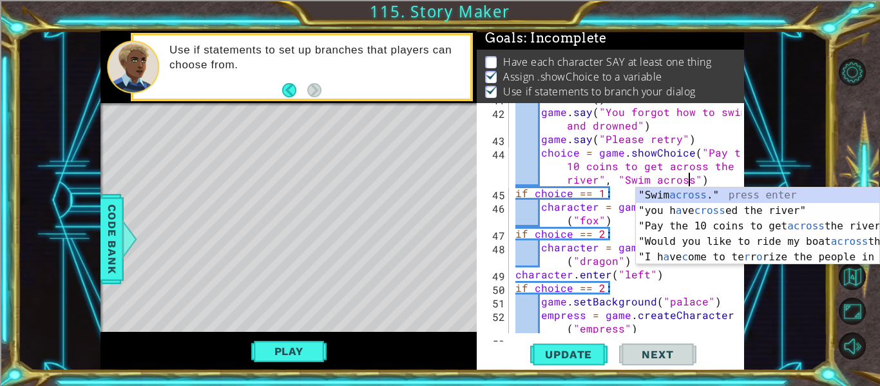
click at [683, 173] on div "fox . exit ( ) game . say ( "You forgot how to swim and drowned" ) game . say (…" at bounding box center [630, 226] width 235 height 270
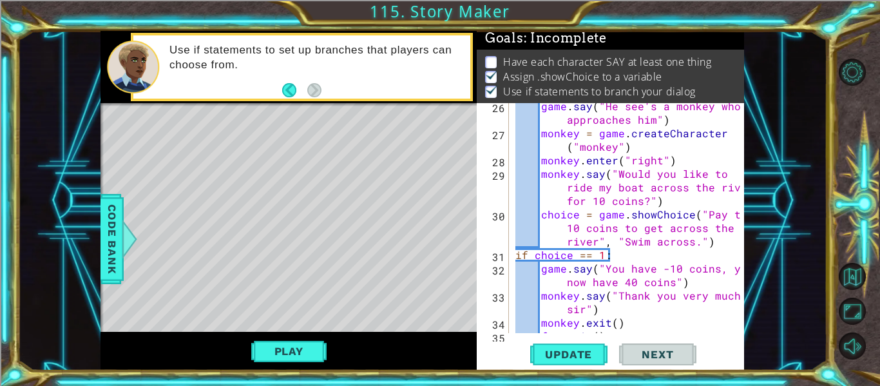
scroll to position [505, 0]
click at [693, 240] on div "game . say ( "He see's a monkey who approaches him" ) monkey = game . createCha…" at bounding box center [630, 234] width 235 height 270
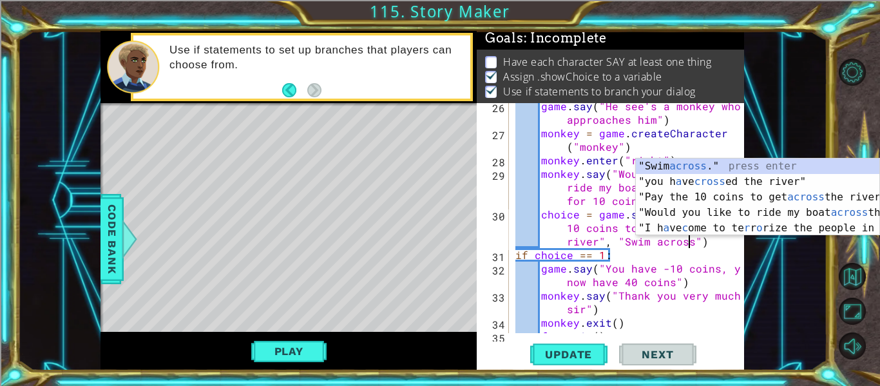
click at [704, 269] on div "game . say ( "He see's a monkey who approaches him" ) monkey = game . createCha…" at bounding box center [630, 234] width 235 height 270
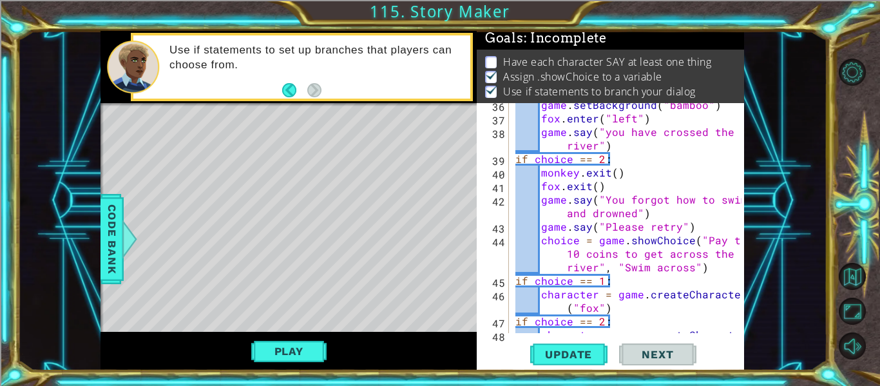
scroll to position [766, 0]
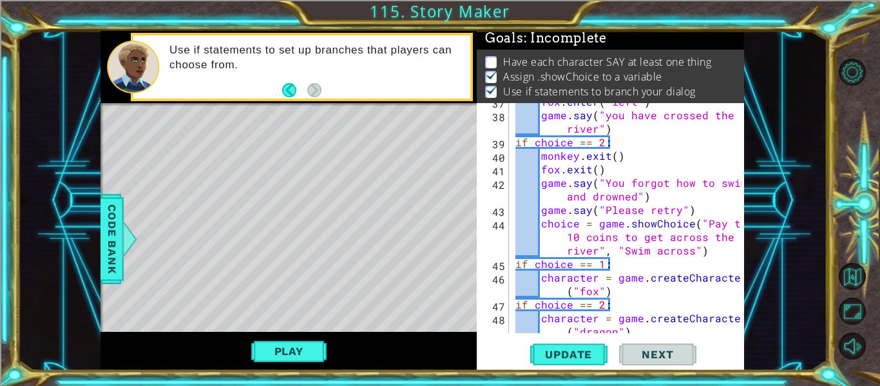
click at [707, 253] on div "fox . enter ( "left" ) game . say ( "you have crossed the river" ) if choice ==…" at bounding box center [630, 230] width 235 height 270
type textarea "choice = game.showChoice("Pay the 10 coins to get across the river", "Swim acro…"
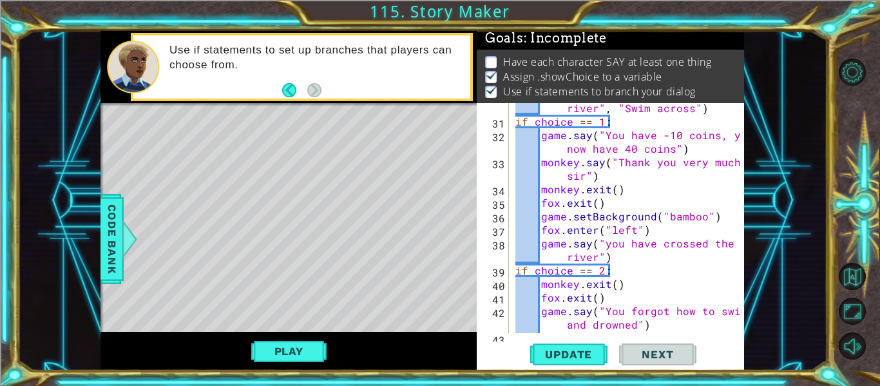
scroll to position [638, 0]
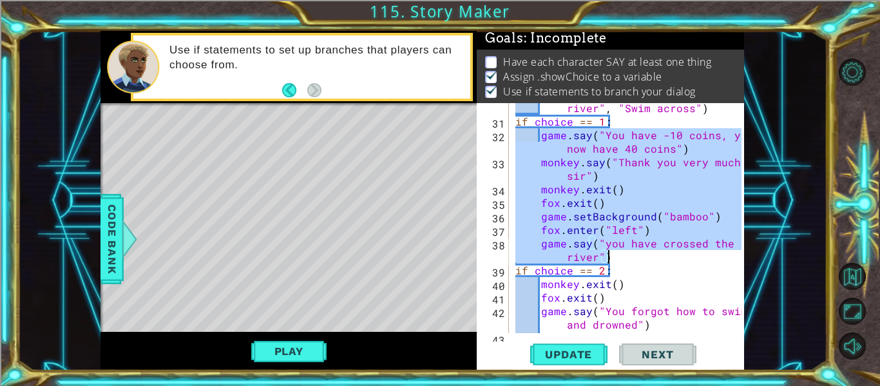
drag, startPoint x: 540, startPoint y: 134, endPoint x: 726, endPoint y: 260, distance: 224.0
click at [726, 260] on div "choice = game . showChoice ( "Pay the 10 coins to get across the river" , "Swim…" at bounding box center [630, 216] width 235 height 284
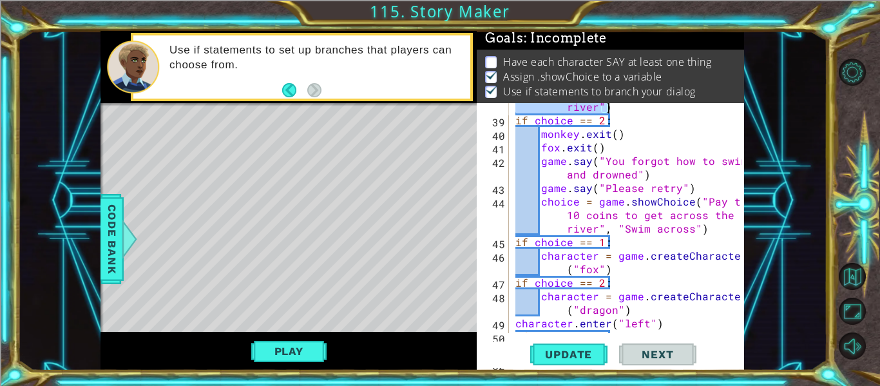
scroll to position [788, 0]
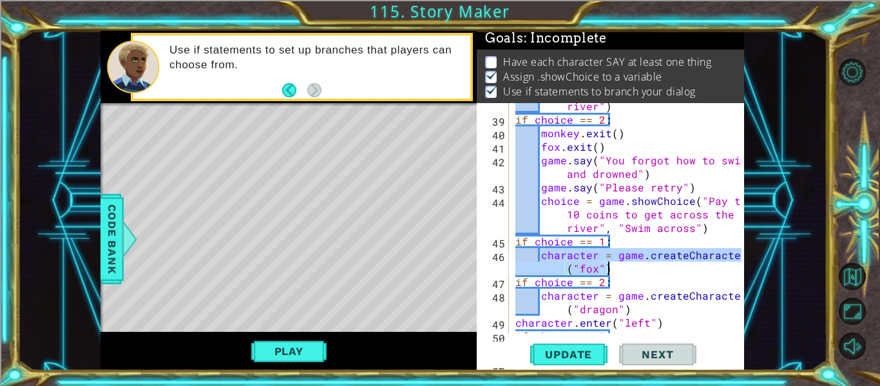
drag, startPoint x: 540, startPoint y: 256, endPoint x: 612, endPoint y: 264, distance: 73.2
click at [612, 264] on div "game . say ( "you have crossed the river" ) if choice == 2 : monkey . exit ( ) …" at bounding box center [630, 221] width 235 height 270
type textarea "character = game.createCharacter("fox")"
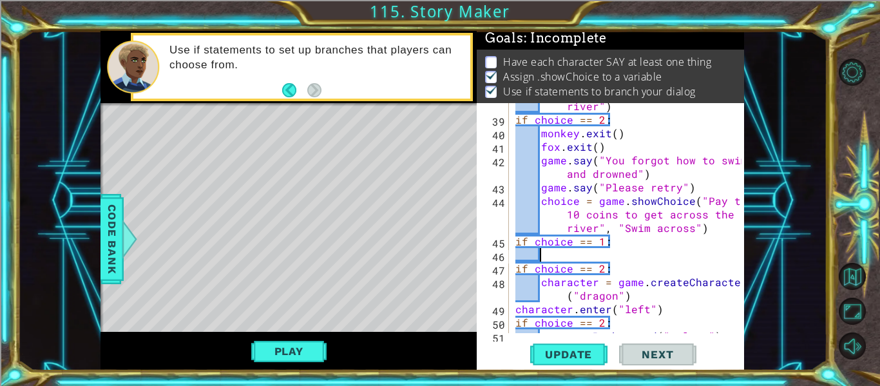
paste textarea "game.say("you have crossed the river")"
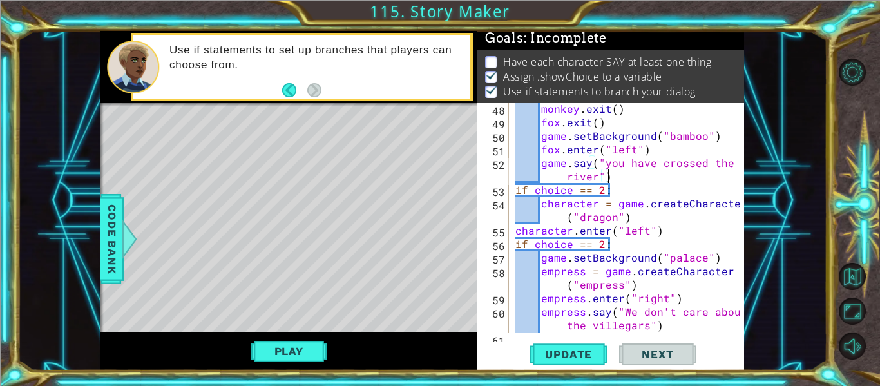
scroll to position [988, 0]
click at [543, 203] on div "monkey . exit ( ) fox . exit ( ) game . setBackground ( "bamboo" ) fox . enter …" at bounding box center [630, 230] width 235 height 257
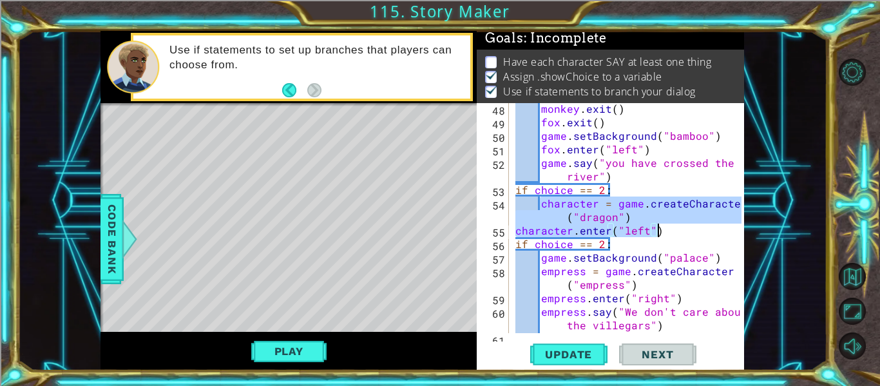
drag, startPoint x: 543, startPoint y: 203, endPoint x: 676, endPoint y: 225, distance: 134.3
click at [676, 225] on div "monkey . exit ( ) fox . exit ( ) game . setBackground ( "bamboo" ) fox . enter …" at bounding box center [630, 230] width 235 height 257
type textarea "character = game.createCharacter("dragon") character.enter("left")"
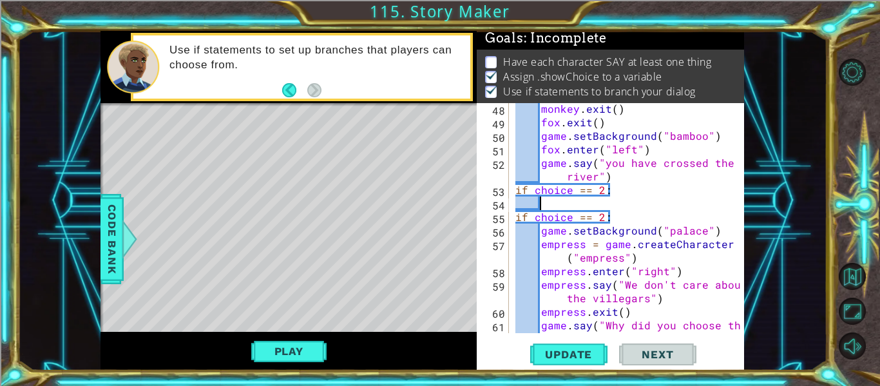
click at [647, 205] on div "monkey . exit ( ) fox . exit ( ) game . setBackground ( "bamboo" ) fox . enter …" at bounding box center [630, 237] width 235 height 270
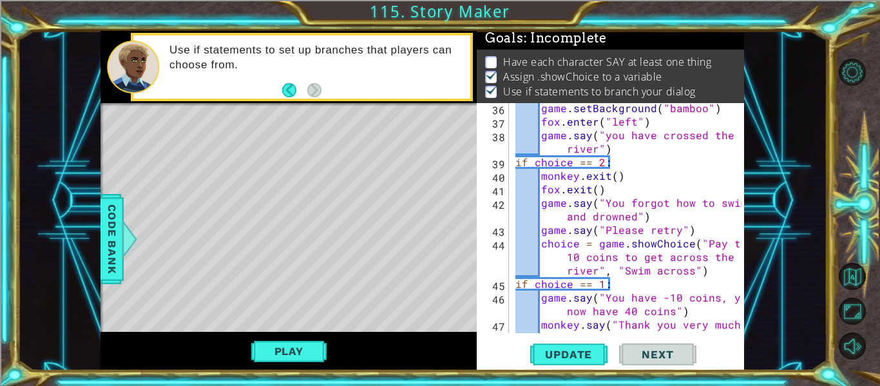
scroll to position [752, 0]
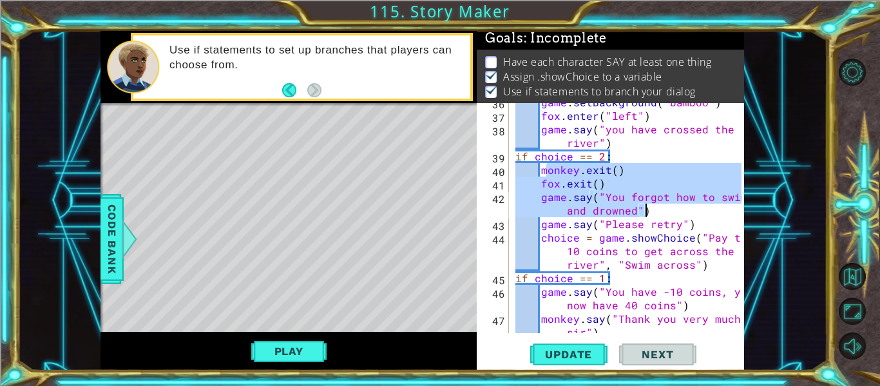
drag, startPoint x: 544, startPoint y: 172, endPoint x: 684, endPoint y: 209, distance: 145.1
click at [684, 209] on div "game . setBackground ( "bamboo" ) fox . enter ( "left" ) game . say ( "you have…" at bounding box center [630, 230] width 235 height 270
type textarea "fox.exit() game.say("You forgot how to swim and drowned")"
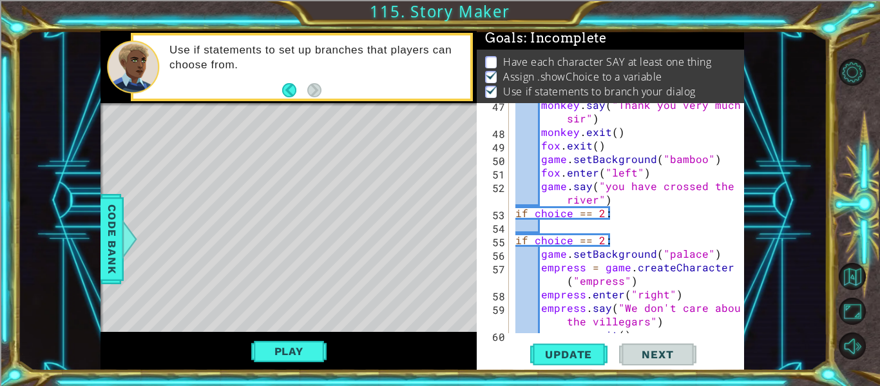
scroll to position [965, 0]
click at [598, 229] on div "monkey . say ( "Thank you very much sir" ) monkey . exit ( ) fox . exit ( ) gam…" at bounding box center [630, 233] width 235 height 270
paste textarea "game.say("You forgot how to swim and drowned")"
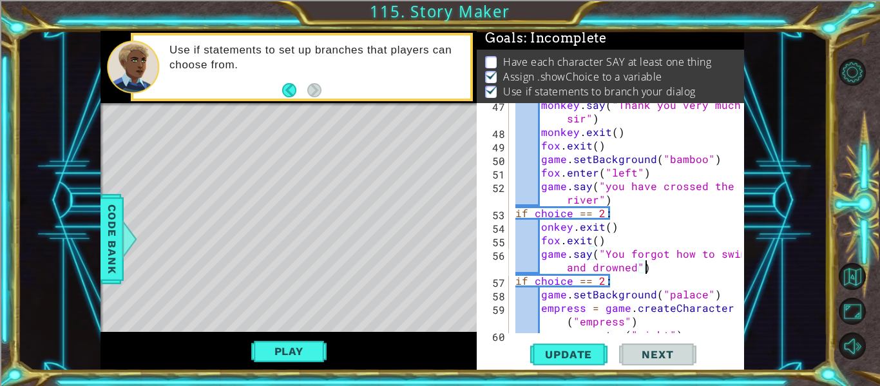
click at [540, 223] on div "monkey . say ( "Thank you very much sir" ) monkey . exit ( ) fox . exit ( ) gam…" at bounding box center [630, 233] width 235 height 270
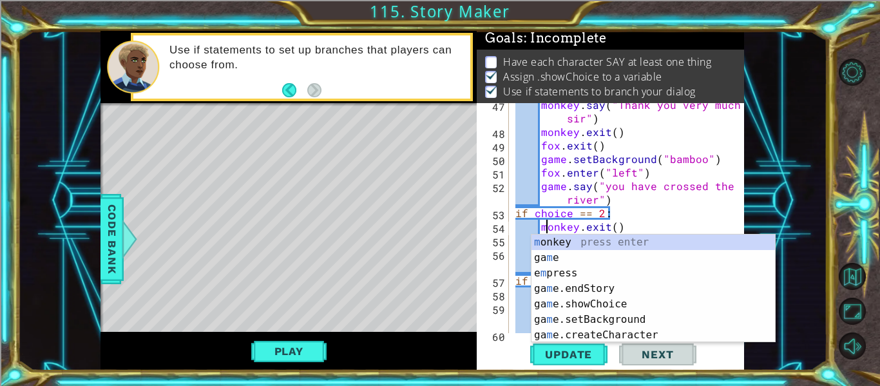
click at [700, 218] on div "monkey . say ( "Thank you very much sir" ) monkey . exit ( ) fox . exit ( ) gam…" at bounding box center [630, 233] width 235 height 270
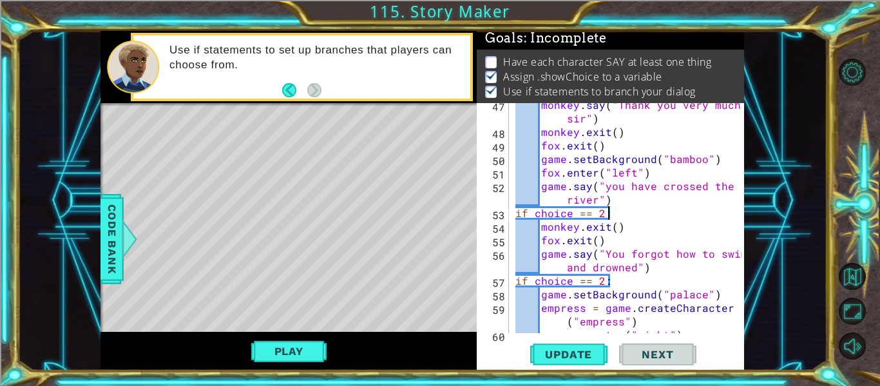
click at [668, 265] on div "monkey . say ( "Thank you very much sir" ) monkey . exit ( ) fox . exit ( ) gam…" at bounding box center [630, 233] width 235 height 270
type textarea "game.say("You forgot how to swim and drowned")"
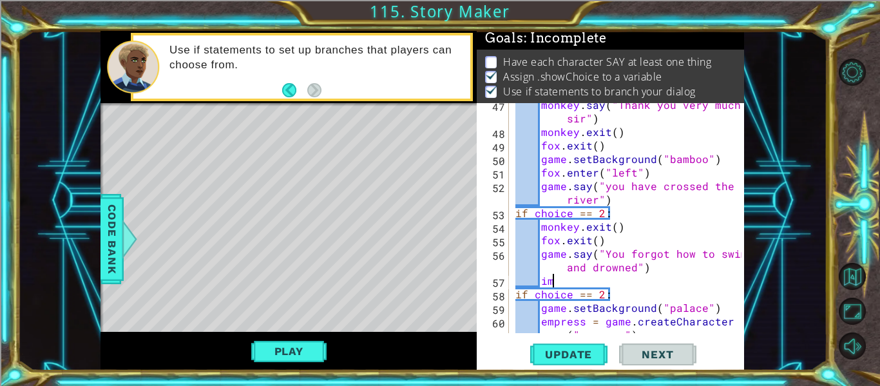
type textarea "i"
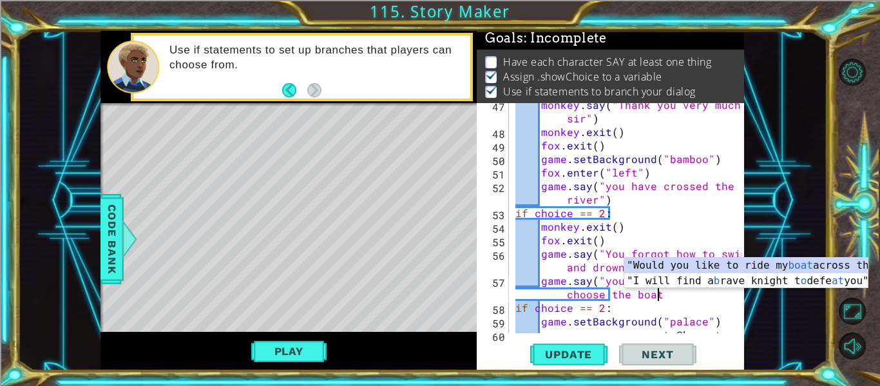
scroll to position [0, 19]
type textarea "game.say("you were supposed to choose the boat")"
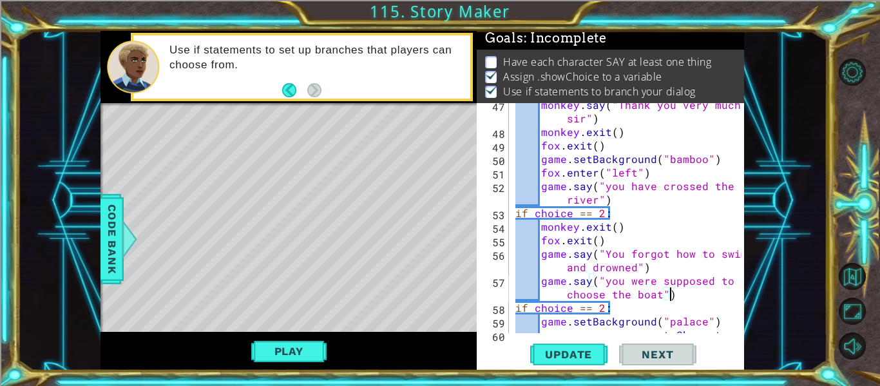
scroll to position [999, 0]
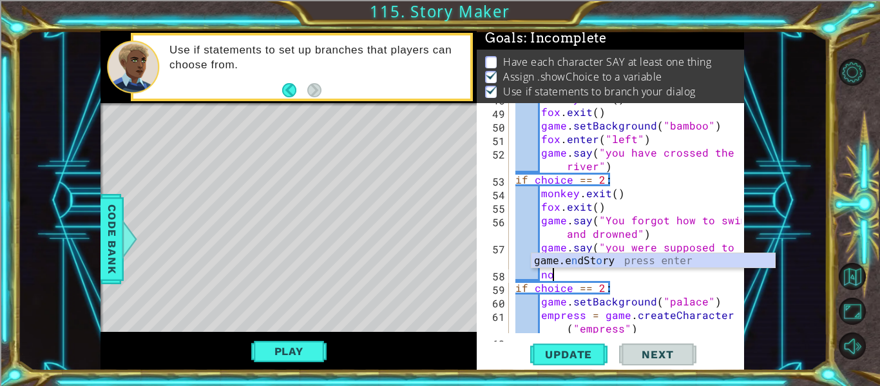
type textarea "n"
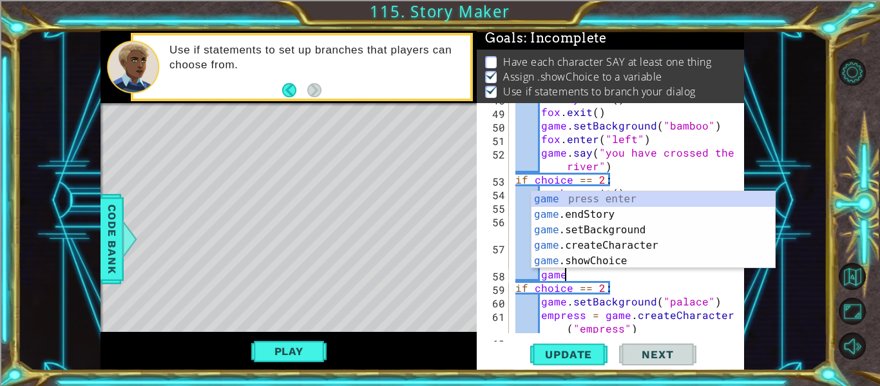
scroll to position [0, 3]
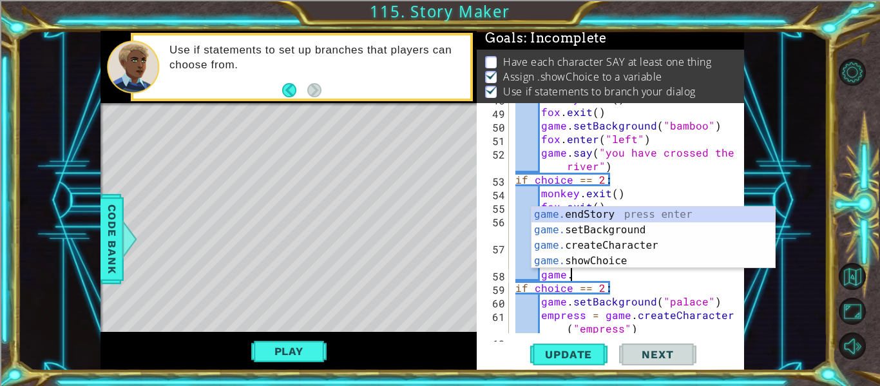
click at [798, 352] on div "1 ההההההההההההההההההההההההההההההההההההההההההההההההההההההההההההההההההההההההההההה…" at bounding box center [421, 200] width 809 height 339
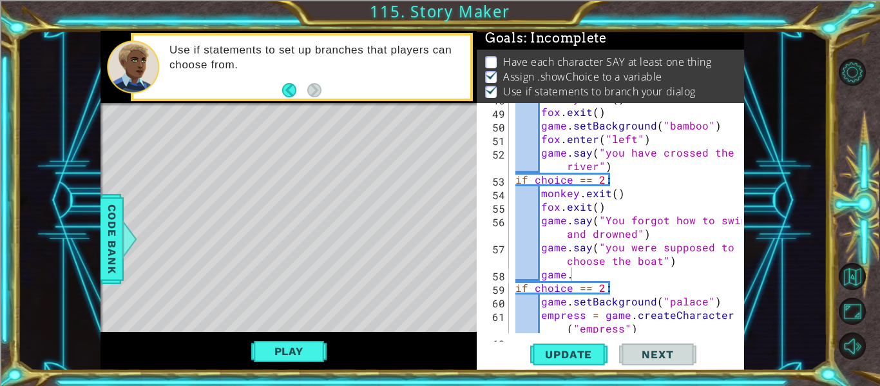
click at [606, 272] on div "monkey . exit ( ) fox . exit ( ) game . setBackground ( "bamboo" ) fox . enter …" at bounding box center [630, 226] width 235 height 270
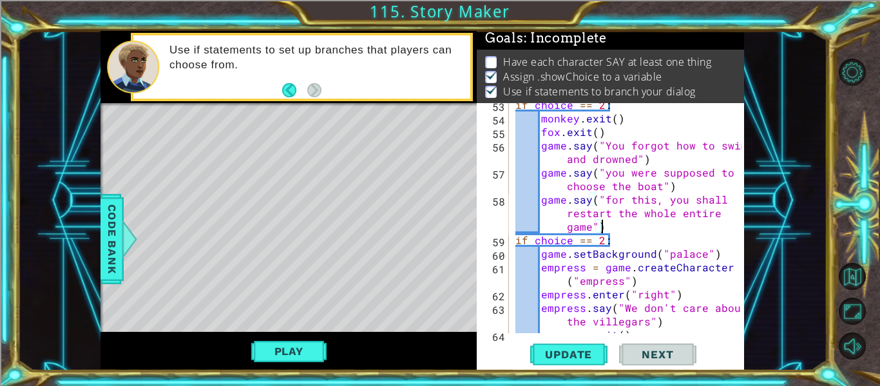
scroll to position [1074, 0]
click at [566, 351] on span "Update" at bounding box center [568, 354] width 73 height 13
click at [295, 362] on button "Play" at bounding box center [288, 351] width 75 height 24
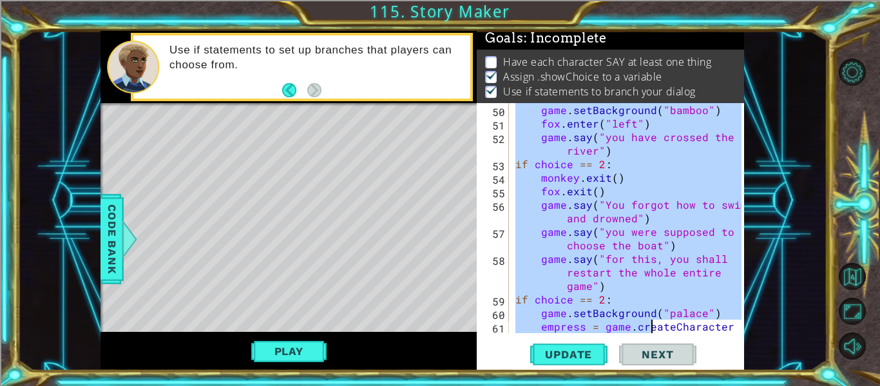
scroll to position [1122, 0]
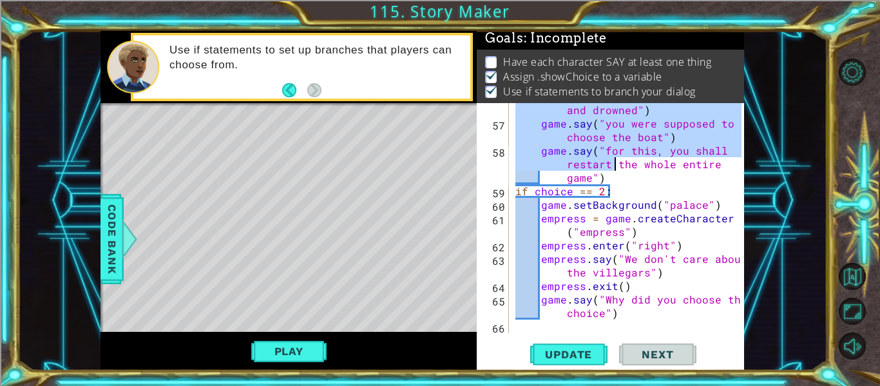
drag, startPoint x: 540, startPoint y: 196, endPoint x: 613, endPoint y: 161, distance: 81.5
click at [613, 161] on div "game . say ( "You forgot how to swim and drowned" ) game . say ( "you were supp…" at bounding box center [630, 225] width 235 height 270
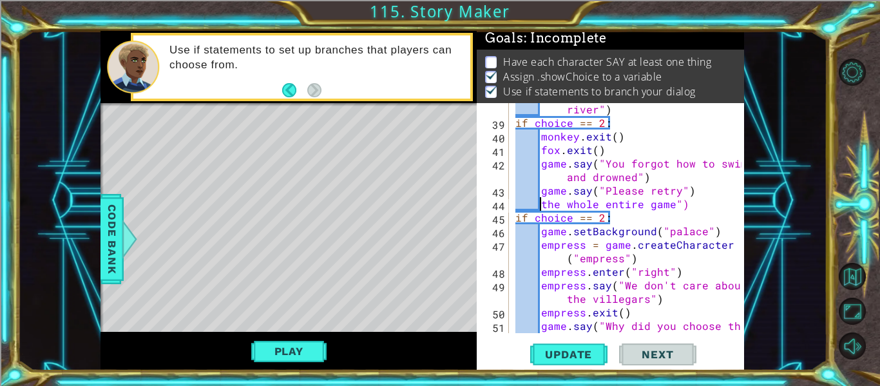
scroll to position [784, 0]
click at [601, 204] on div "game . say ( "you have crossed the river" ) if choice == 2 : monkey . exit ( ) …" at bounding box center [630, 232] width 235 height 284
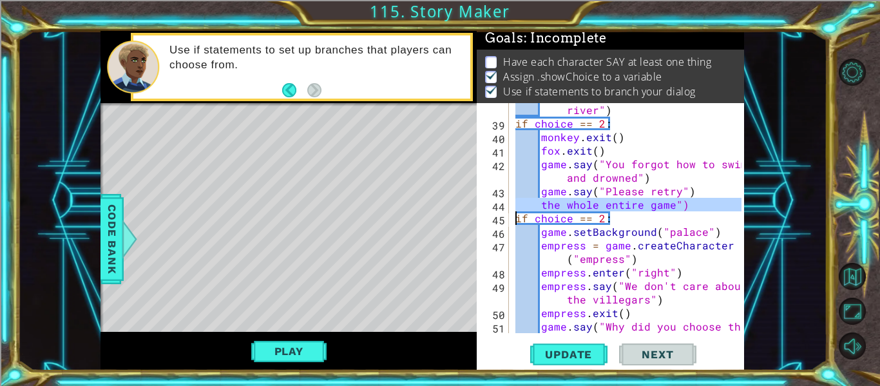
click at [601, 204] on div "game . say ( "you have crossed the river" ) if choice == 2 : monkey . exit ( ) …" at bounding box center [627, 218] width 229 height 230
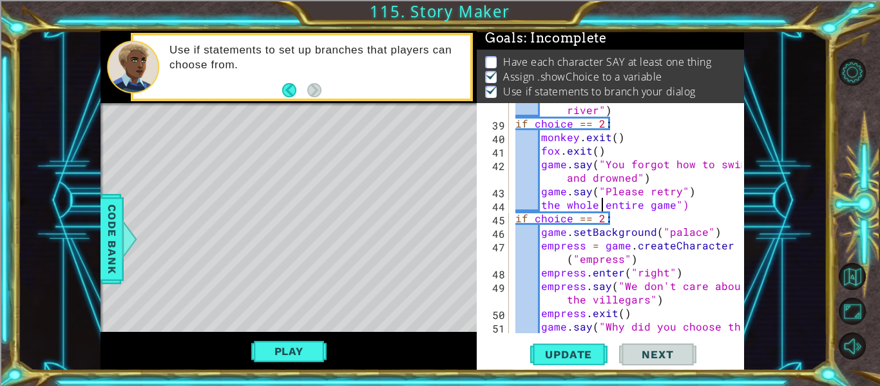
click at [601, 204] on div "game . say ( "you have crossed the river" ) if choice == 2 : monkey . exit ( ) …" at bounding box center [630, 232] width 235 height 284
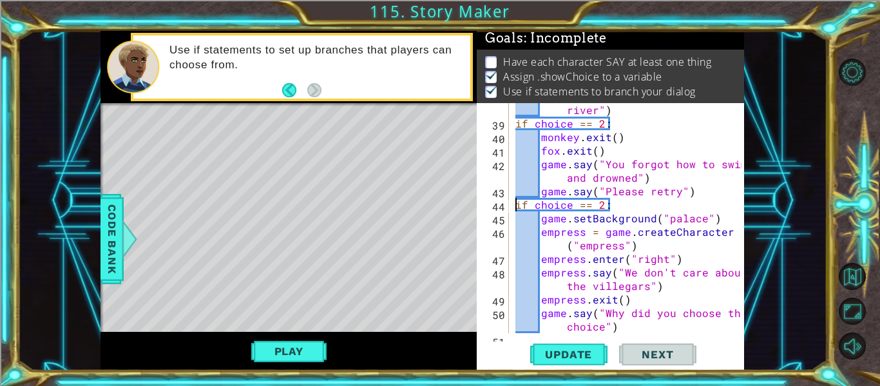
scroll to position [0, 5]
drag, startPoint x: 542, startPoint y: 192, endPoint x: 682, endPoint y: 196, distance: 140.4
click at [682, 196] on div "game . say ( "you have crossed the river" ) if choice == 2 : monkey . exit ( ) …" at bounding box center [630, 225] width 235 height 270
type textarea ")"
type textarea "y"
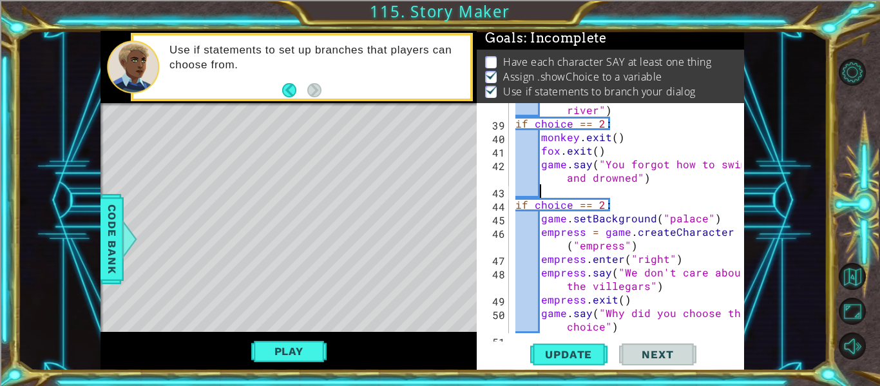
scroll to position [0, 0]
type textarea "game.say("You forgot how to swim and drowned")"
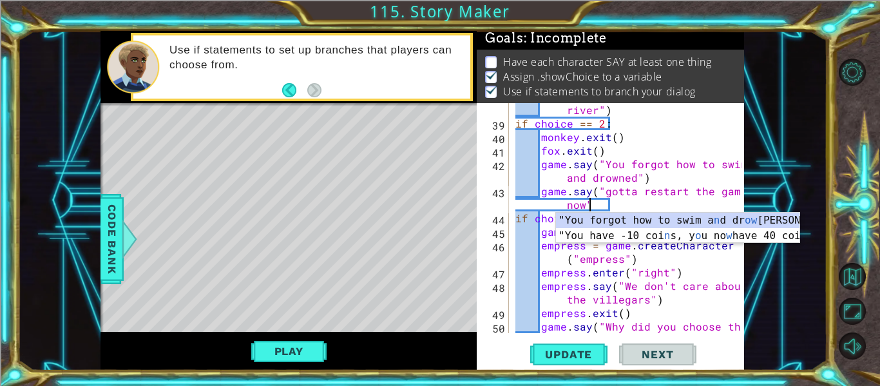
scroll to position [0, 15]
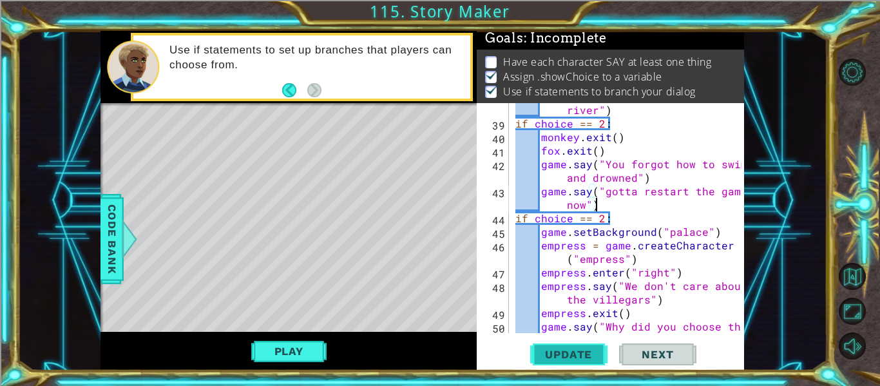
type textarea "game.say("gotta restart the game now")"
click at [567, 363] on button "Update" at bounding box center [568, 354] width 77 height 26
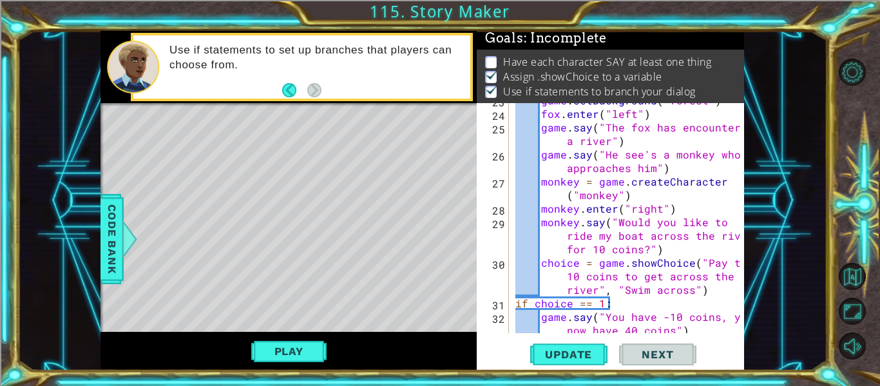
scroll to position [104, 0]
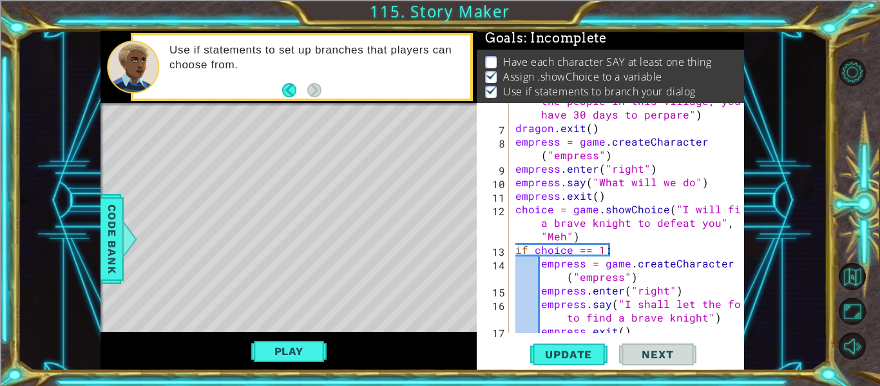
click at [301, 337] on div "Play" at bounding box center [288, 351] width 376 height 39
click at [298, 346] on button "Play" at bounding box center [288, 351] width 75 height 24
click at [724, 358] on div "Update Next" at bounding box center [612, 354] width 267 height 26
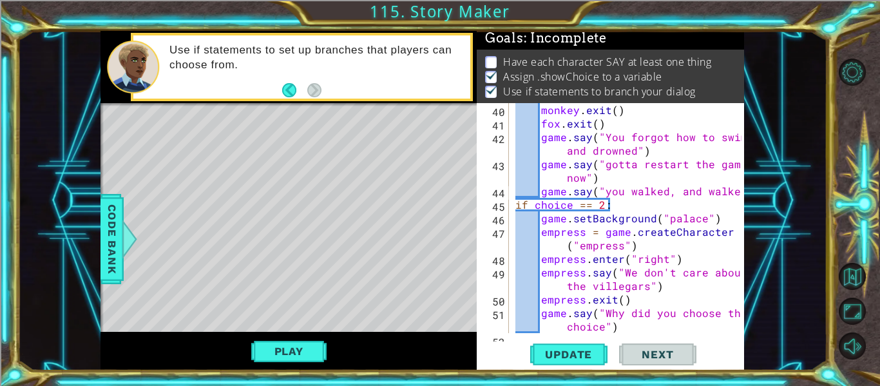
scroll to position [0, 14]
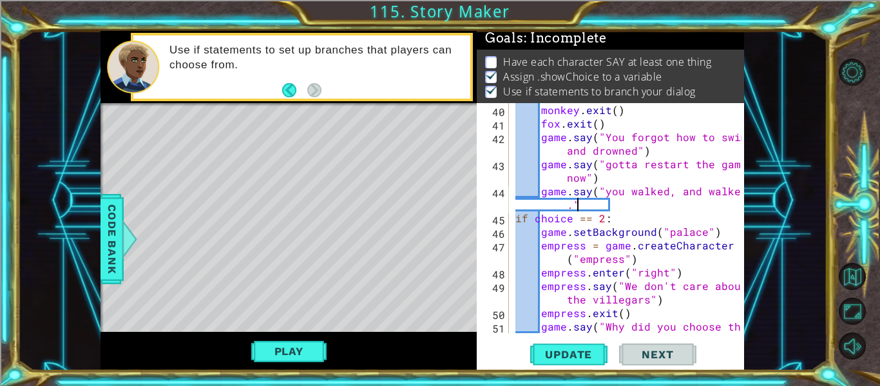
type textarea "game.say("you walked, and walked.")"
click at [569, 194] on div "monkey . exit ( ) fox . exit ( ) game . say ( "You forgot how to swim and drown…" at bounding box center [630, 238] width 235 height 270
click at [598, 205] on div "monkey . exit ( ) fox . exit ( ) game . say ( "You forgot how to swim and drown…" at bounding box center [630, 238] width 235 height 270
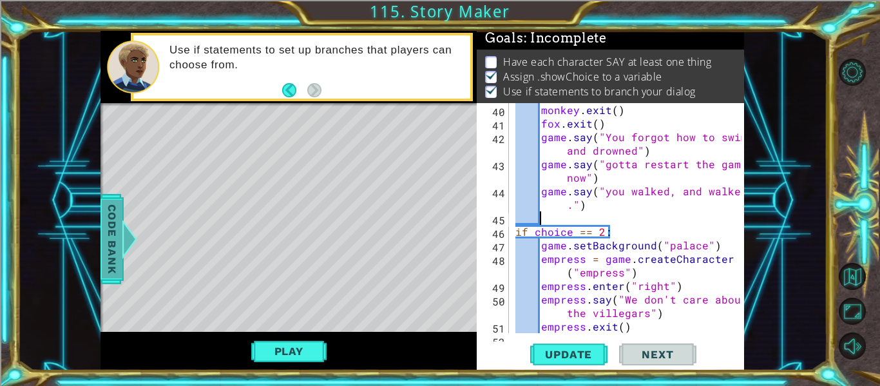
click at [120, 248] on span "Code Bank" at bounding box center [112, 239] width 21 height 79
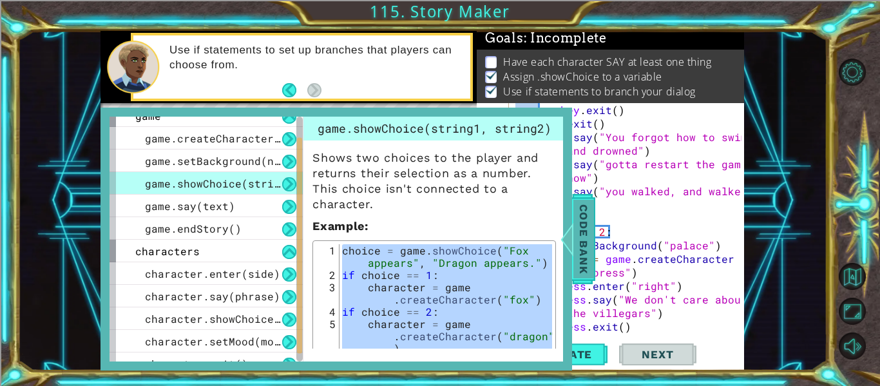
click at [578, 244] on span "Code Bank" at bounding box center [583, 239] width 21 height 79
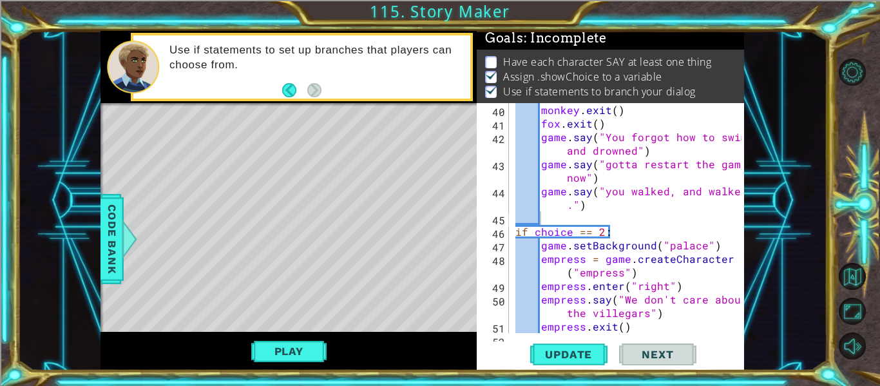
click at [560, 218] on div "monkey . exit ( ) fox . exit ( ) game . say ( "You forgot how to swim and drown…" at bounding box center [630, 238] width 235 height 270
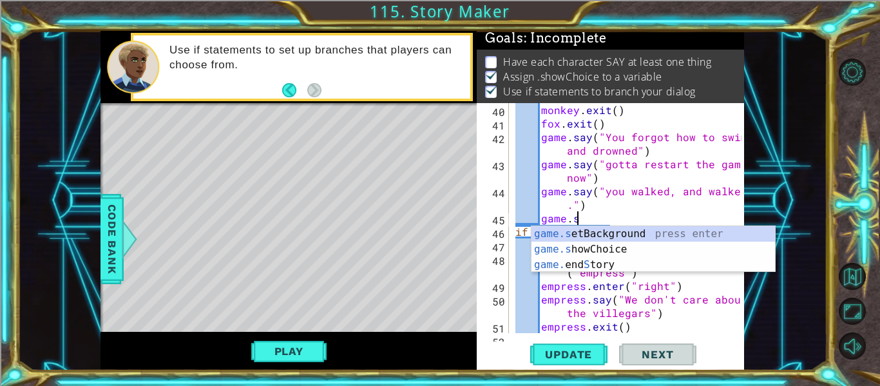
scroll to position [0, 4]
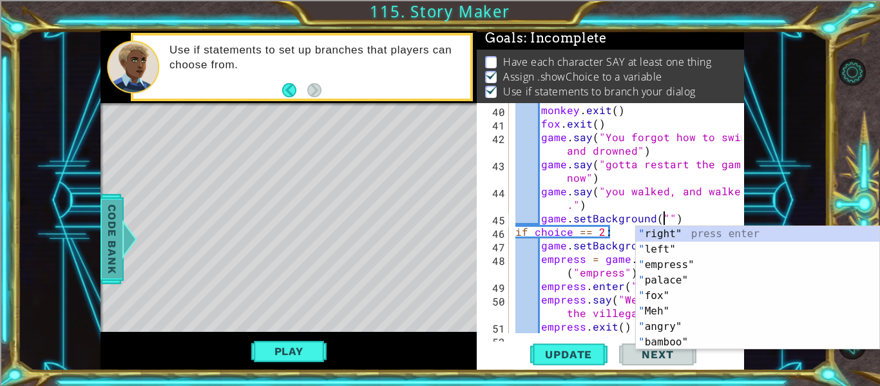
type textarea "game.setBackground("")"
click at [109, 218] on span "Code Bank" at bounding box center [112, 239] width 21 height 79
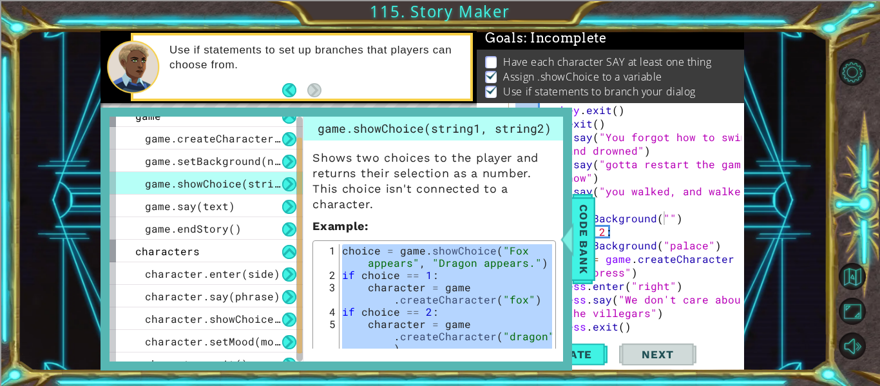
click at [402, 228] on p "Example :" at bounding box center [433, 225] width 243 height 15
click at [406, 319] on div "choice = game . showChoice ( "Fox appears" , "Dragon appears." ) if choice == 1…" at bounding box center [445, 305] width 213 height 122
type textarea "character = game.createCharacter("dragon")"
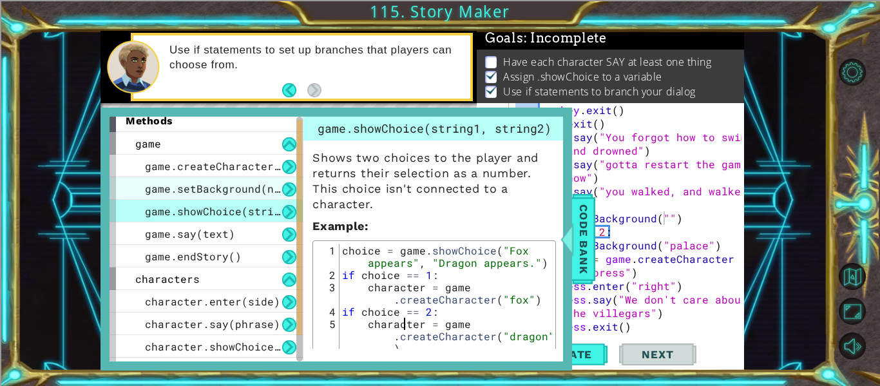
scroll to position [0, 0]
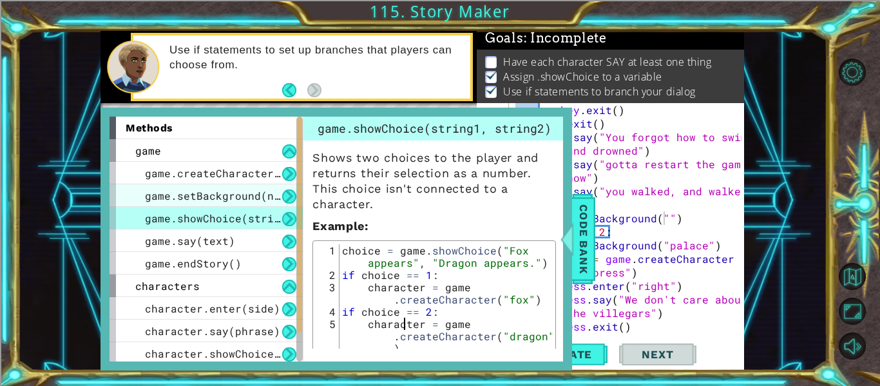
click at [238, 193] on span "game.setBackground(name)" at bounding box center [222, 196] width 155 height 14
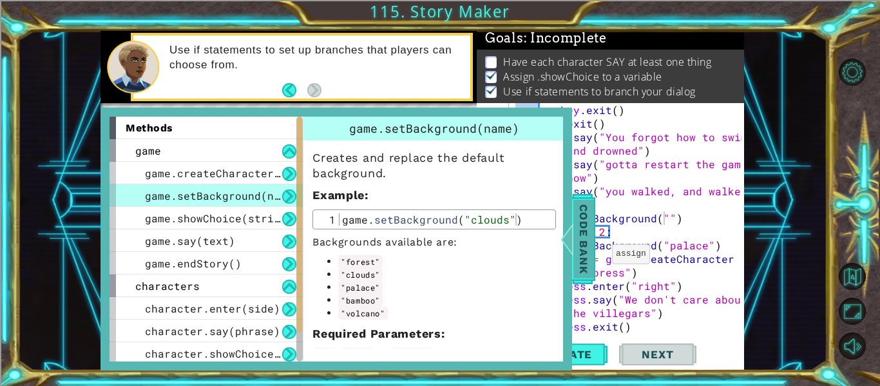
click at [583, 252] on span "Code Bank" at bounding box center [583, 239] width 21 height 79
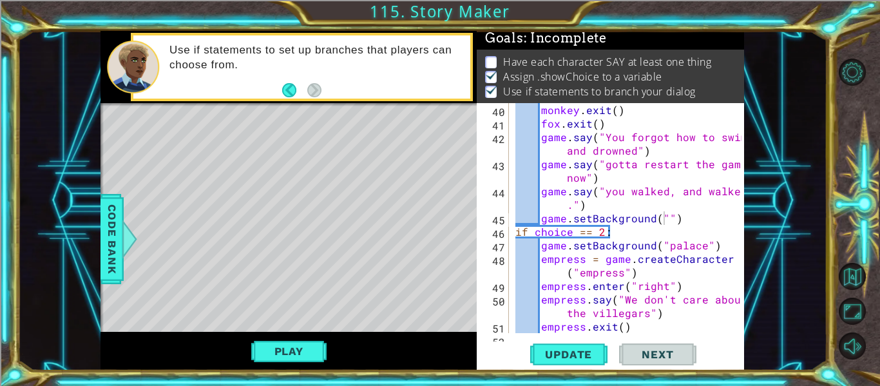
click at [663, 224] on div "monkey . exit ( ) fox . exit ( ) game . say ( "You forgot how to swim and drown…" at bounding box center [630, 238] width 235 height 270
type textarea "game.setBackground("volcano")"
click at [547, 347] on button "Update" at bounding box center [568, 354] width 77 height 26
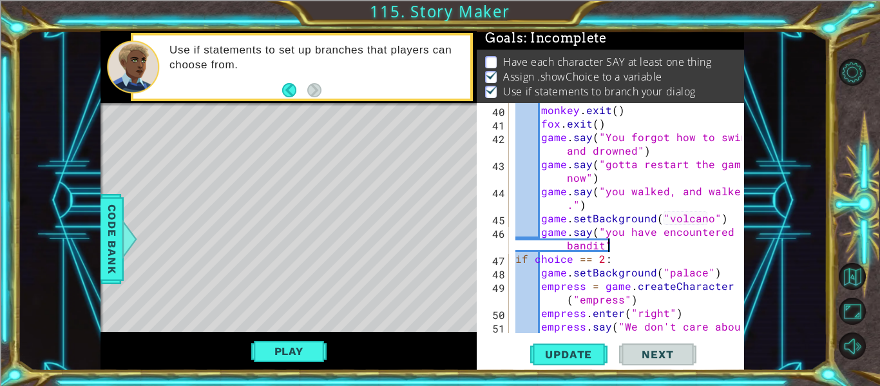
scroll to position [0, 17]
click at [586, 222] on div "monkey . exit ( ) fox . exit ( ) game . say ( "You forgot how to swim and drown…" at bounding box center [630, 238] width 235 height 270
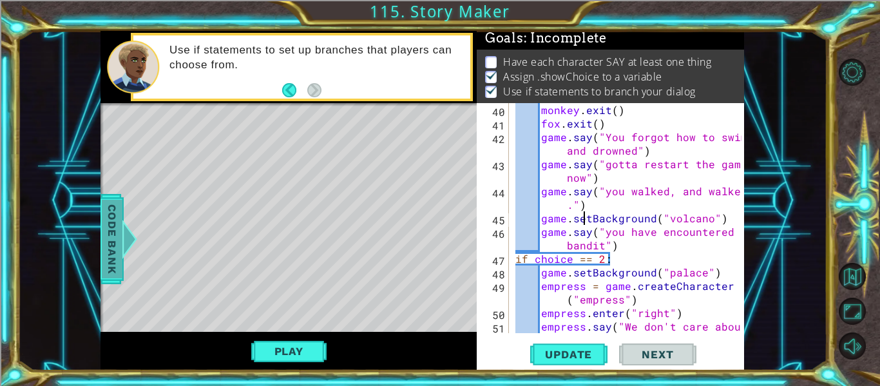
click at [113, 226] on span "Code Bank" at bounding box center [112, 239] width 21 height 79
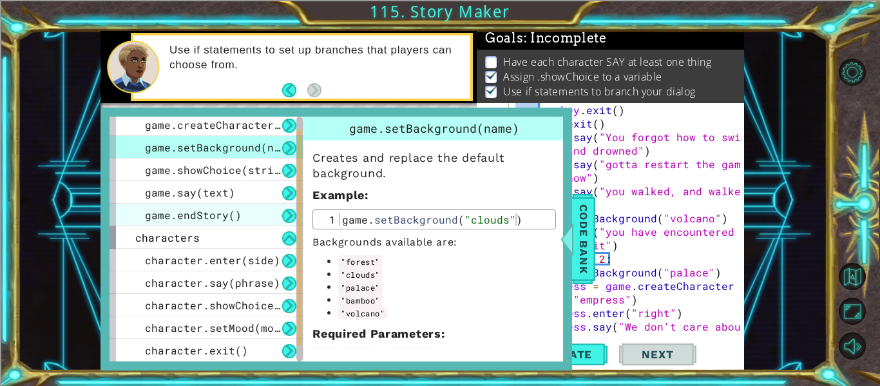
scroll to position [0, 0]
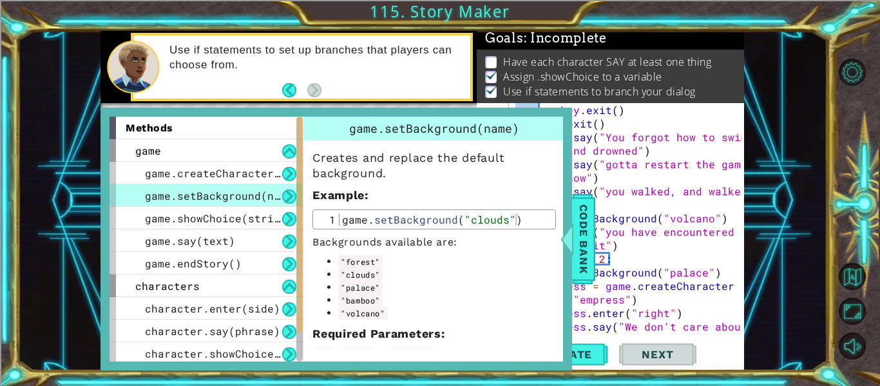
click at [220, 203] on div "game.setBackground(name)" at bounding box center [205, 195] width 193 height 23
click at [213, 226] on div "game.showChoice(string1, string2)" at bounding box center [205, 218] width 193 height 23
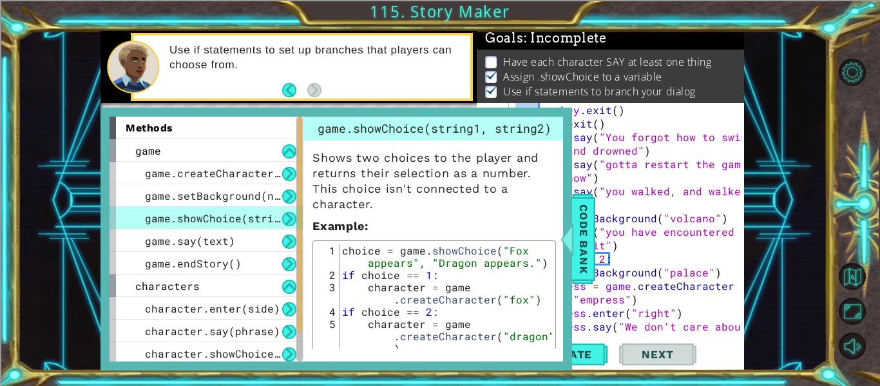
scroll to position [48, 0]
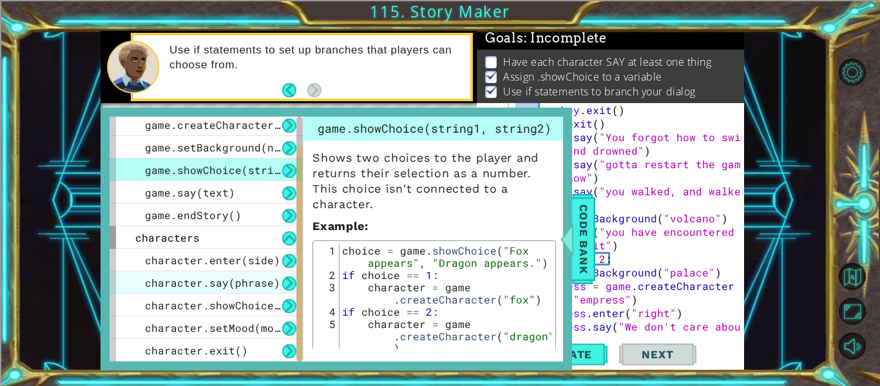
click at [198, 292] on div "character.say(phrase)" at bounding box center [205, 282] width 193 height 23
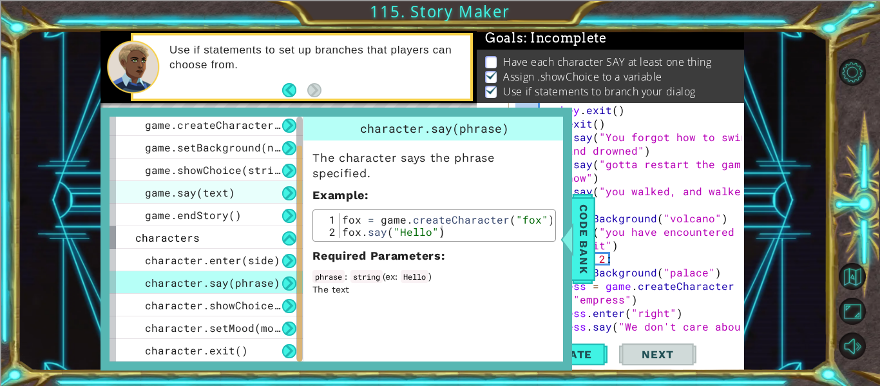
click at [235, 200] on div "game.say(text)" at bounding box center [205, 192] width 193 height 23
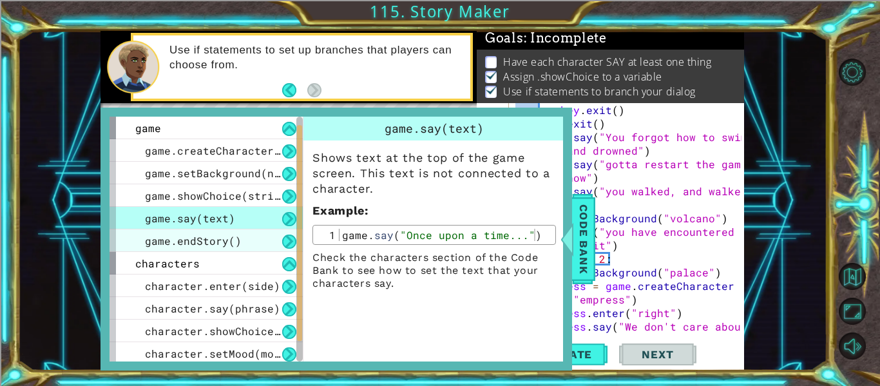
scroll to position [14, 0]
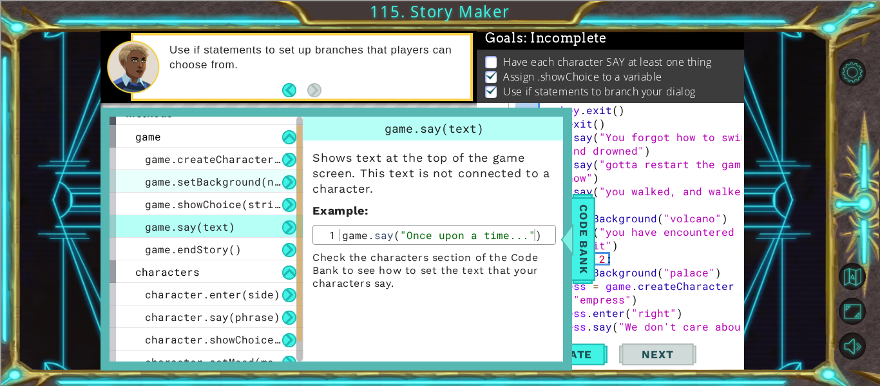
click at [252, 190] on div "game.setBackground(name)" at bounding box center [205, 181] width 193 height 23
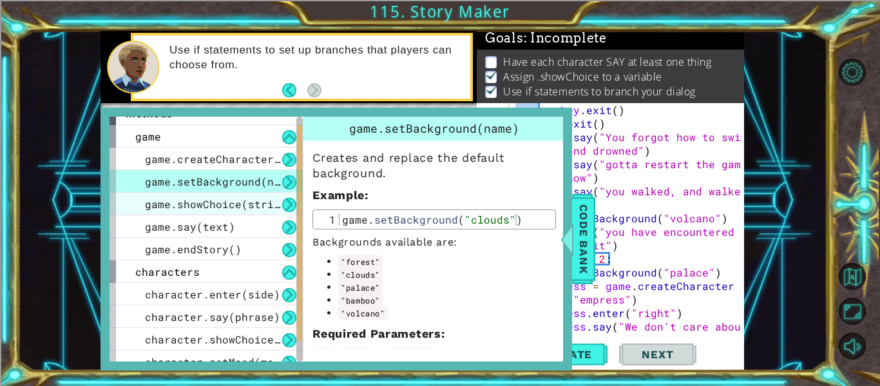
click at [239, 212] on div "game.showChoice(string1, string2)" at bounding box center [205, 204] width 193 height 23
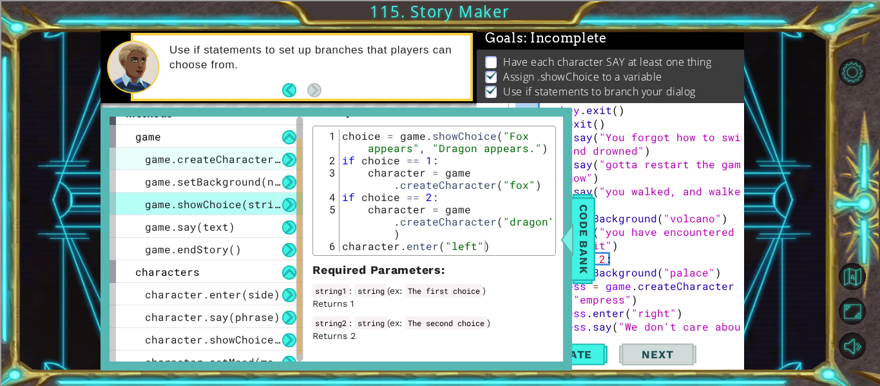
scroll to position [48, 0]
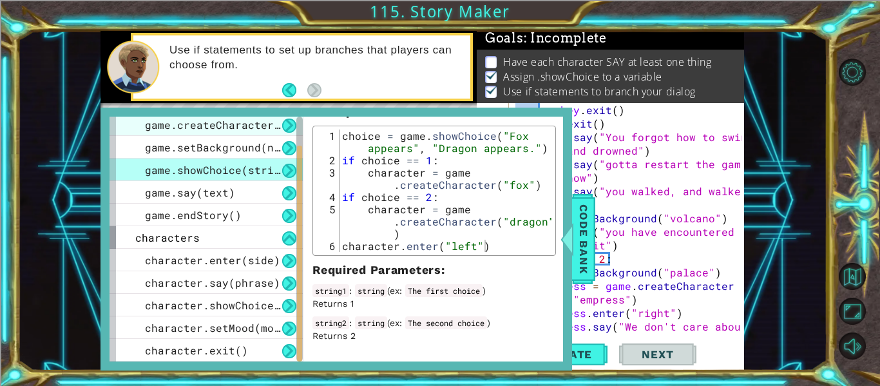
click at [218, 132] on div "game.createCharacter(name)" at bounding box center [205, 124] width 193 height 23
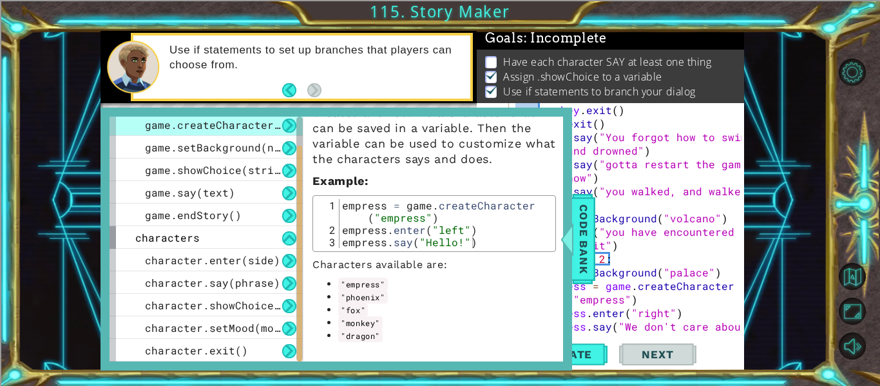
scroll to position [44, 0]
click at [582, 253] on span "Code Bank" at bounding box center [583, 239] width 21 height 79
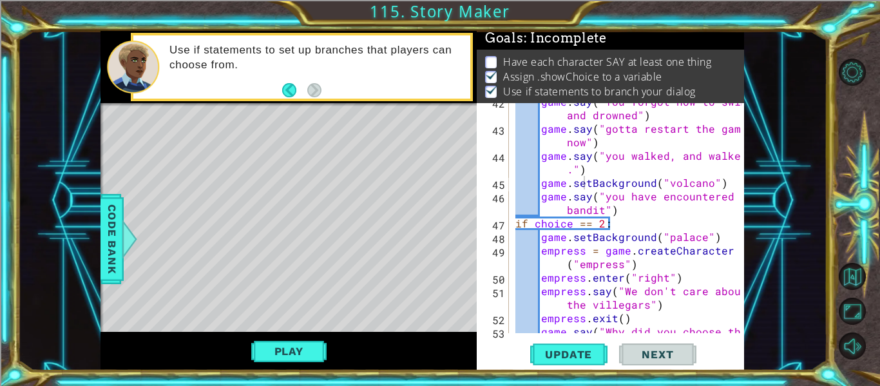
scroll to position [856, 0]
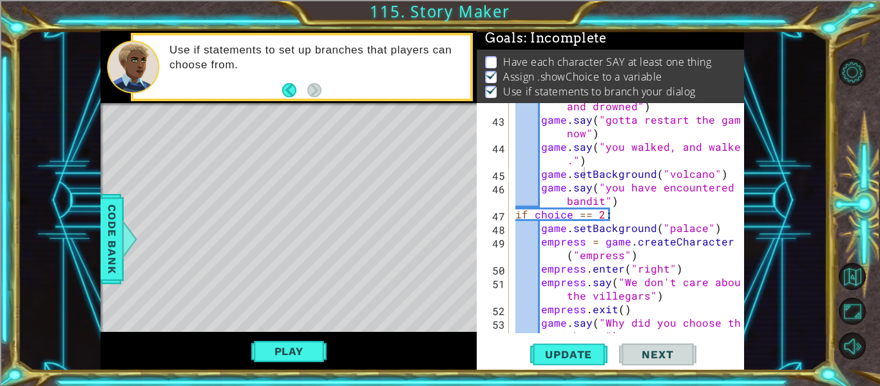
click at [636, 203] on div "game . say ( "You forgot how to swim and drowned" ) game . say ( "gotta restart…" at bounding box center [630, 228] width 235 height 284
type textarea "game.say("you have encountered a bandit")"
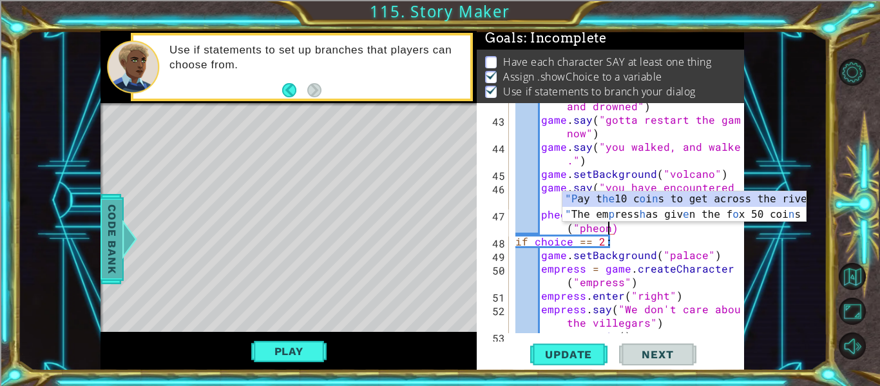
scroll to position [0, 16]
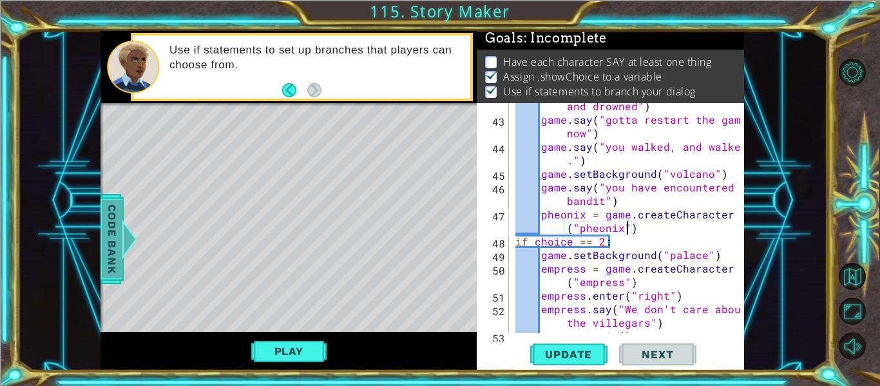
type textarea "pheonix = game.createCharacter("pheonix"))"
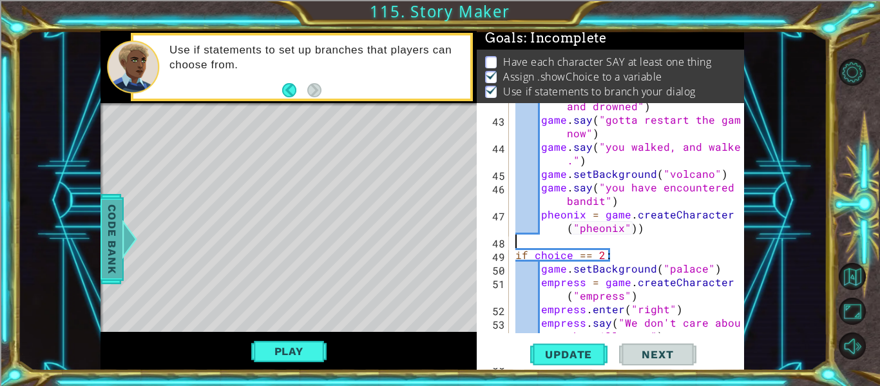
scroll to position [0, 0]
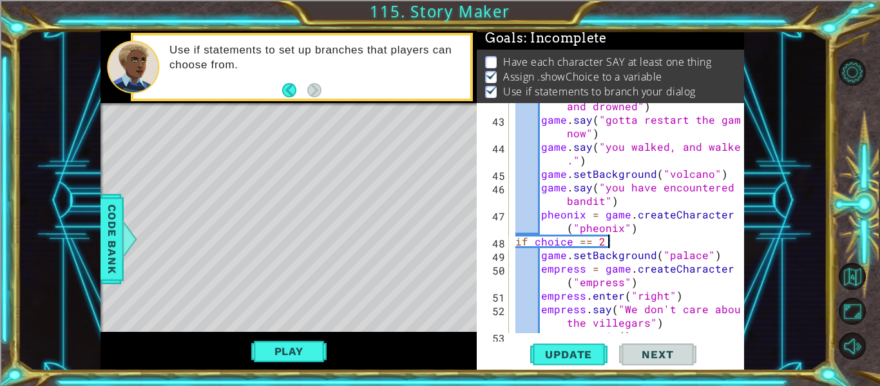
click at [653, 232] on div "game . say ( "You forgot how to swim and drowned" ) game . say ( "gotta restart…" at bounding box center [630, 221] width 235 height 270
type textarea "pheonix = game.createCharacter("pheonix")"
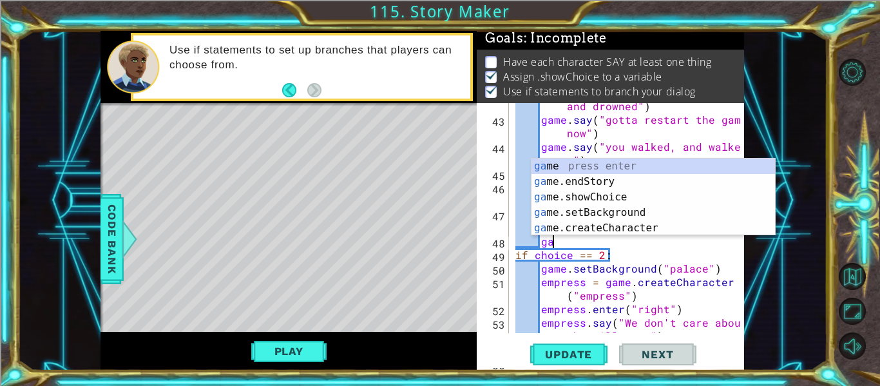
type textarea "g"
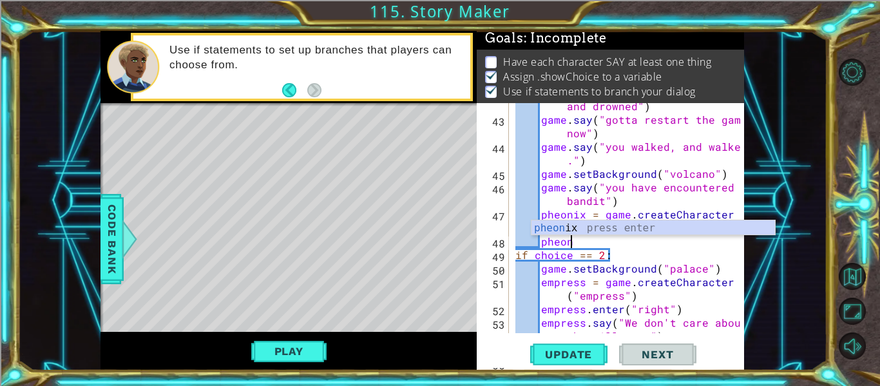
scroll to position [0, 4]
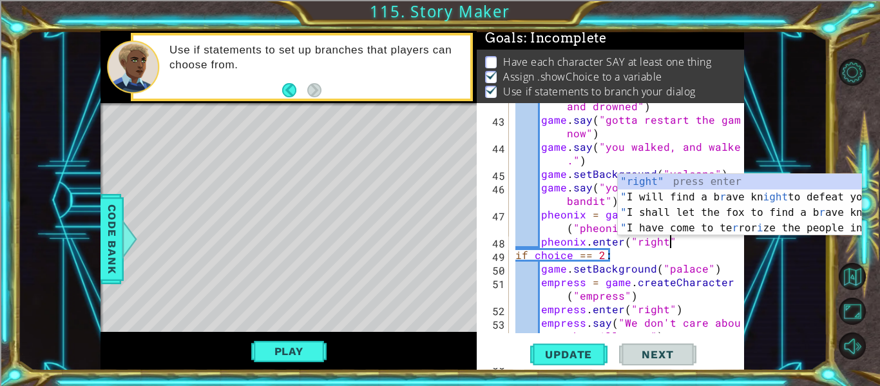
type textarea "pheonix.enter("right")"
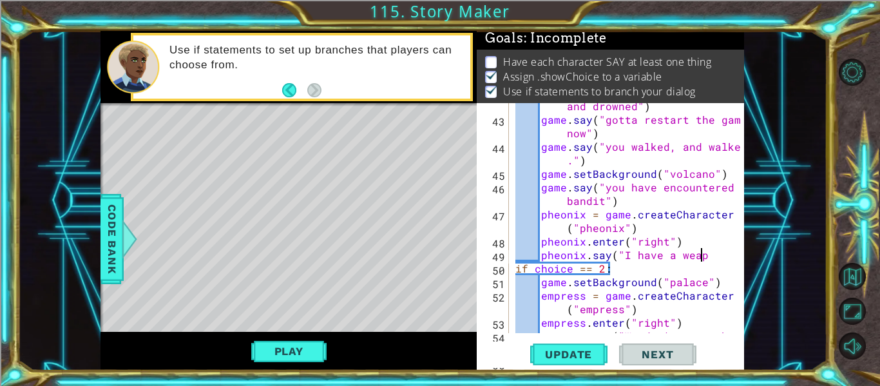
scroll to position [0, 12]
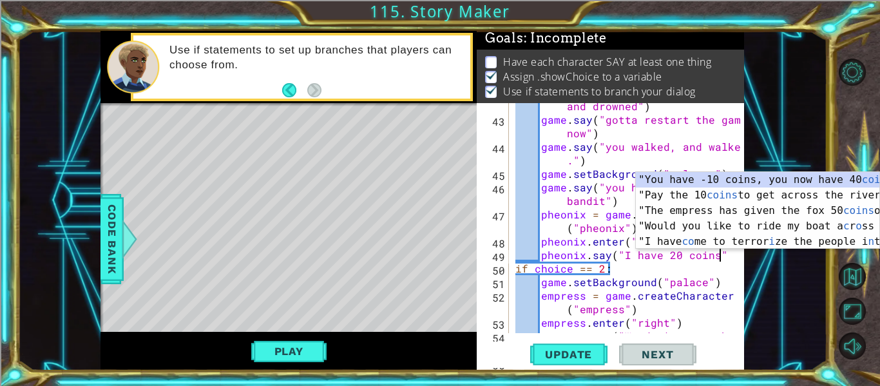
type textarea "pheonix.say("I have 20 coins")"
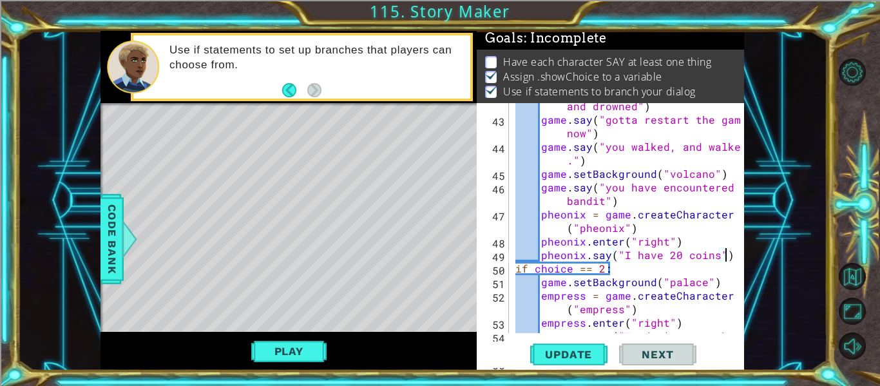
scroll to position [0, 1]
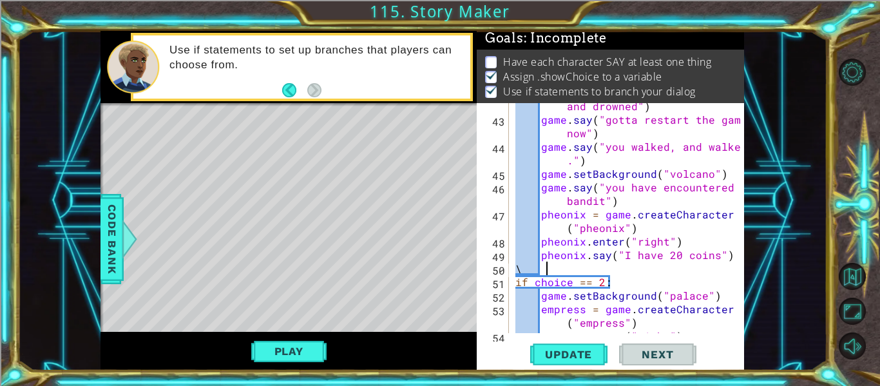
type textarea "\"
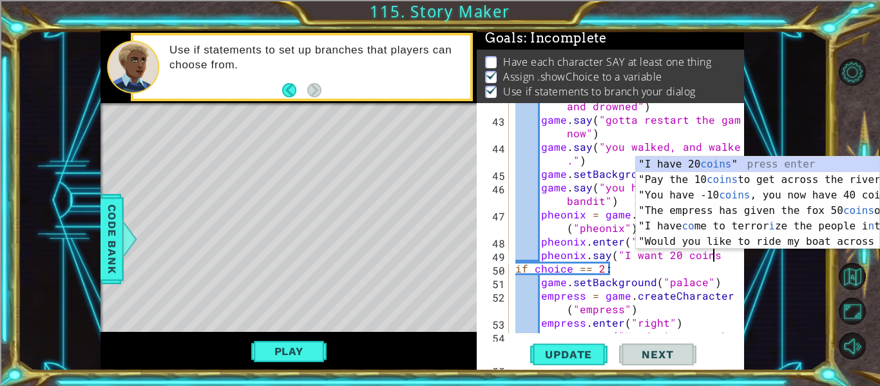
scroll to position [0, 12]
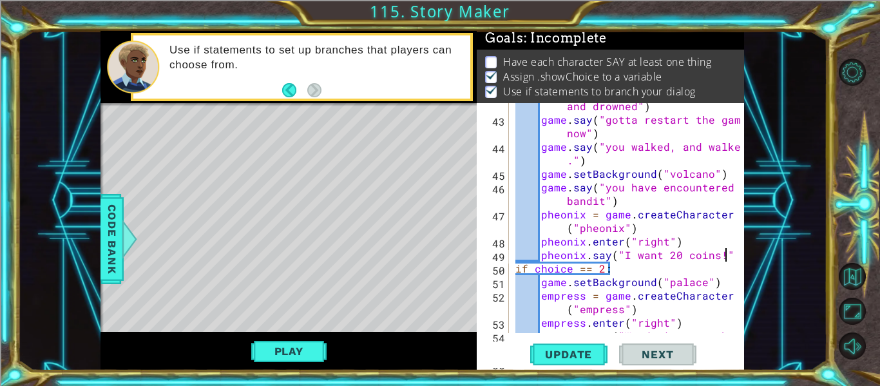
type textarea "pheonix.say("I want 20 coins!")"
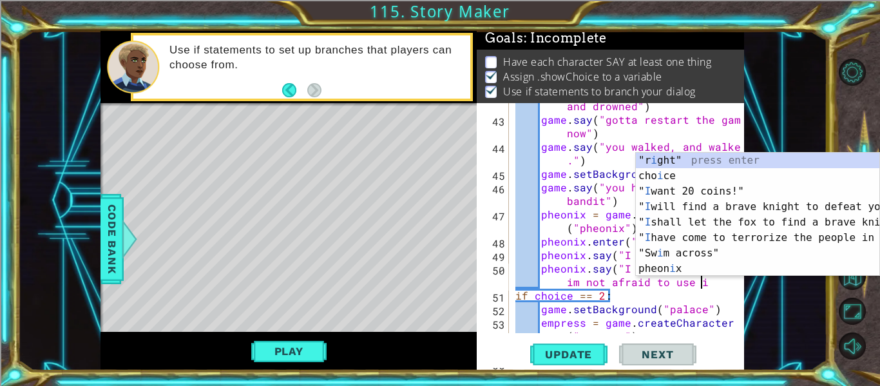
scroll to position [0, 23]
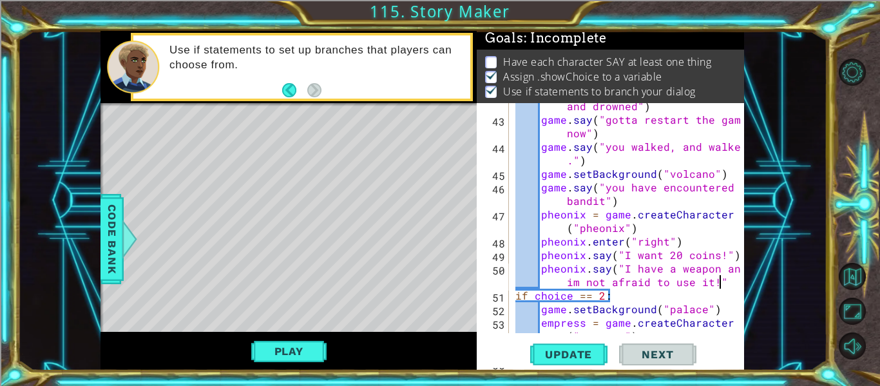
type textarea "pheonix.say("I have a weapon and im not afraid to use it!")"
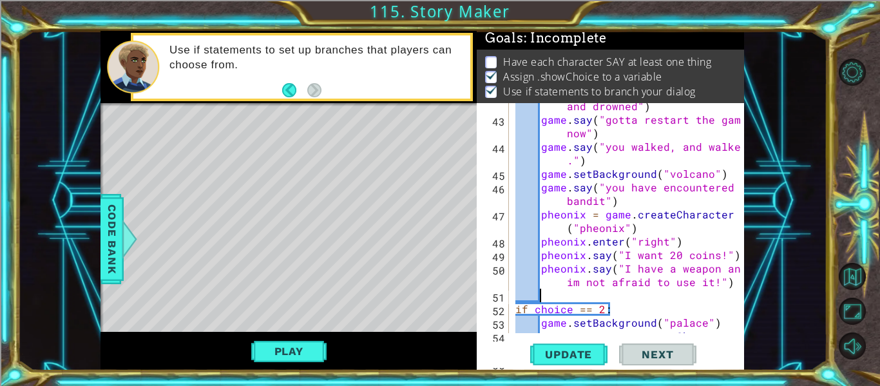
click at [99, 221] on div "1 ההההההההההההההההההההההההההההההההההההההההההההההההההההההההההההההההההההההההההההה…" at bounding box center [421, 200] width 809 height 339
click at [111, 221] on span "Code Bank" at bounding box center [112, 239] width 21 height 79
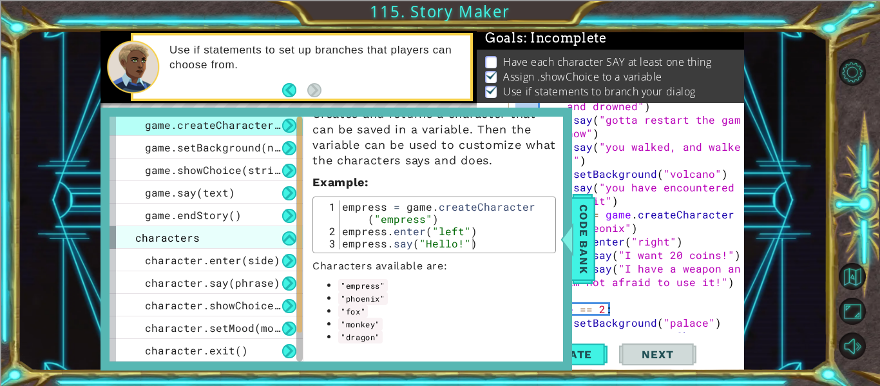
scroll to position [0, 0]
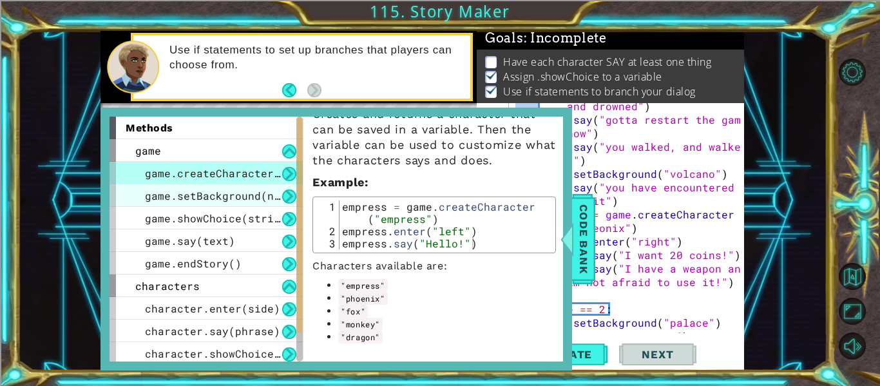
click at [242, 194] on span "game.setBackground(name)" at bounding box center [222, 196] width 155 height 14
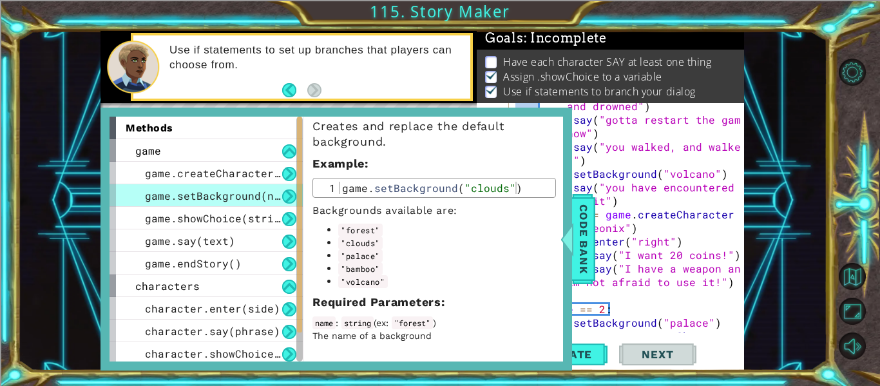
scroll to position [32, 0]
click at [241, 213] on span "game.showChoice(string1, string2)" at bounding box center [251, 218] width 213 height 14
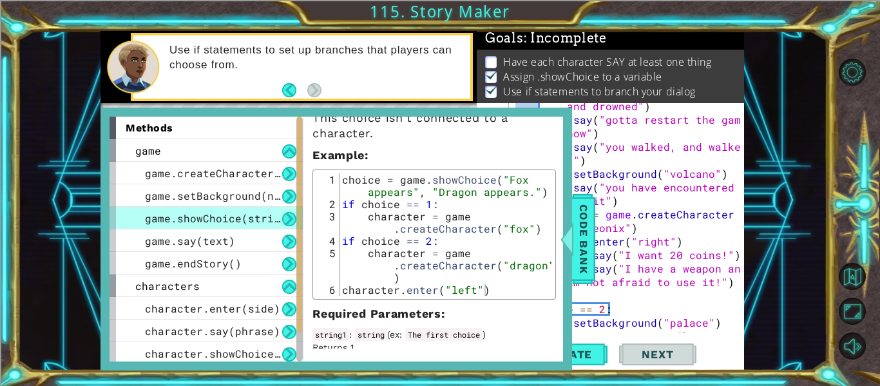
scroll to position [71, 0]
click at [249, 202] on span "game.setBackground(name)" at bounding box center [222, 196] width 155 height 14
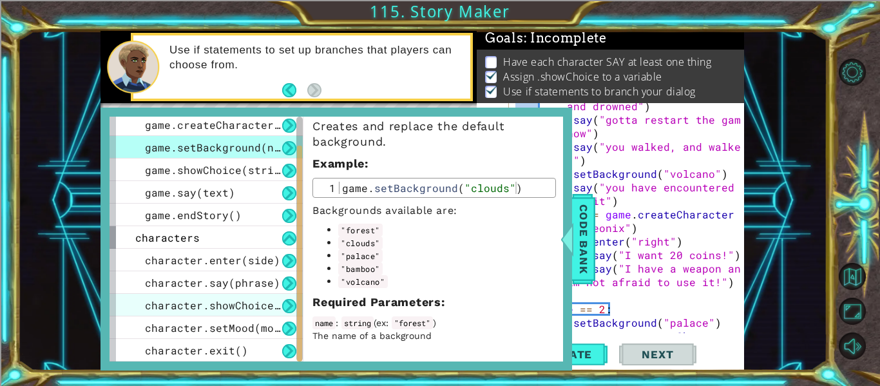
scroll to position [0, 0]
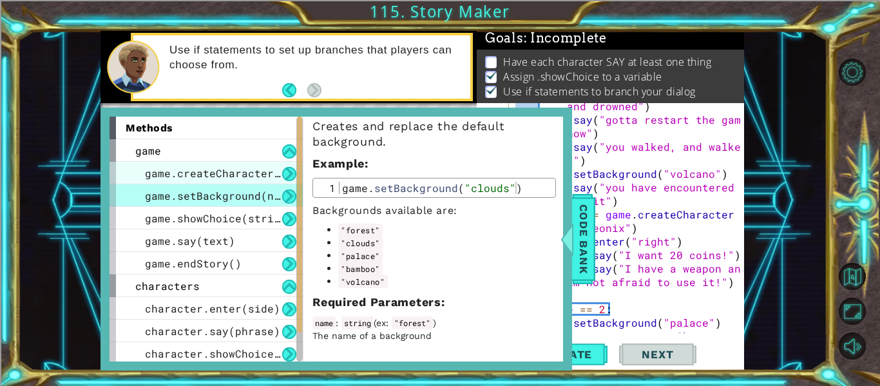
click at [233, 177] on span "game.createCharacter(name)" at bounding box center [228, 173] width 167 height 14
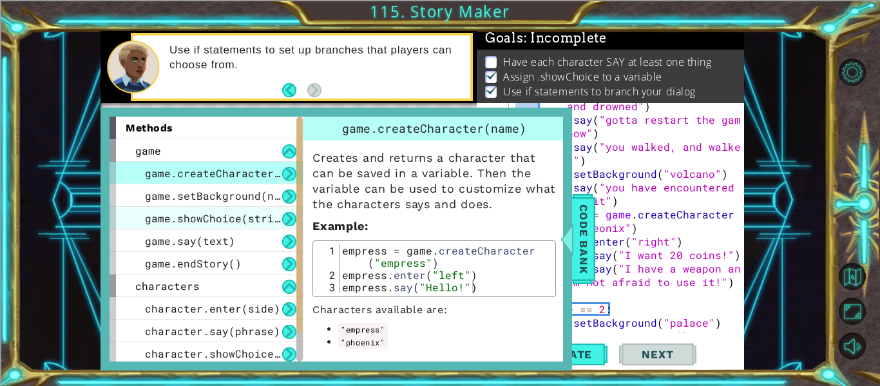
click at [228, 214] on span "game.showChoice(string1, string2)" at bounding box center [251, 218] width 213 height 14
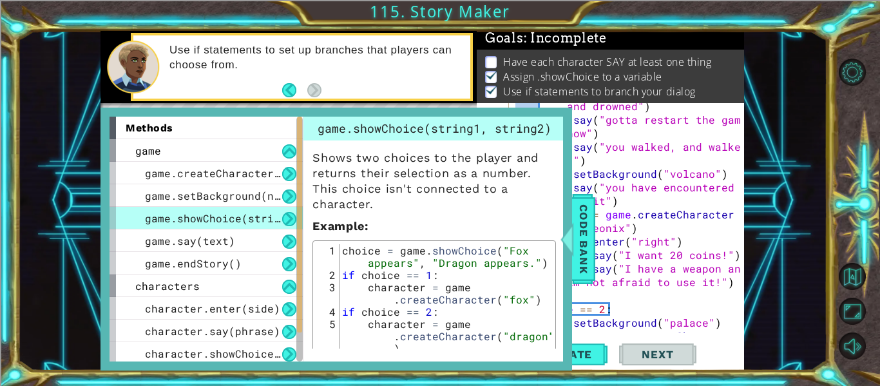
click at [345, 253] on div "choice = game . showChoice ( "Fox appears" , "Dragon appears." ) if choice == 1…" at bounding box center [445, 323] width 213 height 159
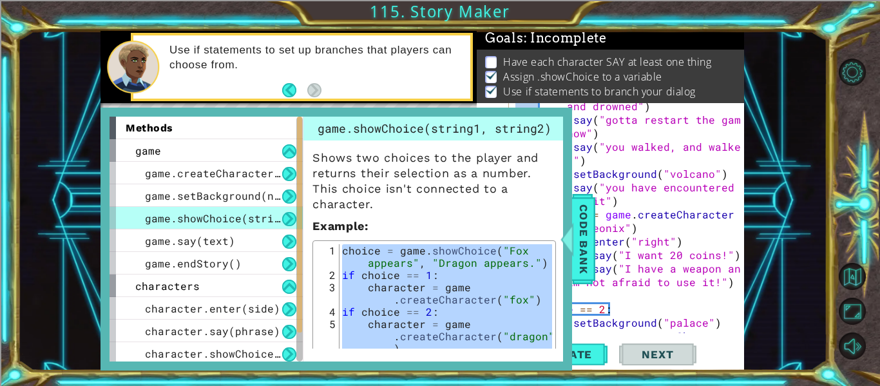
drag, startPoint x: 345, startPoint y: 253, endPoint x: 609, endPoint y: 416, distance: 310.2
click at [609, 385] on html "1 ההההההההההההההההההההההההההההההההההההההההההההההההההההההההההההההההההההההההההההה…" at bounding box center [440, 242] width 880 height 484
type textarea "character = game.createCharacter("dragon") character.enter("left")"
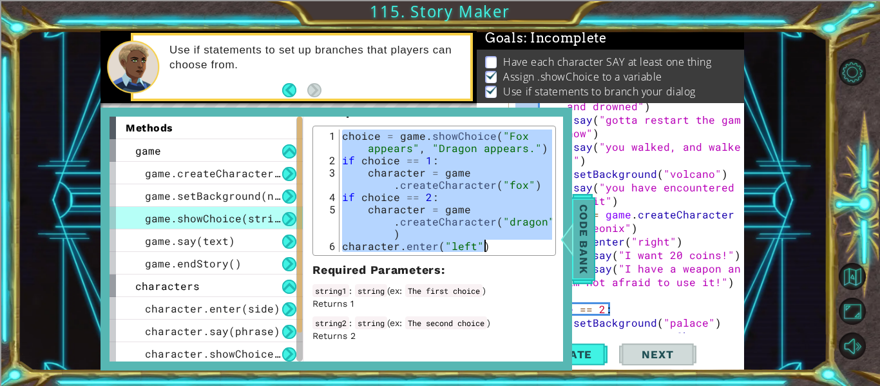
click at [583, 247] on span "Code Bank" at bounding box center [583, 239] width 21 height 79
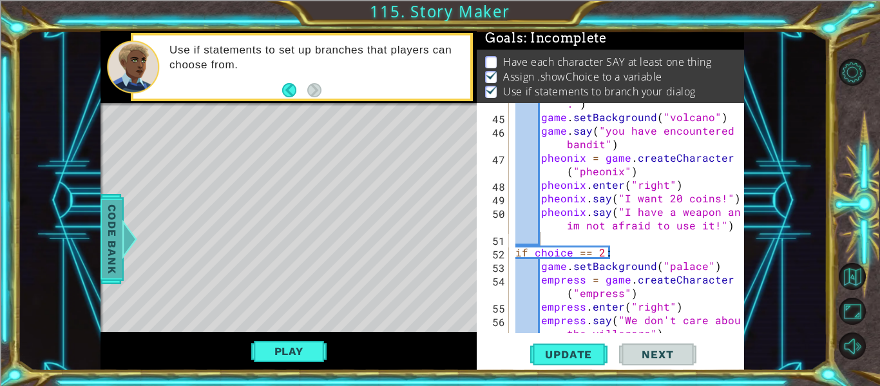
scroll to position [912, 0]
click at [614, 241] on div "game . say ( "you walked, and walked ." ) game . setBackground ( "volcano" ) ga…" at bounding box center [630, 226] width 235 height 284
paste textarea "character.enter("left")"
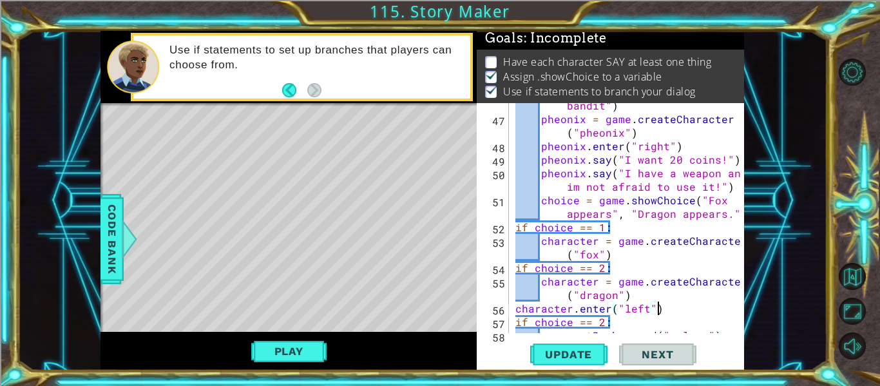
scroll to position [952, 0]
drag, startPoint x: 701, startPoint y: 199, endPoint x: 608, endPoint y: 219, distance: 95.5
click at [608, 219] on div "game . say ( "you have encountered a bandit" ) pheonix = game . createCharacter…" at bounding box center [630, 220] width 235 height 270
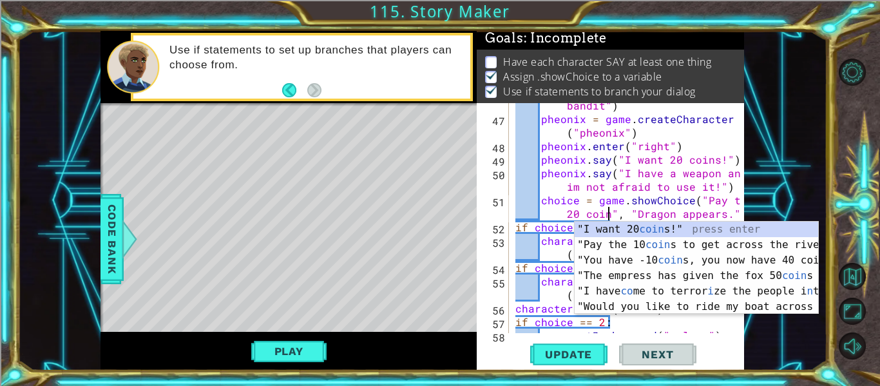
scroll to position [0, 18]
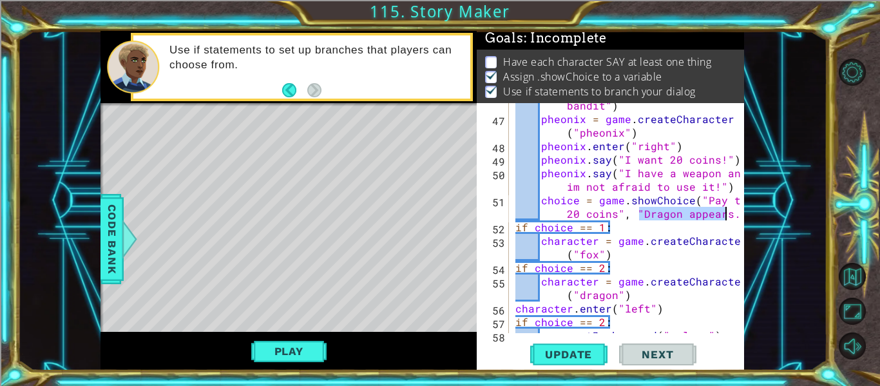
drag, startPoint x: 639, startPoint y: 214, endPoint x: 723, endPoint y: 214, distance: 84.4
click at [723, 214] on div "game . say ( "you have encountered a bandit" ) pheonix = game . createCharacter…" at bounding box center [630, 220] width 235 height 270
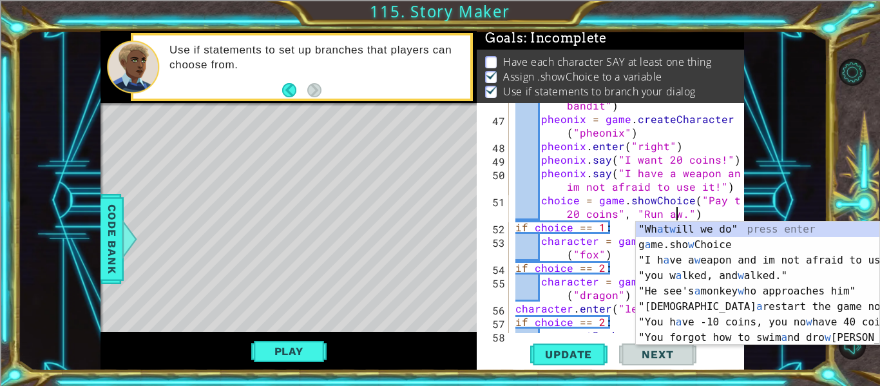
scroll to position [0, 23]
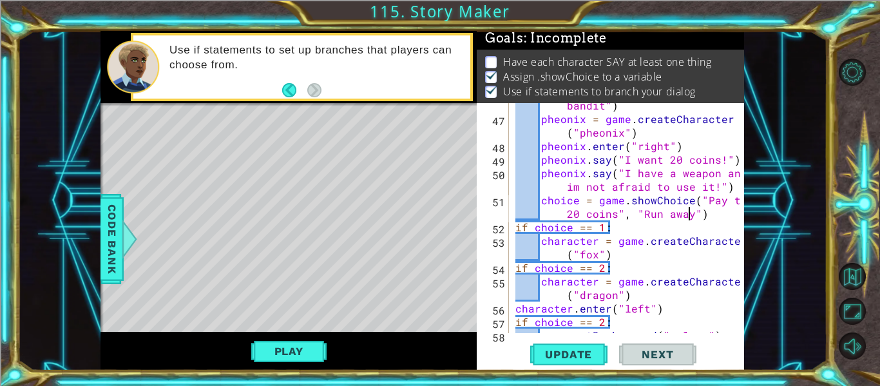
click at [655, 244] on div "game . say ( "you have encountered a bandit" ) pheonix = game . createCharacter…" at bounding box center [630, 220] width 235 height 270
type textarea "character = game.createCharacter("fox")"
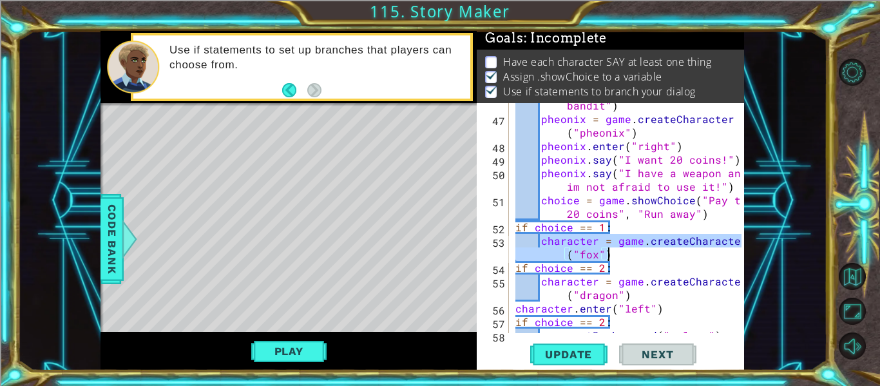
drag, startPoint x: 541, startPoint y: 240, endPoint x: 633, endPoint y: 256, distance: 93.6
click at [633, 256] on div "game . say ( "you have encountered a bandit" ) pheonix = game . createCharacter…" at bounding box center [630, 220] width 235 height 270
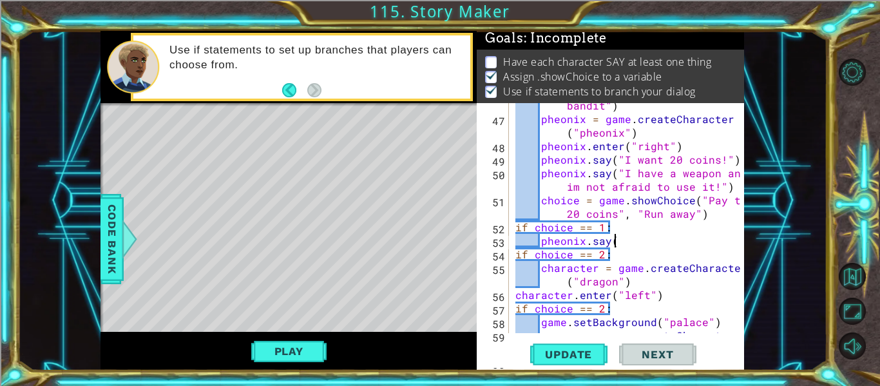
scroll to position [0, 6]
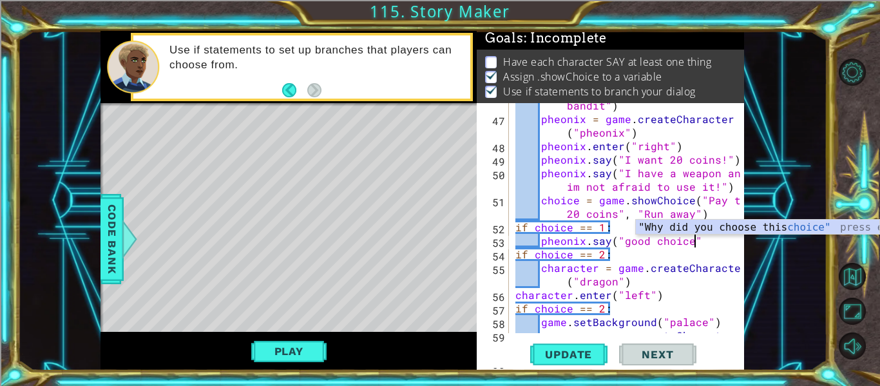
type textarea "pheonix.say("good choice")"
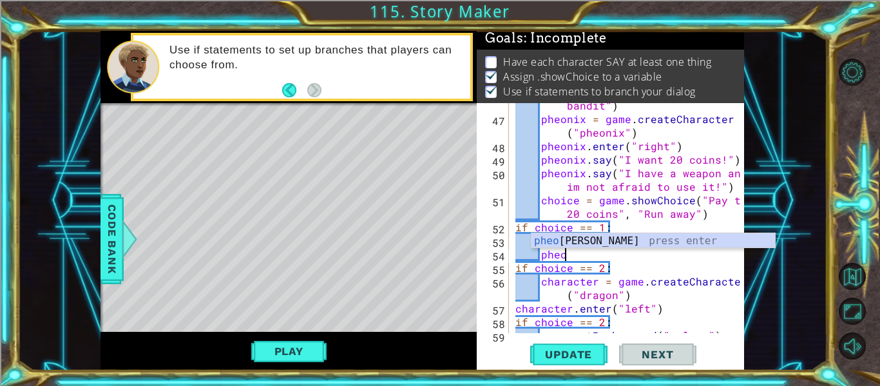
scroll to position [0, 3]
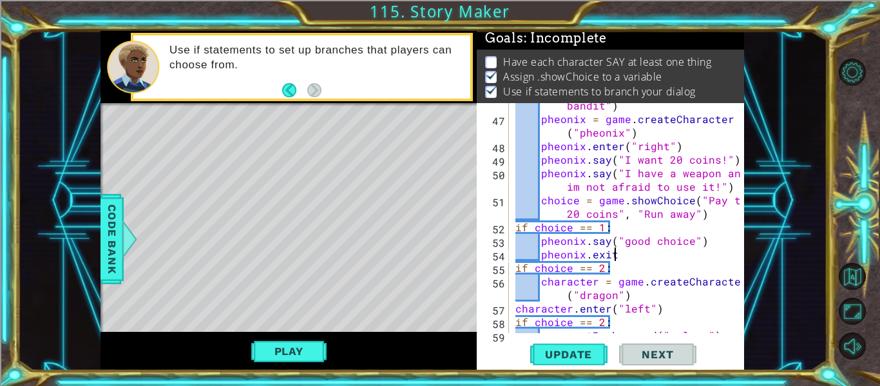
type textarea "pheonix.exit()"
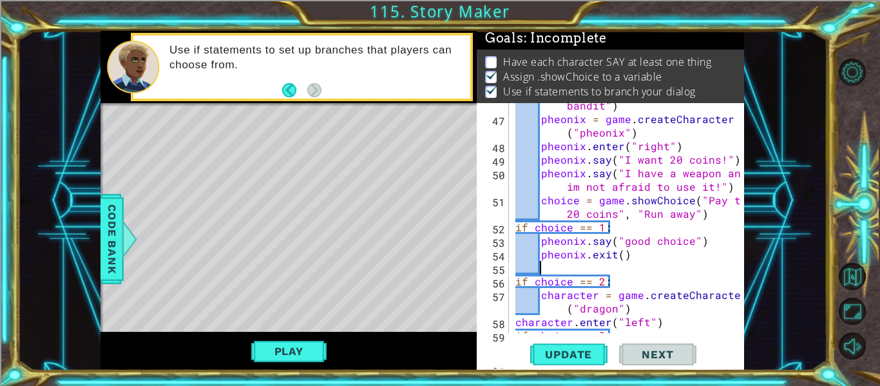
scroll to position [0, 0]
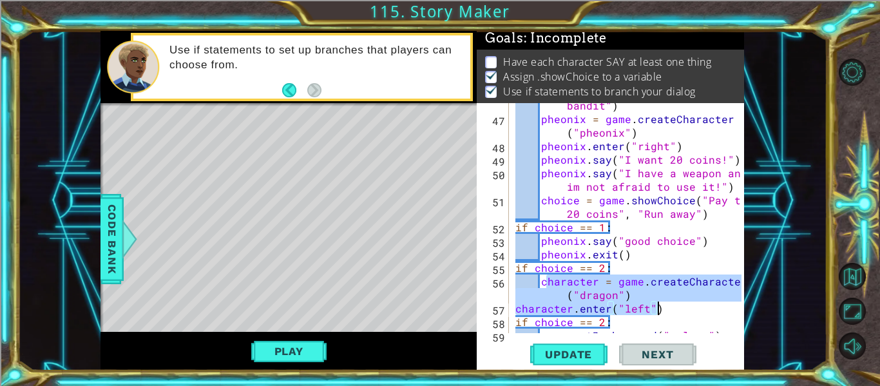
drag, startPoint x: 544, startPoint y: 281, endPoint x: 656, endPoint y: 305, distance: 115.1
click at [656, 305] on div "game . say ( "you have encountered a bandit" ) pheonix = game . createCharacter…" at bounding box center [630, 220] width 235 height 270
type textarea "c"
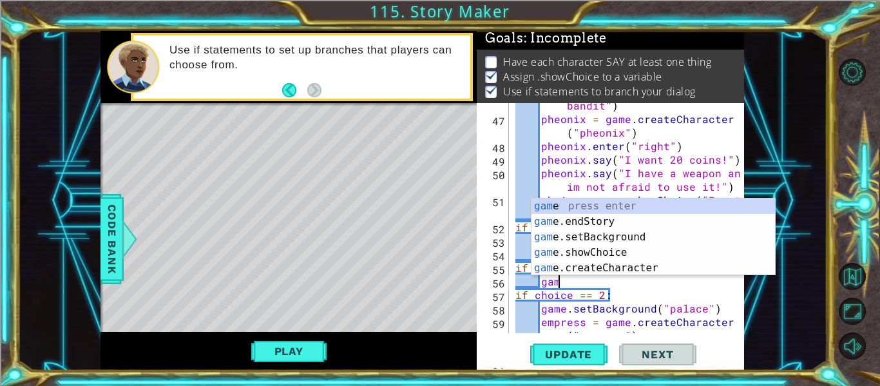
type textarea "g"
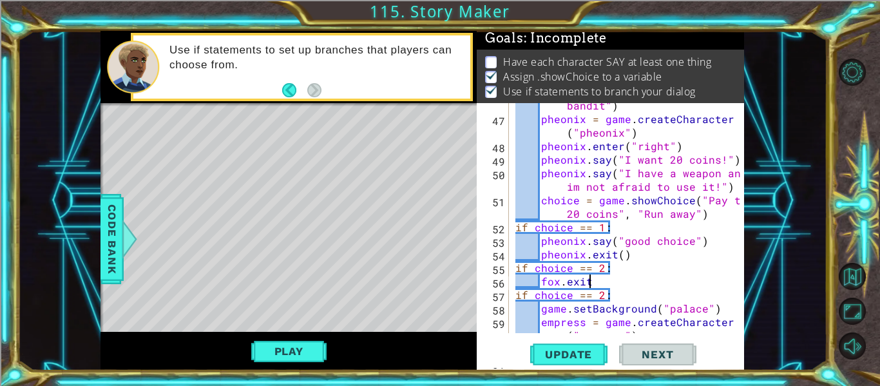
scroll to position [0, 5]
type textarea "fox.exit()"
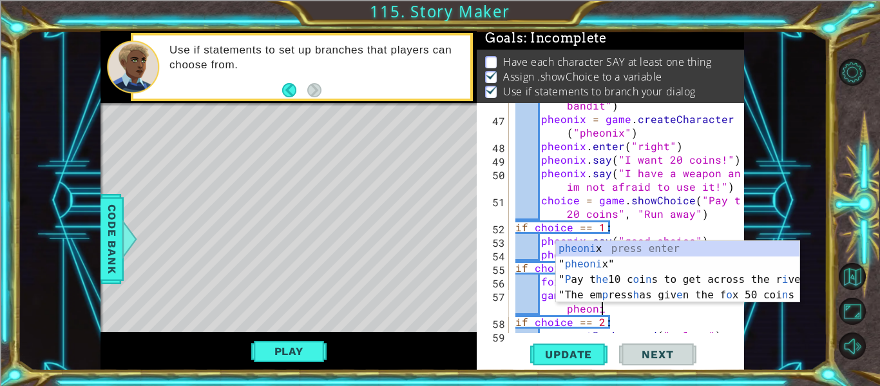
scroll to position [0, 16]
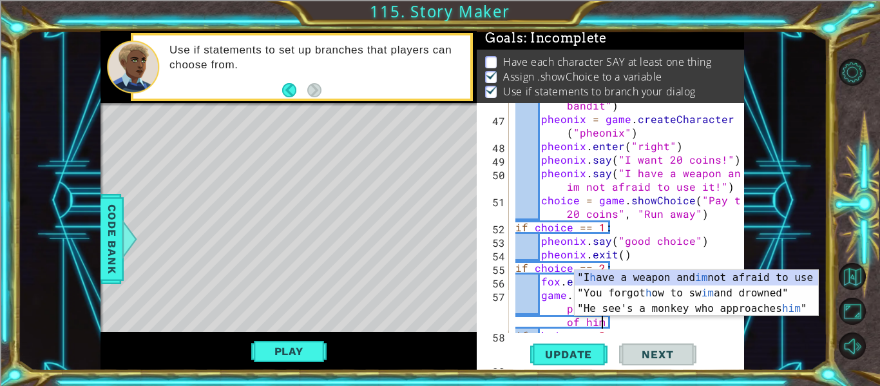
type textarea "game.say("you run away from the pheonix and manage to get rid of him")"
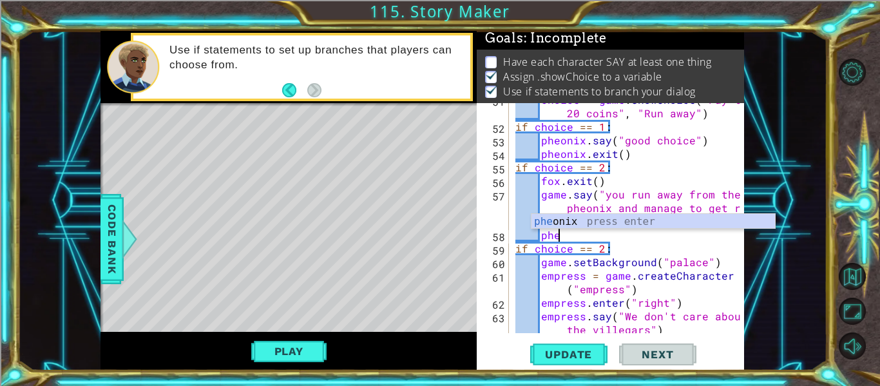
scroll to position [0, 2]
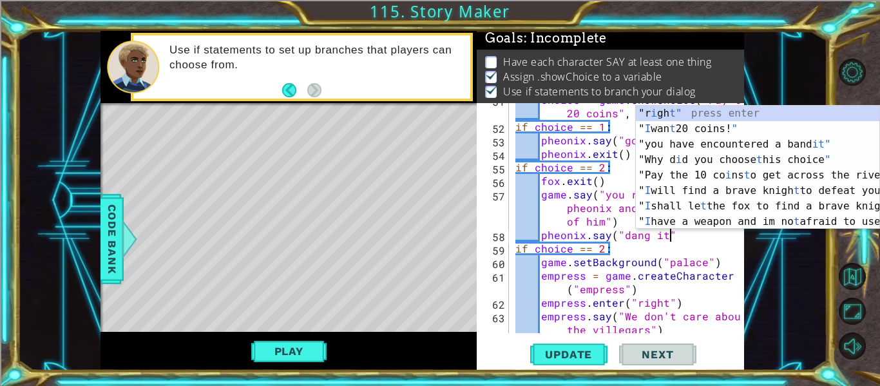
type textarea "pheonix.say("dang it")"
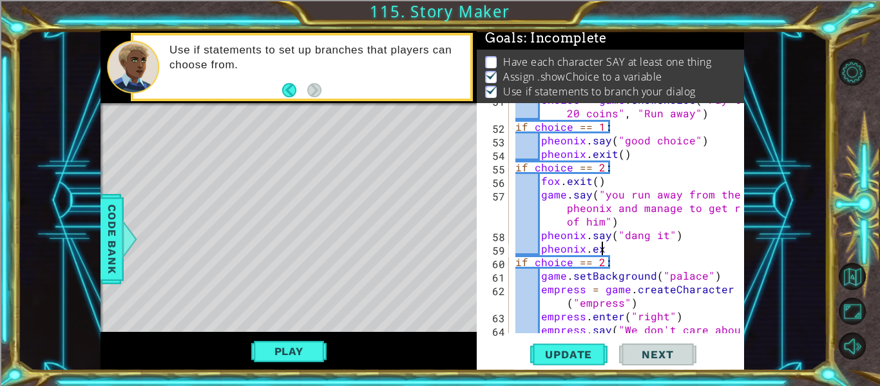
scroll to position [0, 6]
type textarea "pheonix.exit()"
click at [656, 244] on div "choice = game . showChoice ( "Pay the 20 coins" , "Run away" ) if choice == 1 :…" at bounding box center [630, 235] width 235 height 284
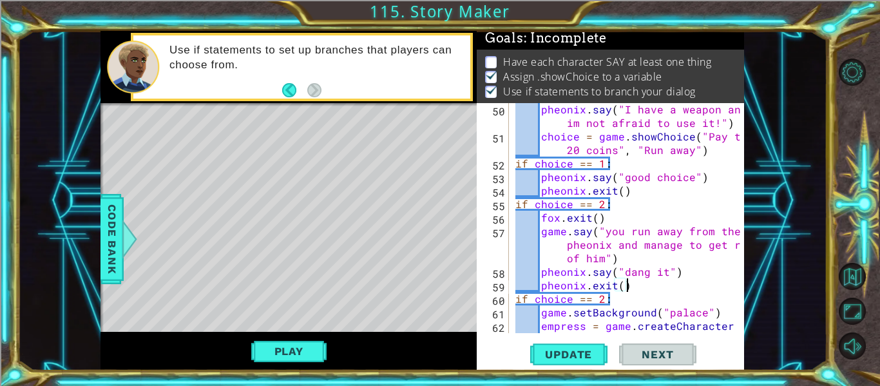
scroll to position [1000, 0]
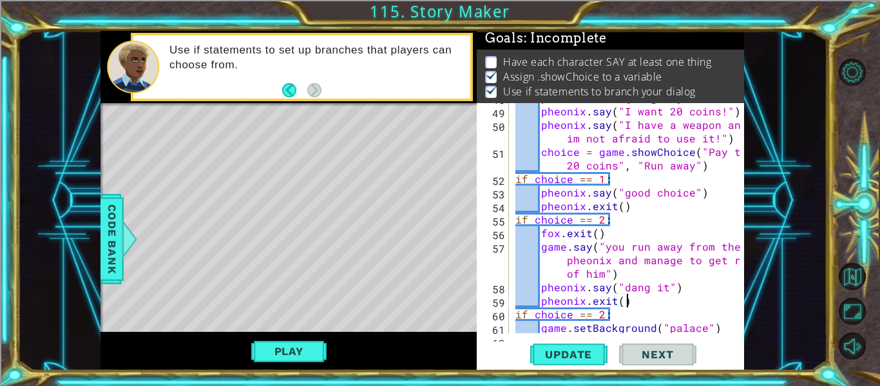
click at [637, 209] on div "pheonix . enter ( "right" ) pheonix . say ( "I want 20 coins!" ) pheonix . say …" at bounding box center [630, 219] width 235 height 257
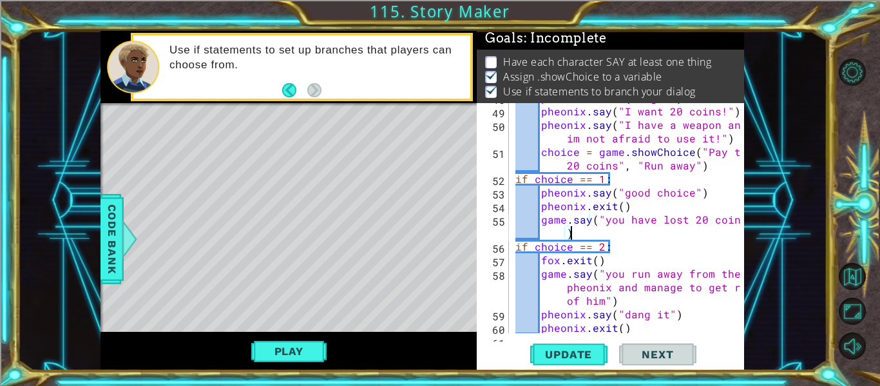
scroll to position [0, 14]
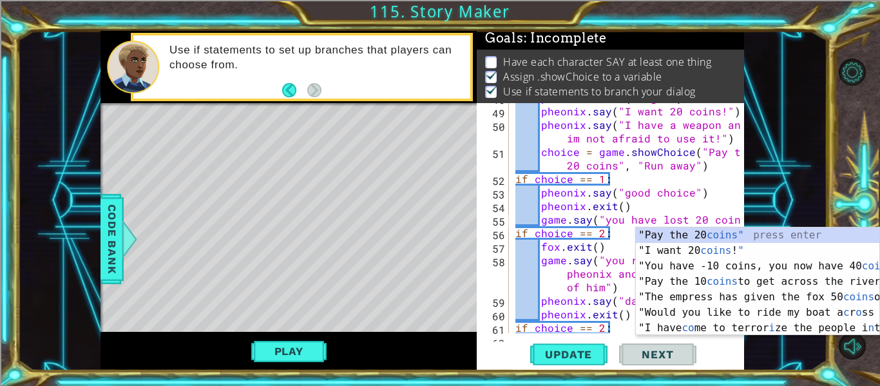
type textarea "game.say("you have lost 20 coins")"
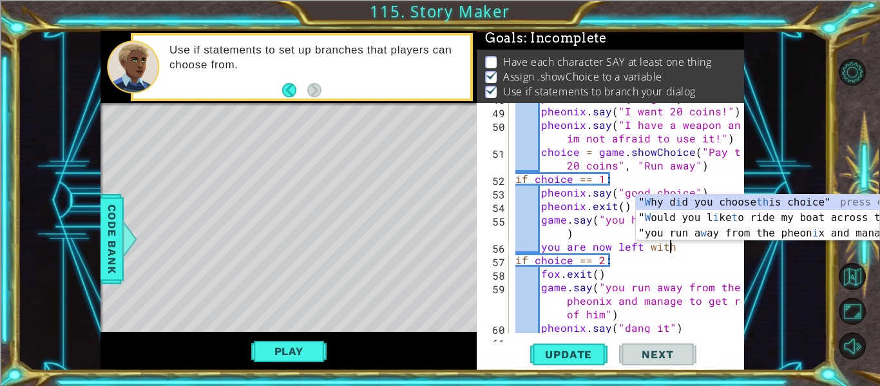
scroll to position [0, 9]
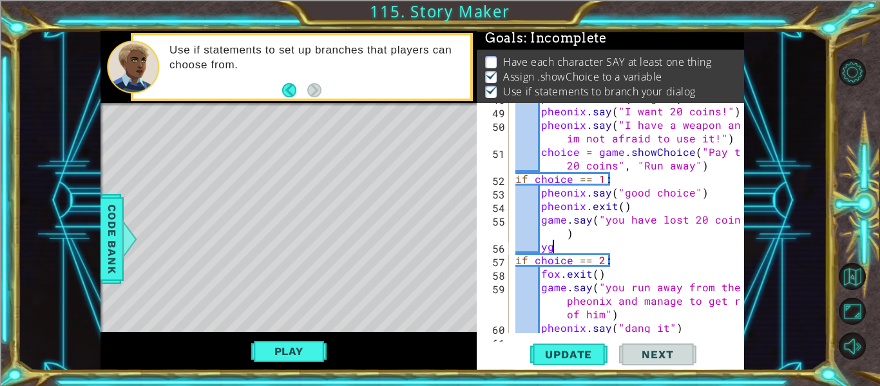
type textarea "y"
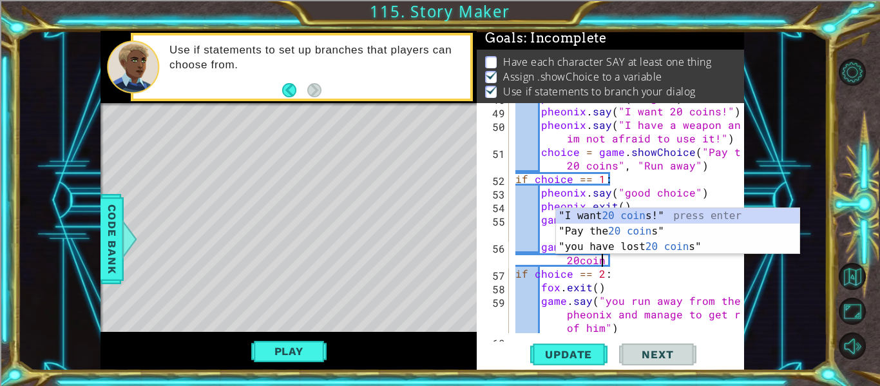
scroll to position [0, 16]
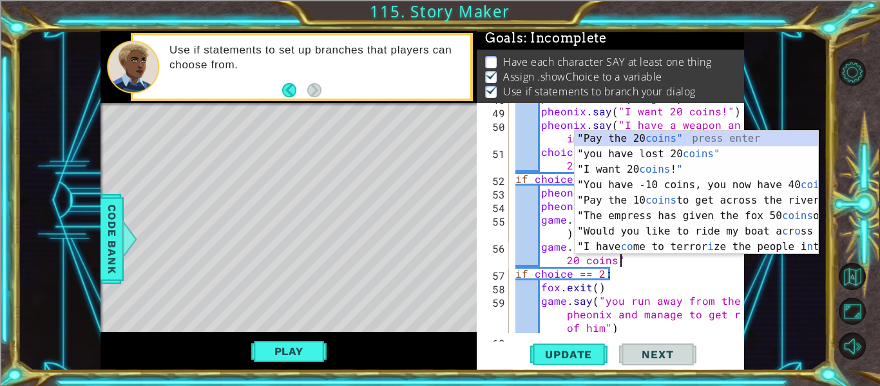
type textarea "game.say("you are now left with 20 coins")"
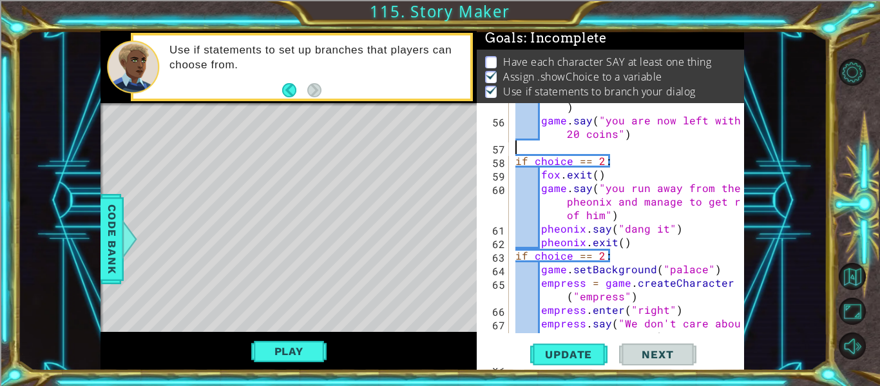
scroll to position [0, 0]
type textarea "game.say("you are now left with 20 coins")"
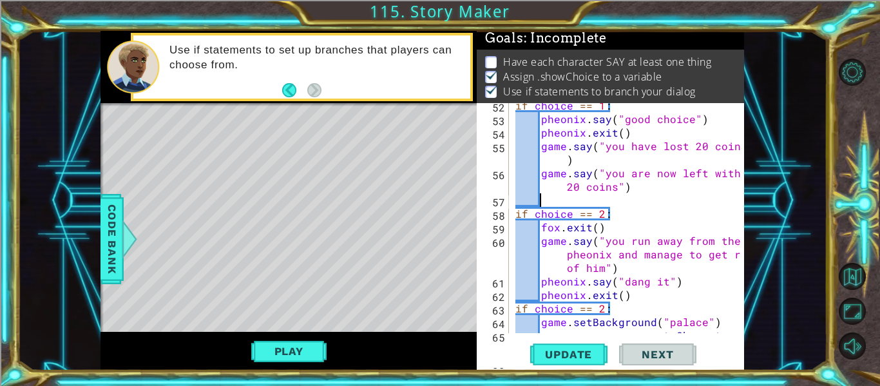
scroll to position [1073, 0]
click at [609, 198] on div "if choice == 1 : pheonix . say ( "good choice" ) pheonix . exit ( ) game . say …" at bounding box center [630, 234] width 235 height 270
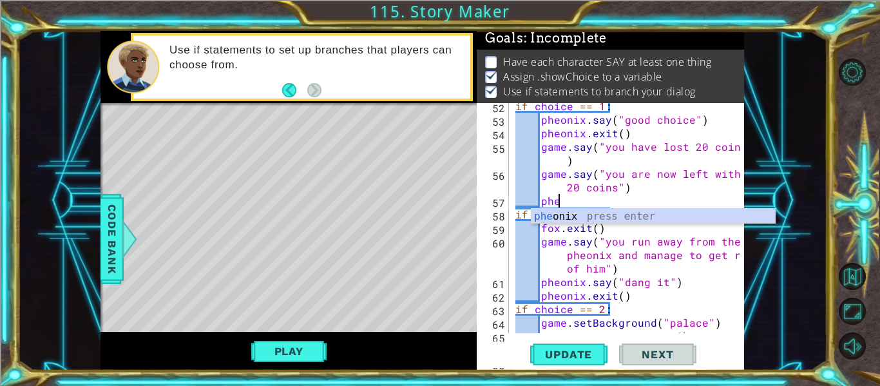
type textarea "p"
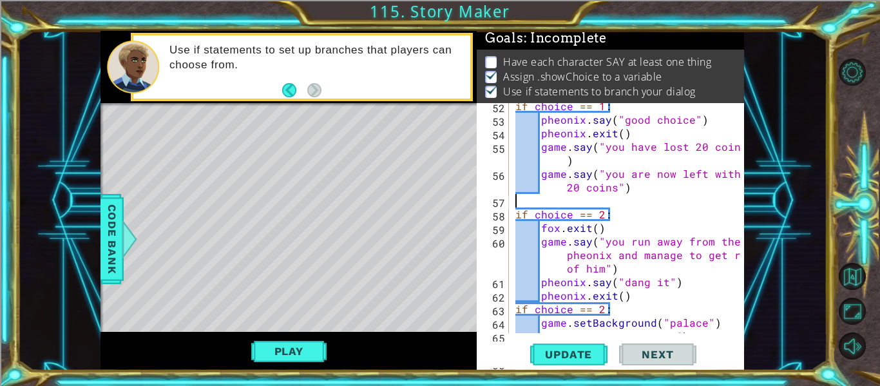
scroll to position [0, 0]
type textarea "game.say("you are now left with 20 coins")"
type textarea "y"
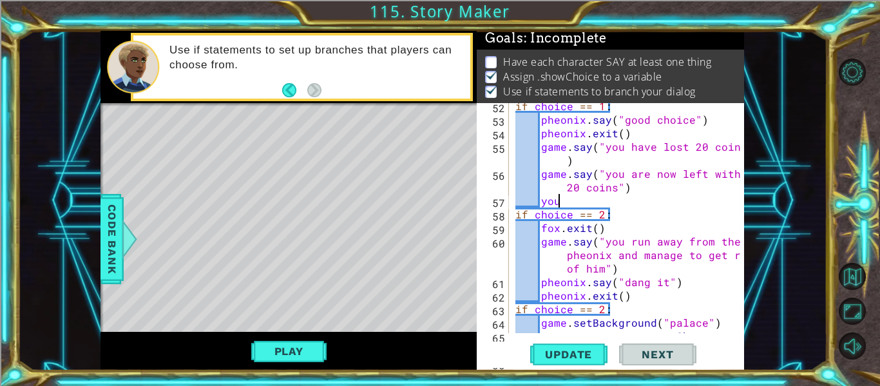
type textarea "y"
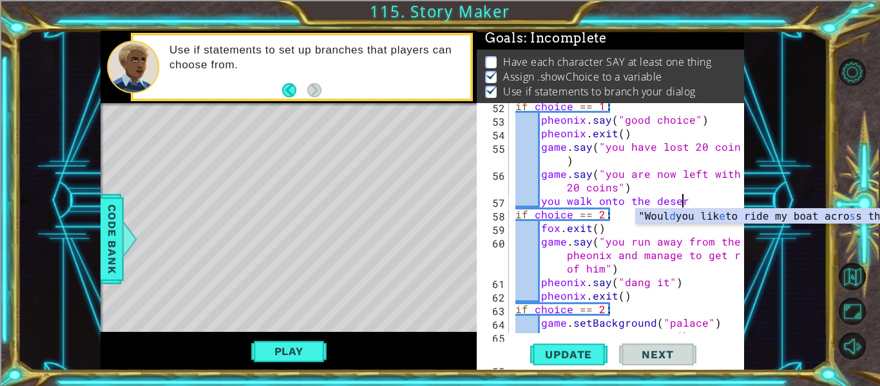
scroll to position [0, 10]
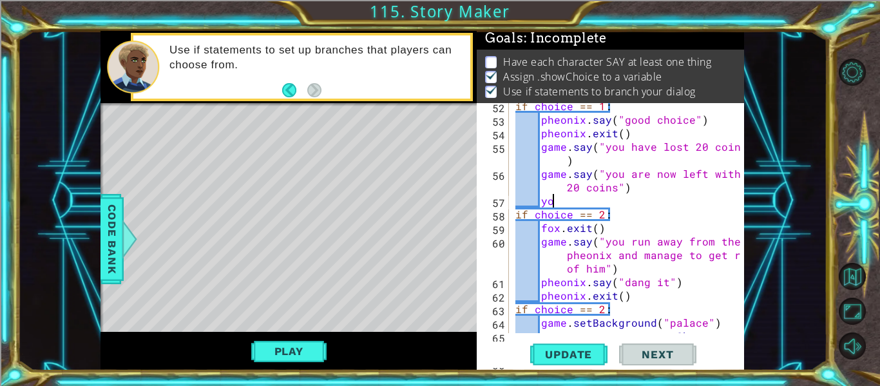
type textarea "y"
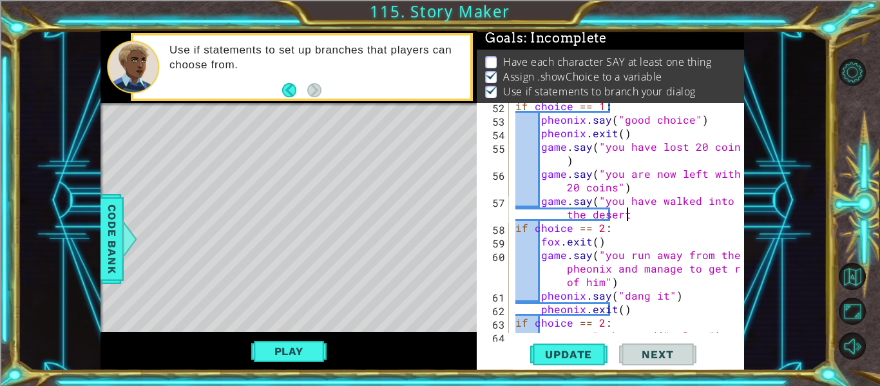
scroll to position [0, 17]
type textarea "game.say("you have walked into the desert")"
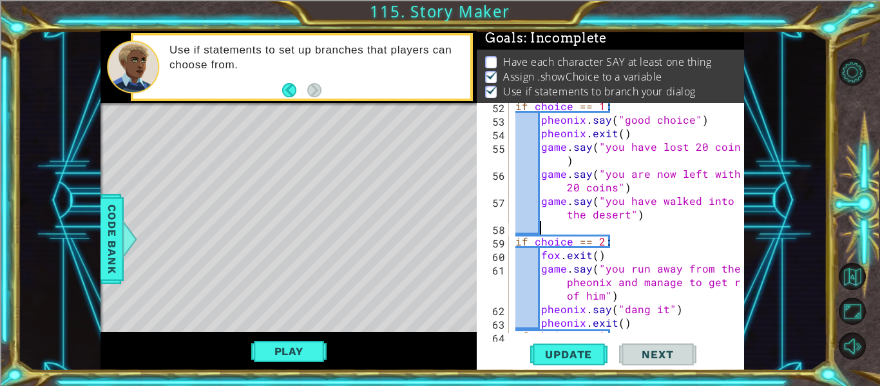
scroll to position [0, 0]
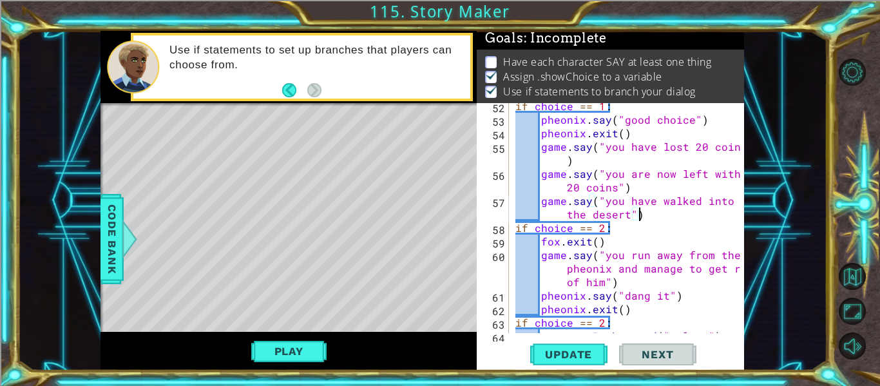
click at [583, 208] on div "if choice == 1 : pheonix . say ( "good choice" ) pheonix . exit ( ) game . say …" at bounding box center [630, 227] width 235 height 257
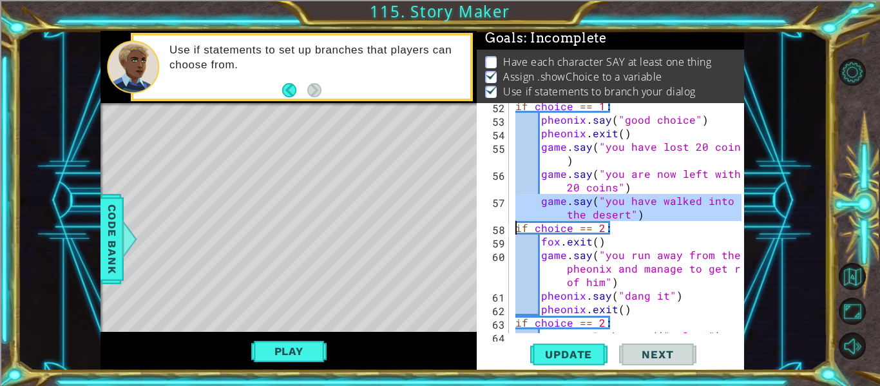
click at [665, 213] on div "if choice == 1 : pheonix . say ( "good choice" ) pheonix . exit ( ) game . say …" at bounding box center [627, 218] width 229 height 230
type textarea "game.say("you have walked into the desert")"
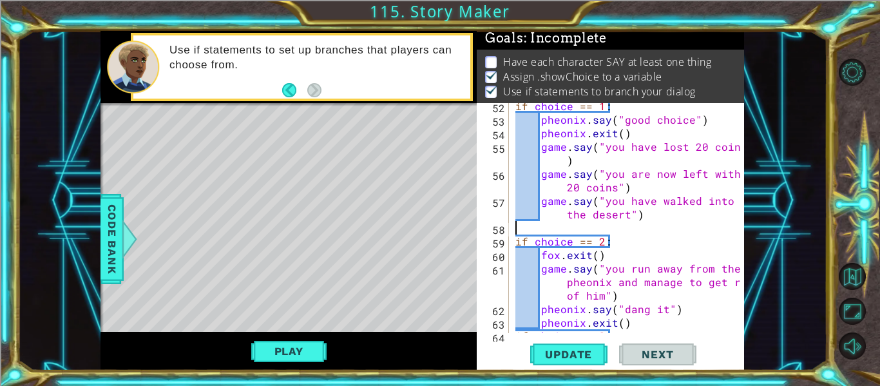
type textarea "game.say("you have walked into the desert")"
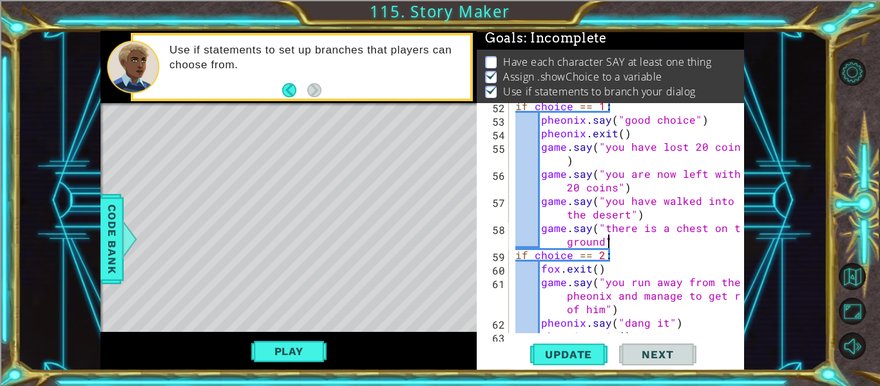
type textarea "game.say("there is a chest on the ground")"
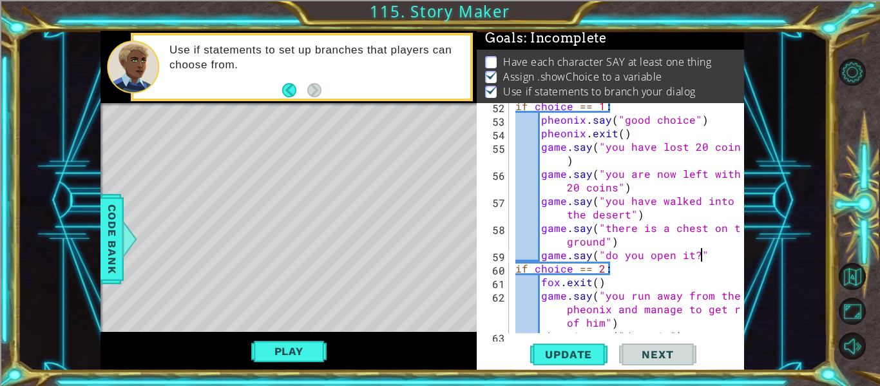
scroll to position [0, 12]
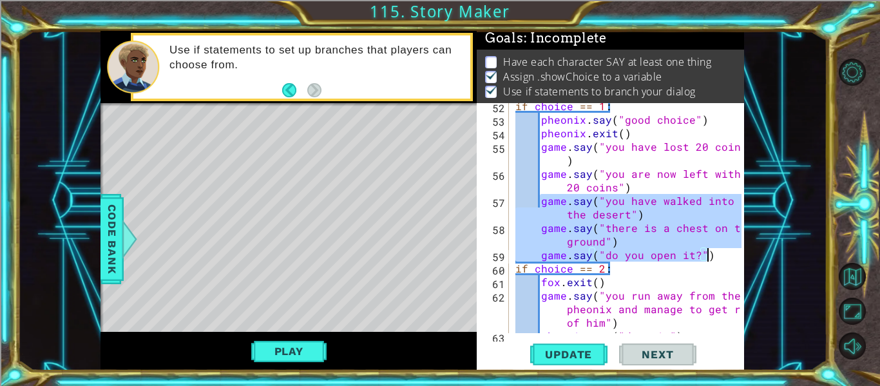
drag, startPoint x: 542, startPoint y: 203, endPoint x: 710, endPoint y: 255, distance: 175.2
click at [710, 255] on div "if choice == 1 : pheonix . say ( "good choice" ) pheonix . exit ( ) game . say …" at bounding box center [630, 227] width 235 height 257
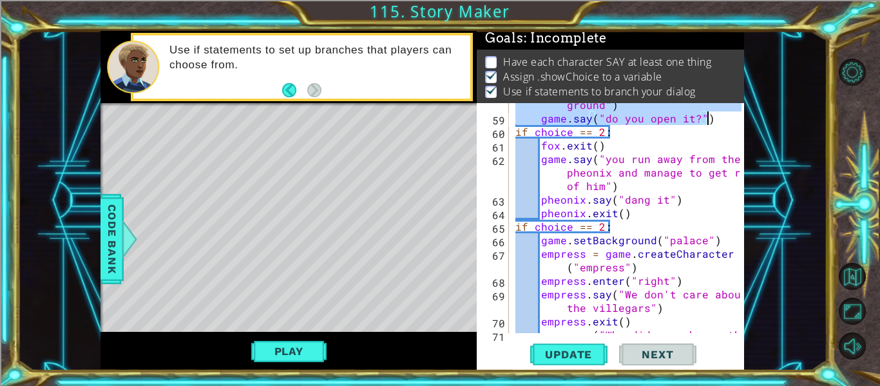
scroll to position [1209, 0]
click at [643, 210] on div "game . say ( "there is a chest on the ground" ) game . say ( "do you open it?" …" at bounding box center [630, 226] width 235 height 284
type textarea "pheonix.exit()"
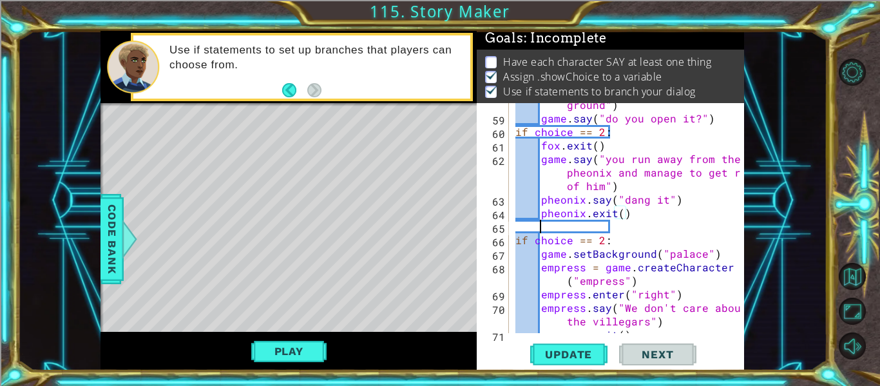
scroll to position [0, 1]
paste textarea "game.say("do you open it?")"
type textarea "game.say("do you open it?")"
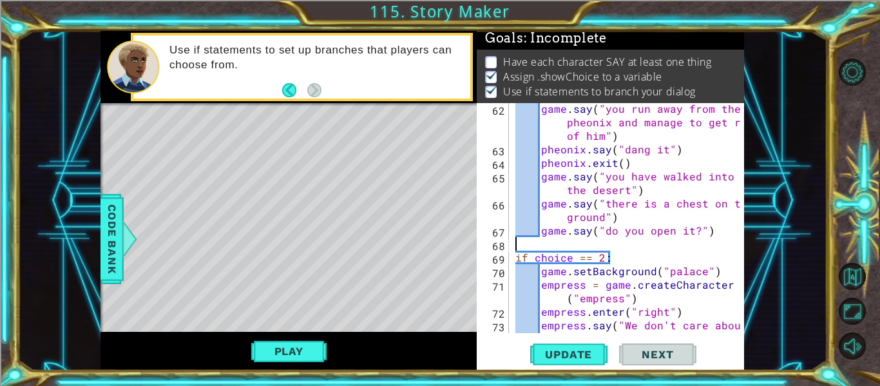
scroll to position [0, 0]
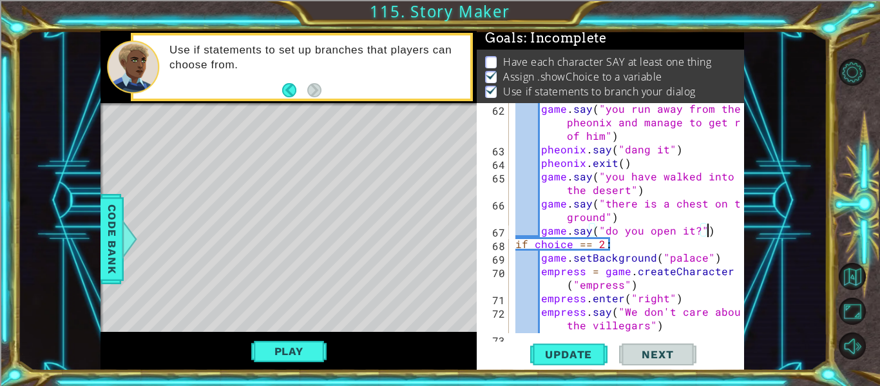
click at [655, 194] on div "game . say ( "you run away from the pheonix and manage to get rid of him" ) [GE…" at bounding box center [630, 244] width 235 height 284
type textarea "game.say("you have walked into the desert")"
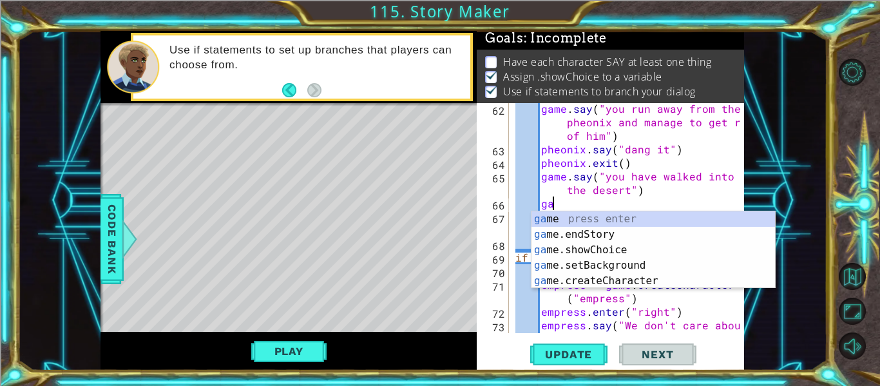
type textarea "g"
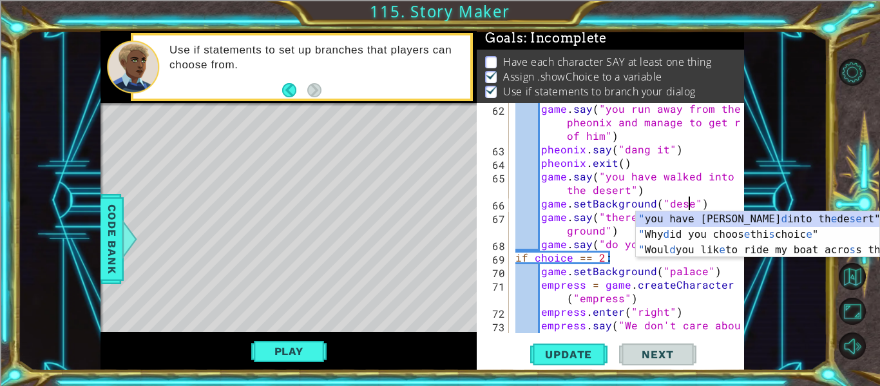
scroll to position [0, 12]
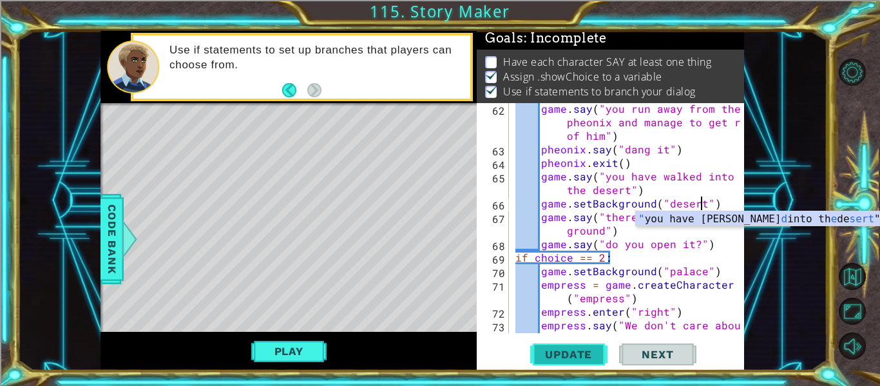
click at [555, 356] on span "Update" at bounding box center [568, 354] width 73 height 13
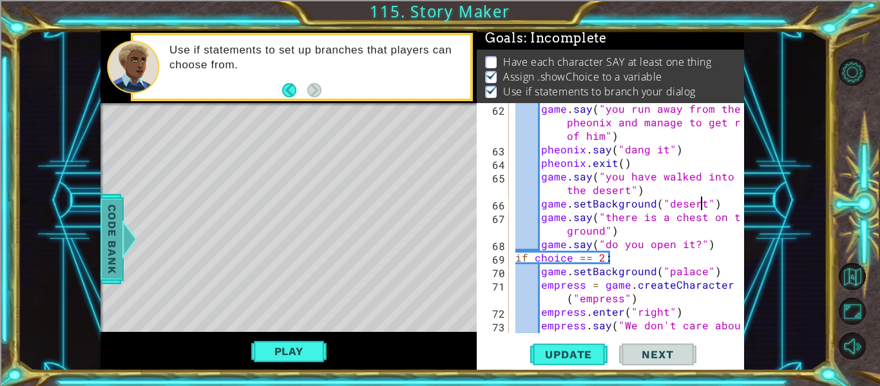
click at [108, 242] on span "Code Bank" at bounding box center [112, 239] width 21 height 79
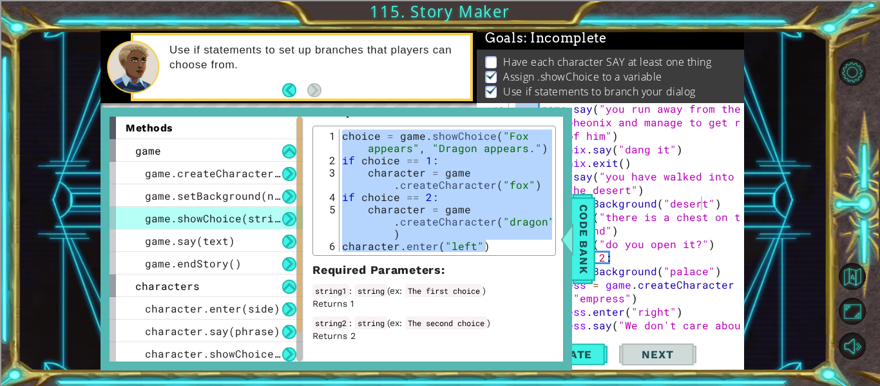
click at [375, 268] on span "Required Parameters" at bounding box center [376, 270] width 129 height 14
click at [247, 194] on span "game.setBackground(name)" at bounding box center [222, 196] width 155 height 14
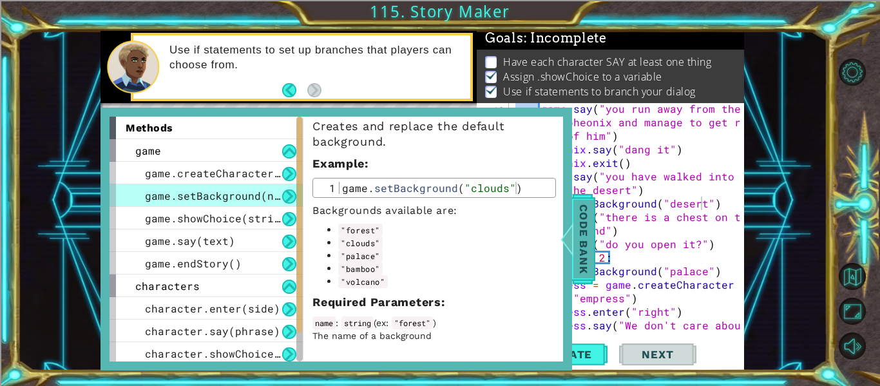
click at [588, 234] on span "Code Bank" at bounding box center [583, 239] width 21 height 79
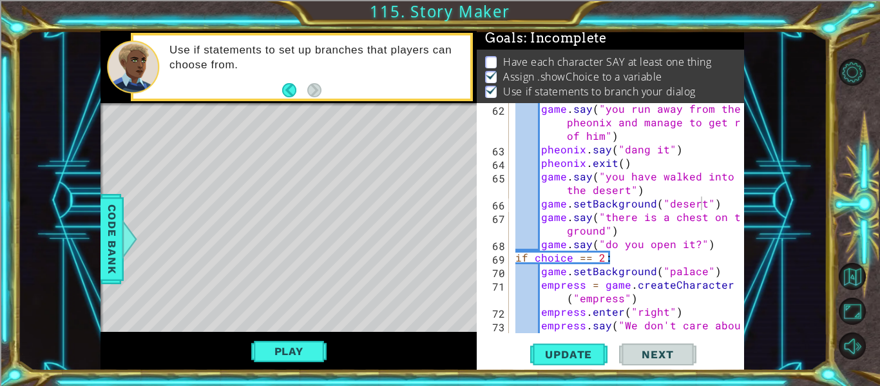
click at [606, 193] on div "game . say ( "you run away from the pheonix and manage to get rid of him" ) [GE…" at bounding box center [630, 251] width 235 height 298
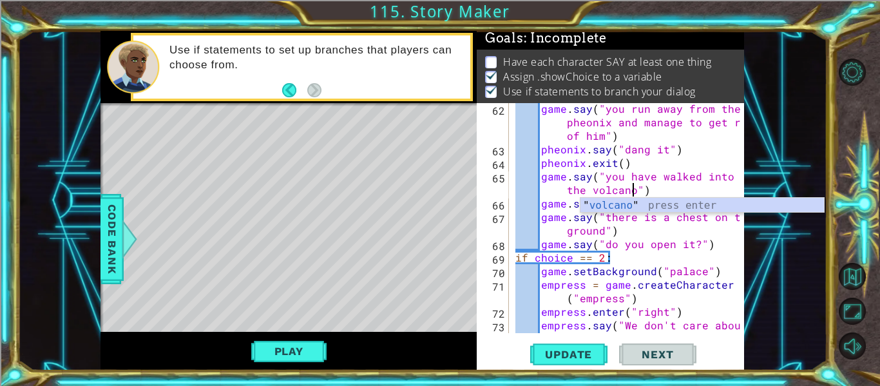
scroll to position [0, 18]
click at [708, 176] on div "game . say ( "you run away from the pheonix and manage to get rid of him" ) [GE…" at bounding box center [630, 251] width 235 height 298
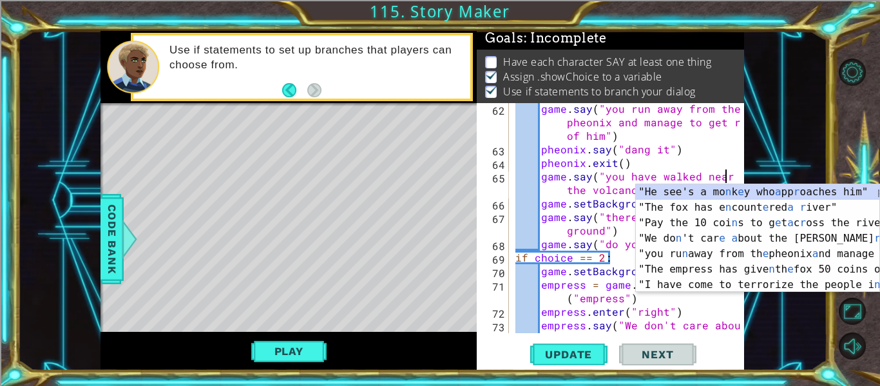
click at [692, 169] on div "game . say ( "you run away from the pheonix and manage to get rid of him" ) [GE…" at bounding box center [630, 251] width 235 height 298
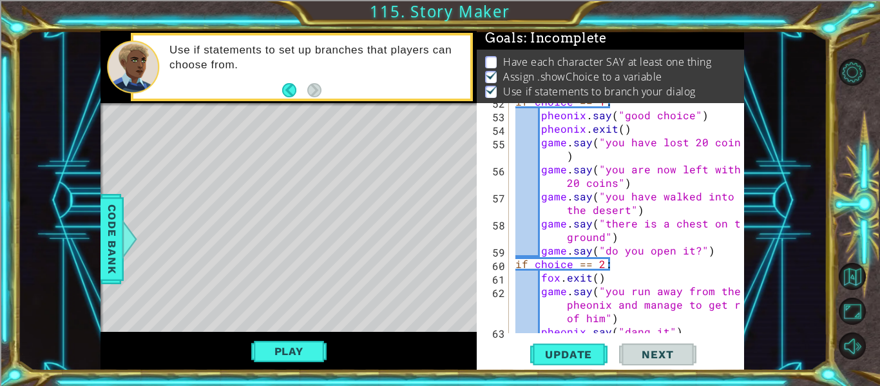
scroll to position [1076, 0]
click at [714, 195] on div "if choice == 1 : pheonix . say ( "good choice" ) pheonix . exit ( ) game . say …" at bounding box center [630, 224] width 235 height 257
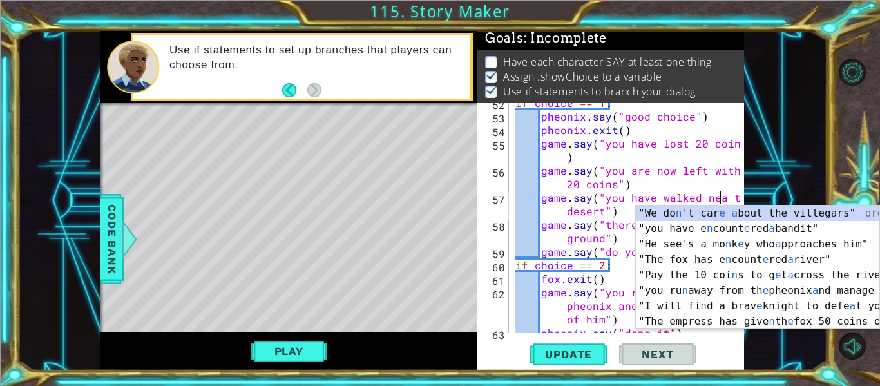
scroll to position [0, 14]
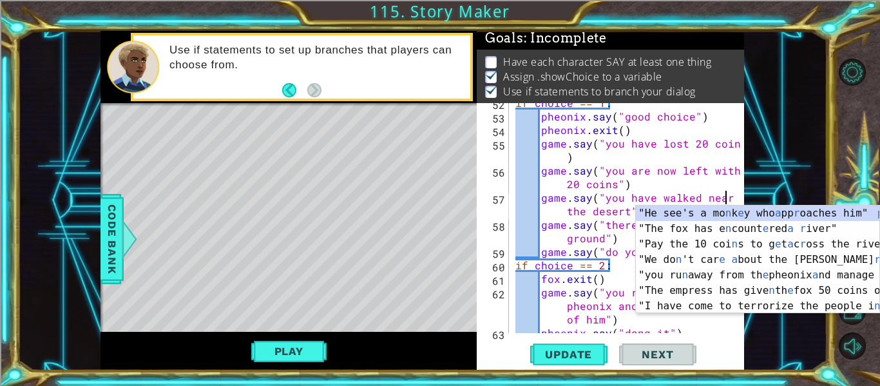
click at [599, 211] on div "if choice == 1 : pheonix . say ( "good choice" ) pheonix . exit ( ) game . say …" at bounding box center [630, 224] width 235 height 257
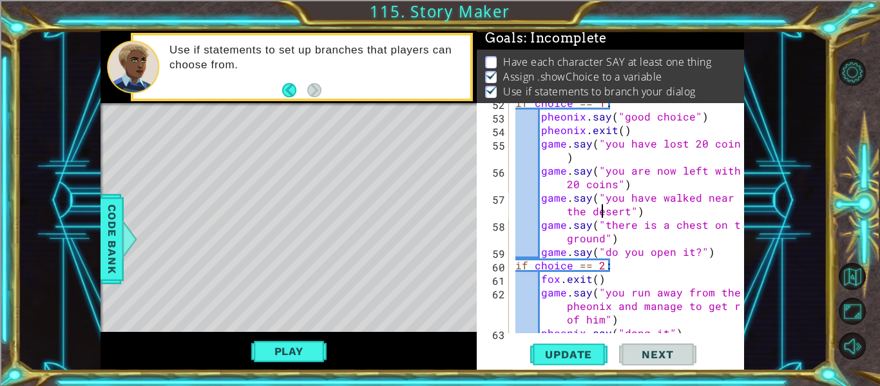
click at [599, 211] on div "if choice == 1 : pheonix . say ( "good choice" ) pheonix . exit ( ) game . say …" at bounding box center [630, 224] width 235 height 257
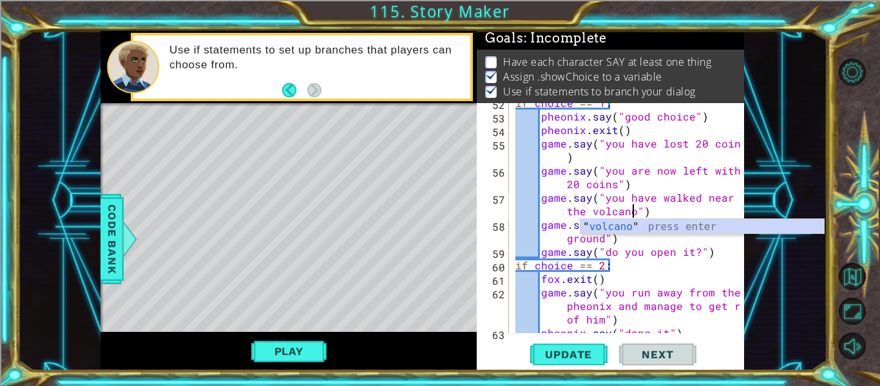
click at [605, 255] on div "if choice == 1 : pheonix . say ( "good choice" ) pheonix . exit ( ) game . say …" at bounding box center [630, 224] width 235 height 257
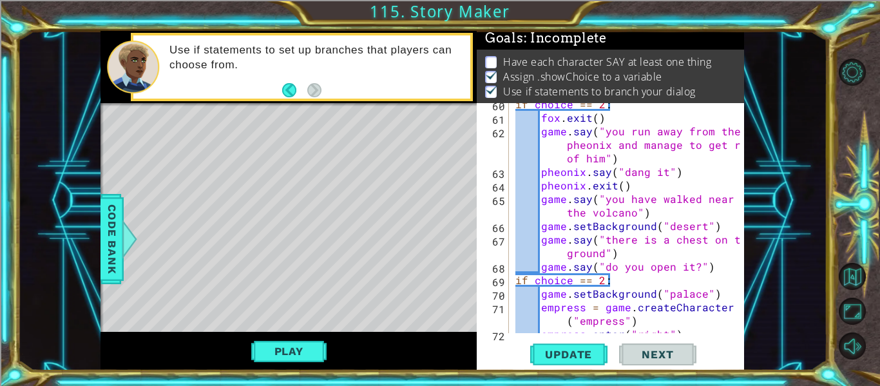
scroll to position [1237, 0]
click at [720, 266] on div "if choice == 2 : fox . exit ( ) game . say ( "you run away from the pheonix and…" at bounding box center [630, 225] width 235 height 257
type textarea "game.say("do you open it?")"
click at [771, 260] on div "1 ההההההההההההההההההההההההההההההההההההההההההההההההההההההההההההההההההההההההההההה…" at bounding box center [421, 200] width 809 height 339
click at [724, 268] on div "if choice == 2 : fox . exit ( ) game . say ( "you run away from the pheonix and…" at bounding box center [630, 225] width 235 height 257
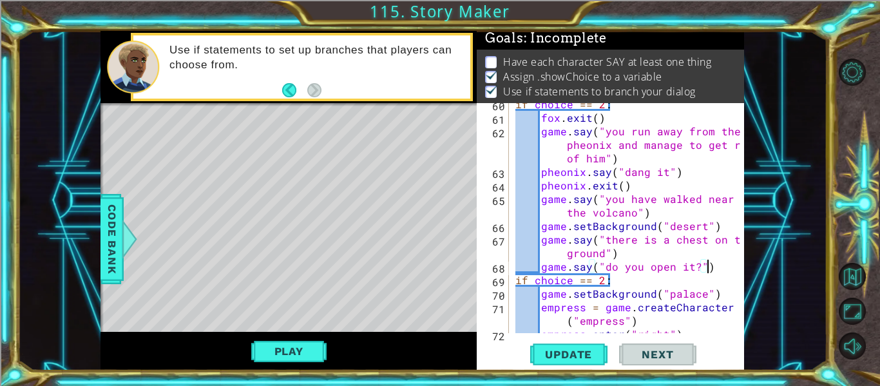
scroll to position [0, 1]
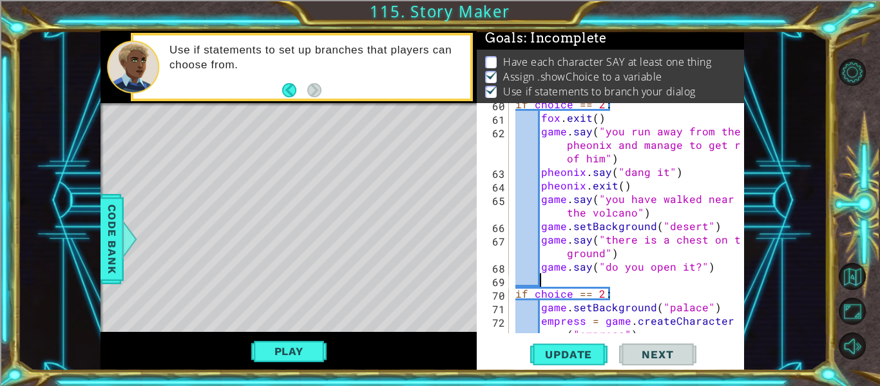
paste textarea "game.say("do you open it?")"
type textarea "game.say("do you open it?")"
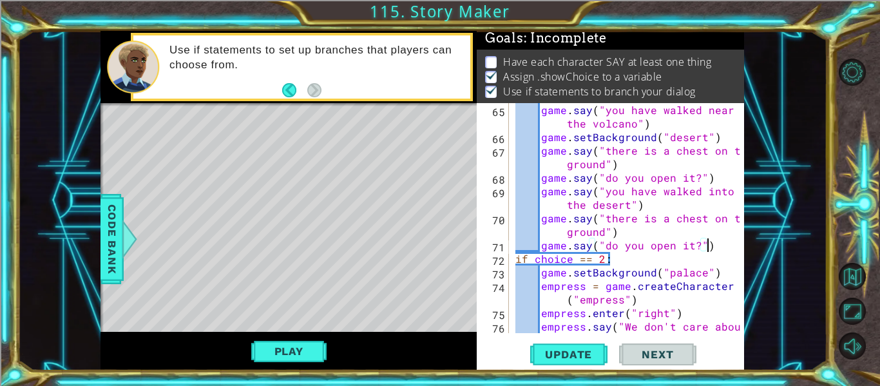
scroll to position [1328, 0]
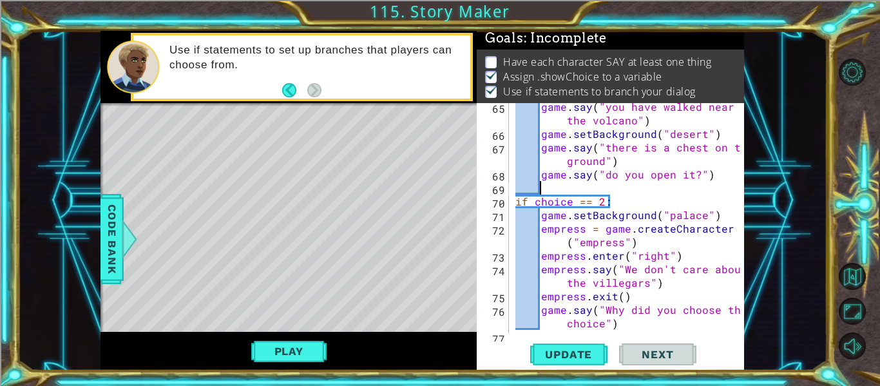
click at [696, 220] on div "game . say ( "you have walked near the volcano" ) game . setBackground ( "deser…" at bounding box center [630, 235] width 235 height 270
type textarea "game.setBackground("palace")"
click at [643, 187] on div "game . say ( "you have walked near the volcano" ) game . setBackground ( "deser…" at bounding box center [630, 235] width 235 height 270
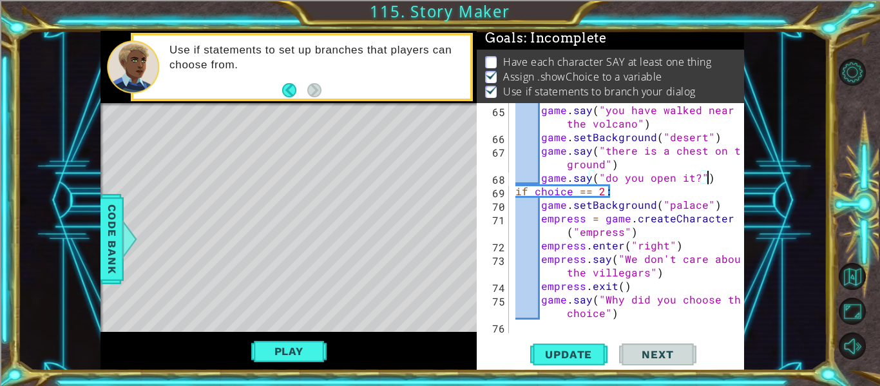
click at [622, 196] on div "game . say ( "you have walked near the volcano" ) game . setBackground ( "deser…" at bounding box center [630, 238] width 235 height 270
type textarea "if choice == 2:"
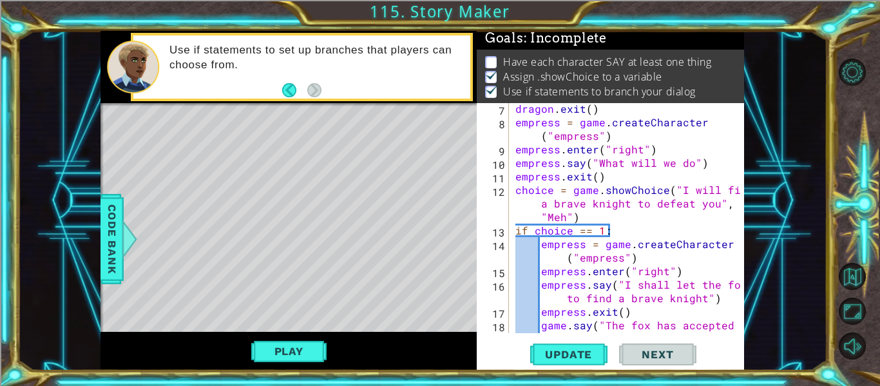
scroll to position [1325, 0]
